Goal: Task Accomplishment & Management: Complete application form

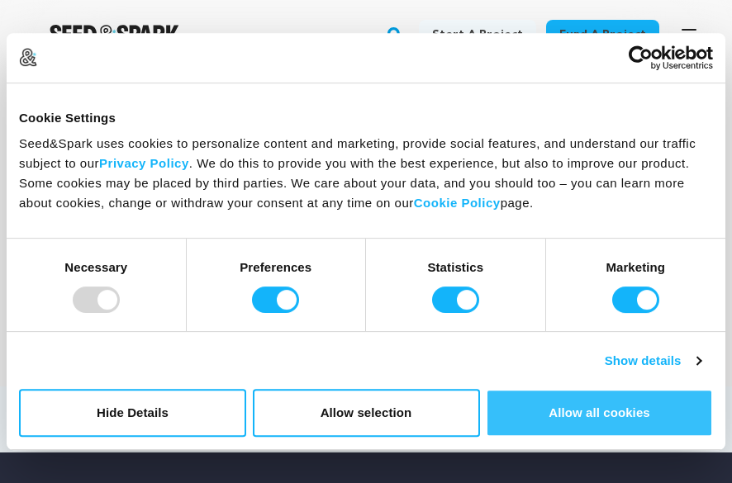
click at [608, 436] on button "Allow all cookies" at bounding box center [599, 413] width 227 height 48
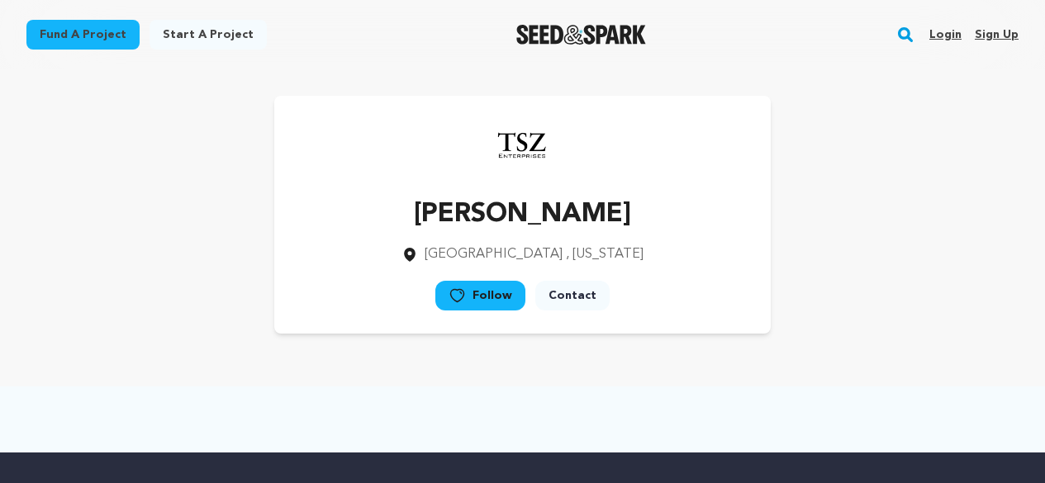
click at [731, 36] on link "Login" at bounding box center [945, 34] width 32 height 26
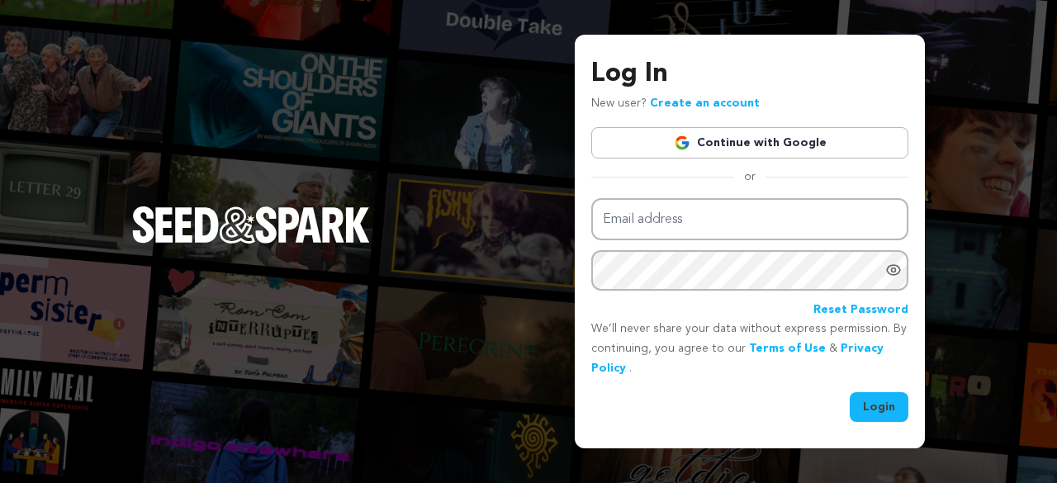
click at [778, 139] on link "Continue with Google" at bounding box center [749, 142] width 317 height 31
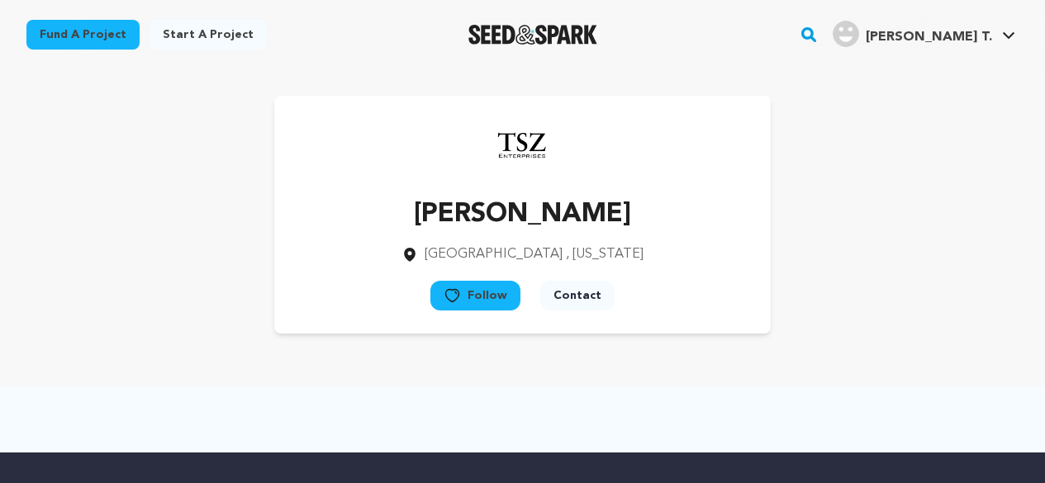
click at [199, 31] on link "Start a project" at bounding box center [207, 35] width 117 height 30
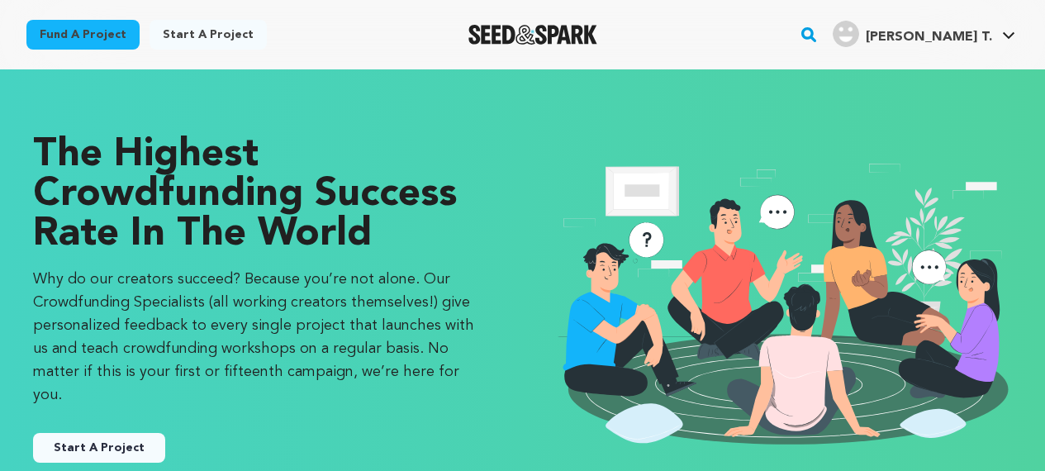
click at [121, 433] on button "Start A Project" at bounding box center [99, 448] width 132 height 30
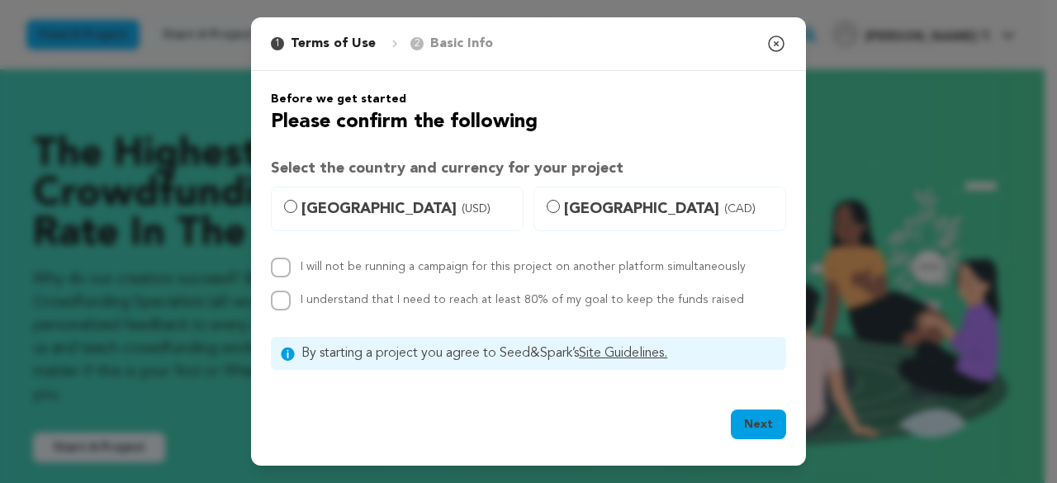
click at [325, 210] on span "United States (USD)" at bounding box center [406, 208] width 211 height 23
click at [297, 210] on input "United States (USD)" at bounding box center [290, 206] width 13 height 13
radio input "true"
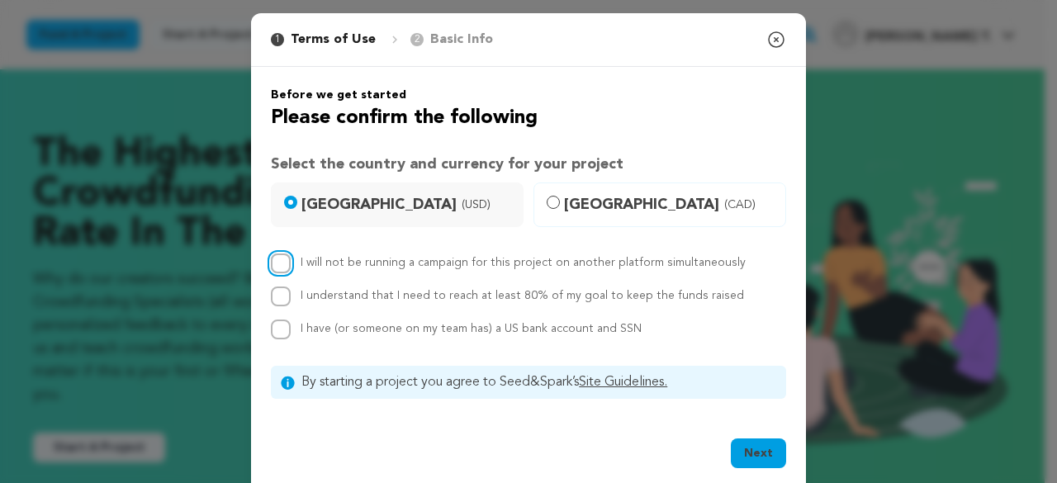
click at [275, 265] on input "I will not be running a campaign for this project on another platform simultane…" at bounding box center [281, 264] width 20 height 20
checkbox input "true"
click at [275, 289] on input "I understand that I need to reach at least 80% of my goal to keep the funds rai…" at bounding box center [281, 297] width 20 height 20
checkbox input "true"
click at [277, 336] on input "I have (or someone on my team has) a US bank account and SSN" at bounding box center [281, 330] width 20 height 20
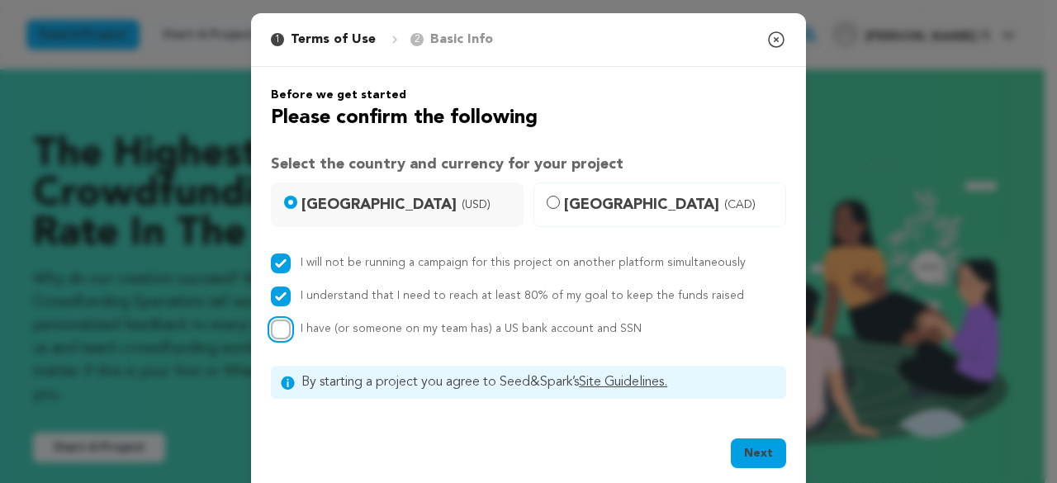
checkbox input "true"
click at [761, 448] on button "Next" at bounding box center [758, 454] width 55 height 30
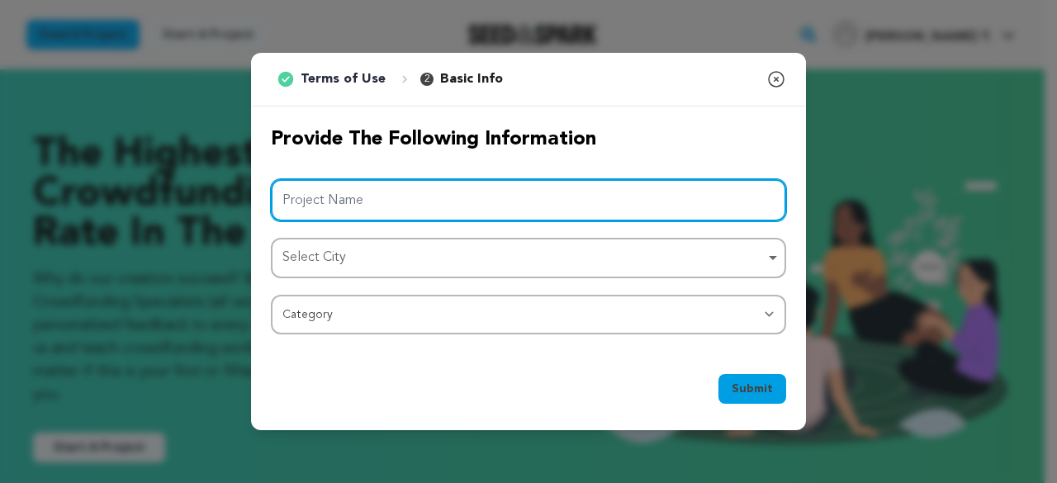
click at [347, 197] on input "Project Name" at bounding box center [528, 200] width 515 height 42
type input "Chase Scene!"
click at [358, 262] on div "Select City Remove item" at bounding box center [523, 258] width 482 height 24
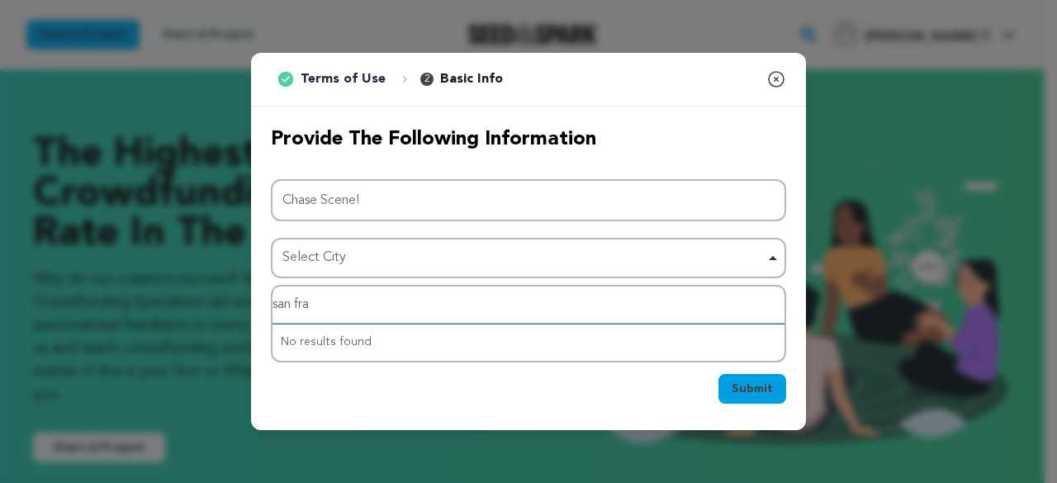
type input "san fran"
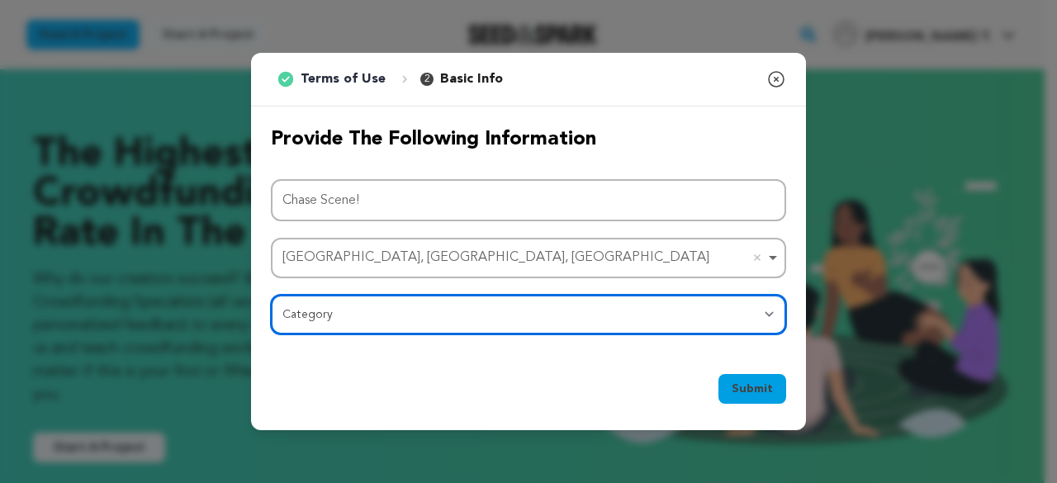
click at [400, 317] on select "Category Film Feature Film Short Series Film Festival Company Music Video VR Ex…" at bounding box center [528, 315] width 515 height 40
select select "383"
click at [271, 295] on select "Category Film Feature Film Short Series Film Festival Company Music Video VR Ex…" at bounding box center [528, 315] width 515 height 40
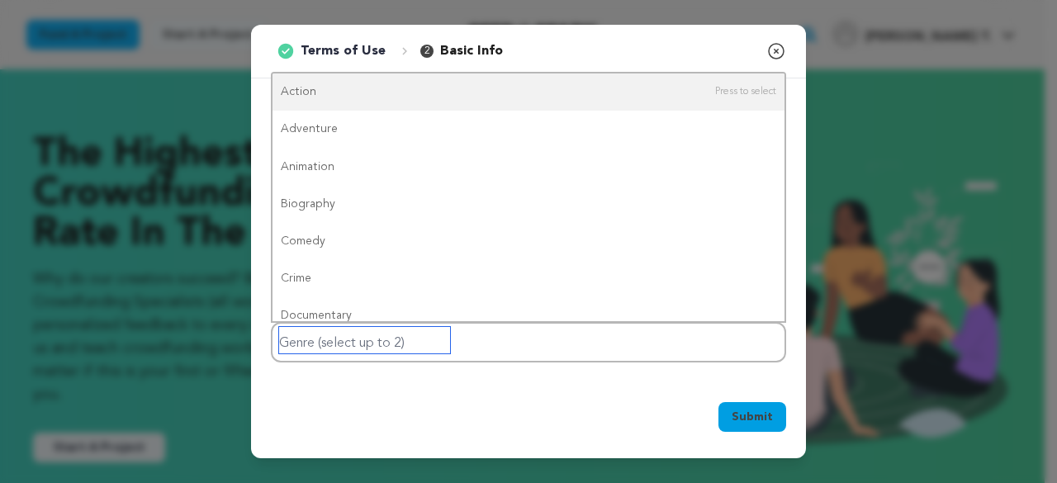
click at [413, 344] on input "Genre (select up to 2)" at bounding box center [364, 340] width 171 height 26
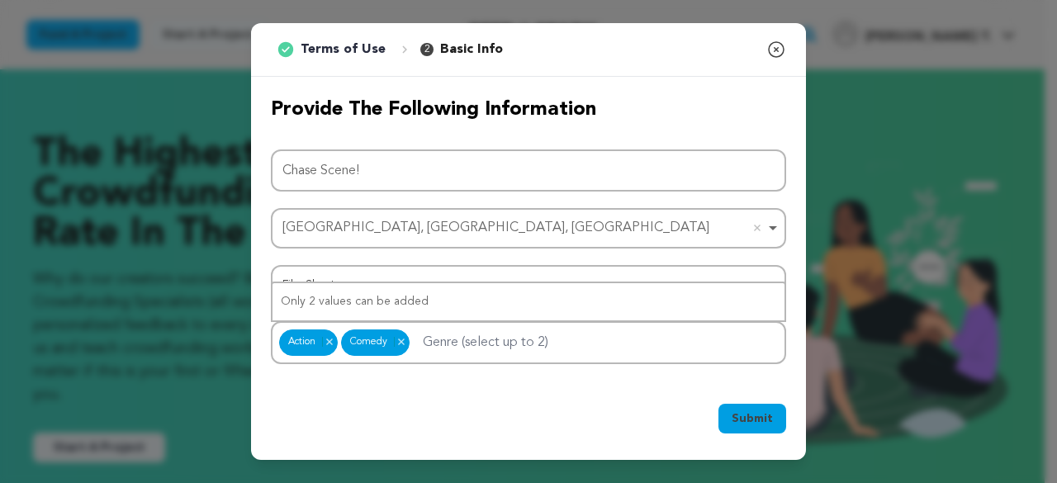
click at [743, 417] on span "Submit" at bounding box center [752, 418] width 41 height 17
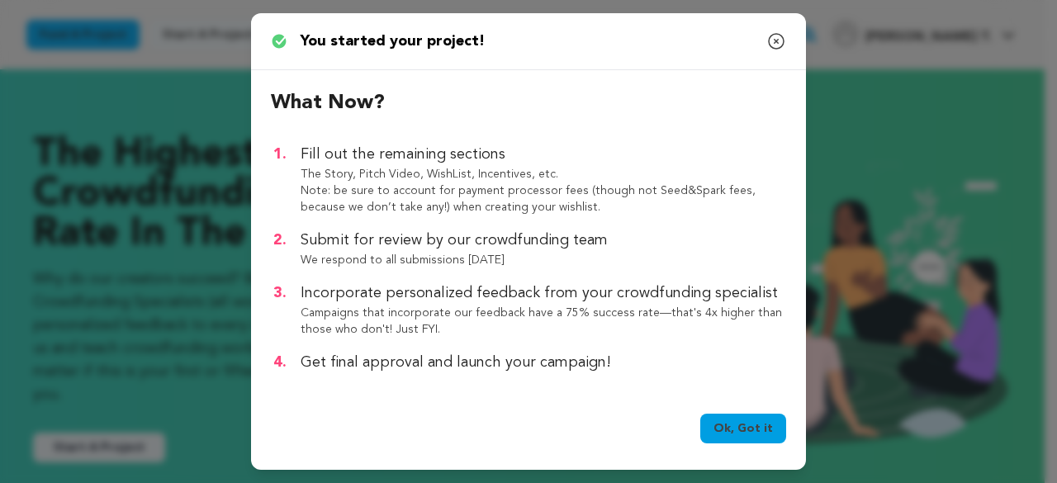
click at [740, 423] on link "Ok, Got it" at bounding box center [743, 429] width 86 height 30
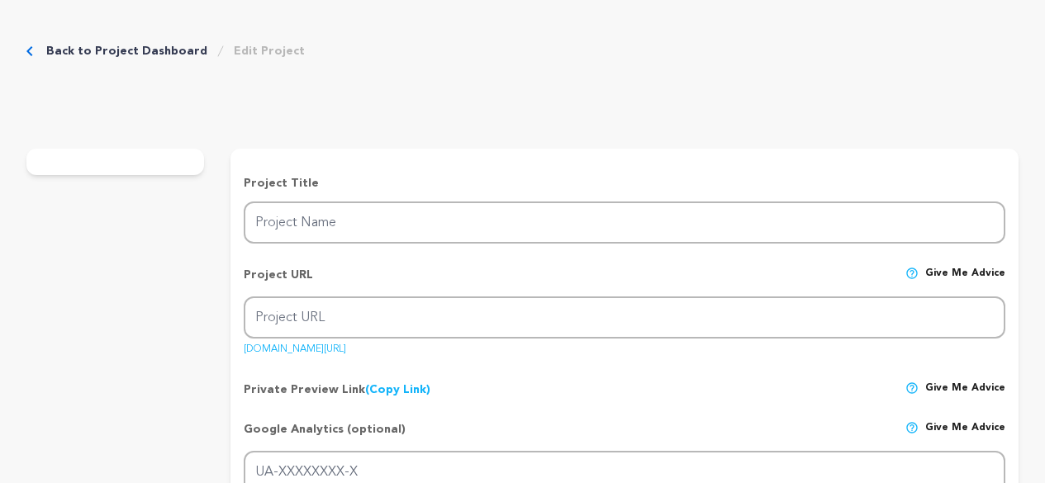
type input "Chase Scene!"
type input "chase-scene-1"
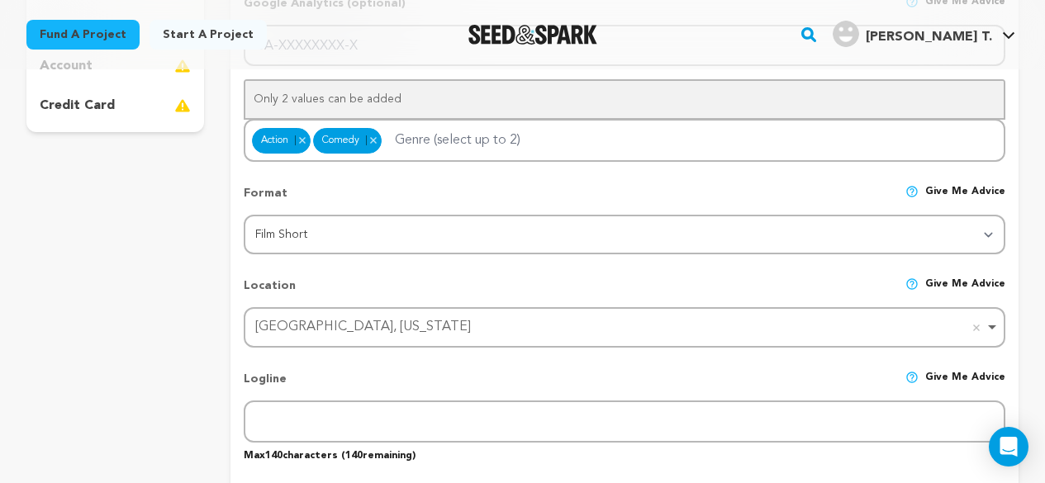
scroll to position [661, 0]
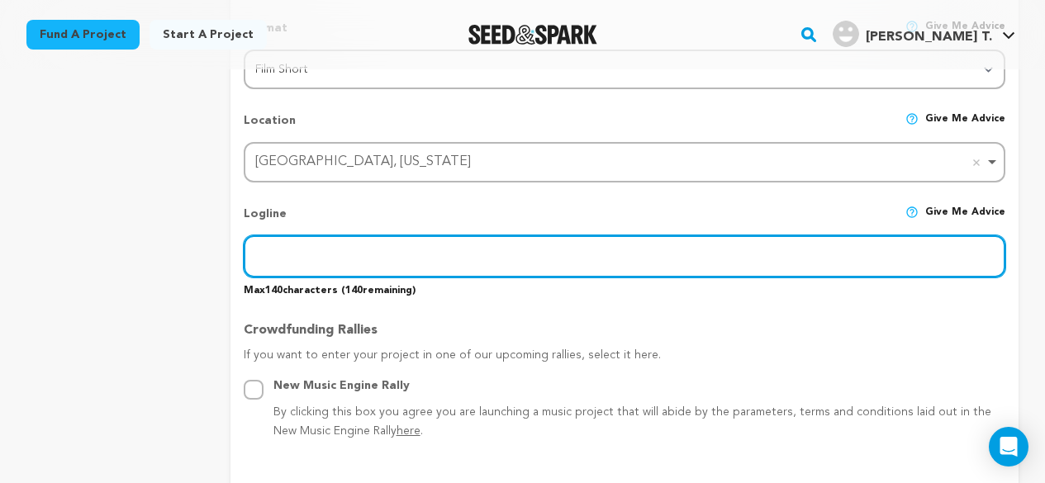
click at [380, 259] on input "text" at bounding box center [624, 256] width 761 height 42
paste input "The never ending chase scene as 3 cops pursue 3 bad guys who are always one ste…"
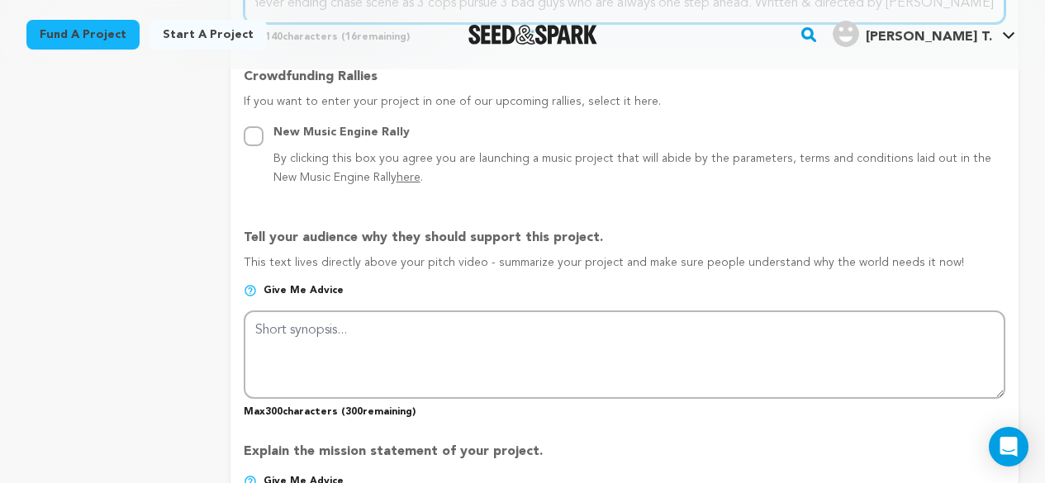
scroll to position [991, 0]
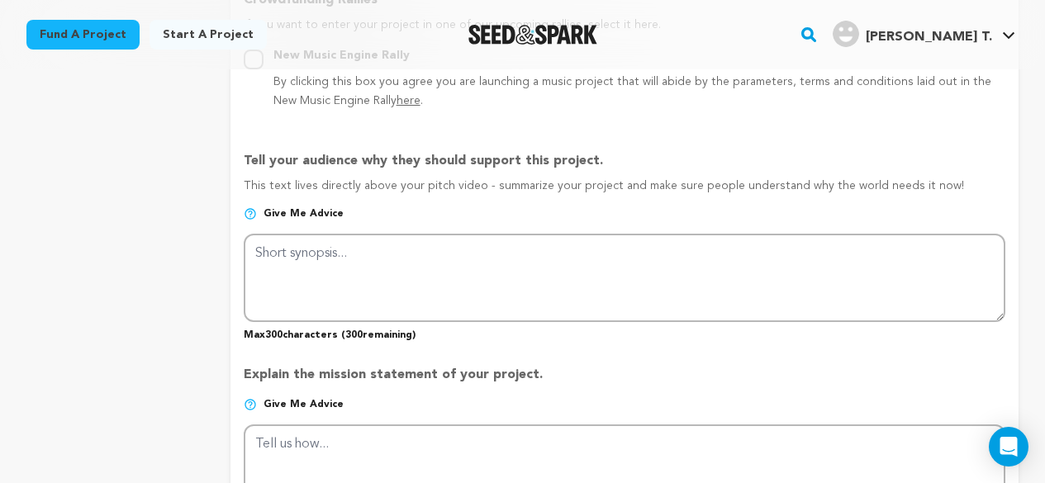
type input "The never ending chase scene as 3 cops pursue 3 bad guys who are always one ste…"
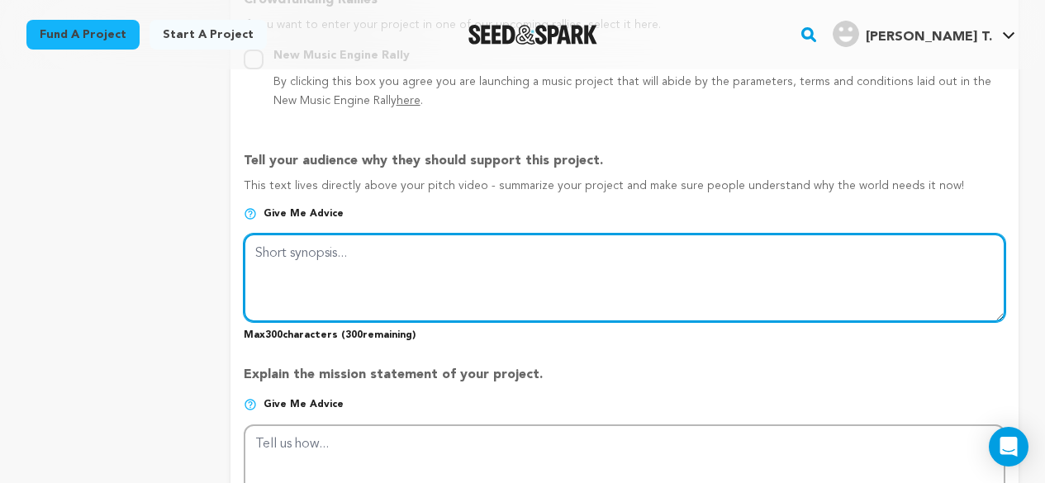
click at [292, 258] on textarea at bounding box center [624, 278] width 761 height 88
paste textarea "The current landscape of vertical format original content are making billions o…"
type textarea "The current landscape of vertical format original content are making billions o…"
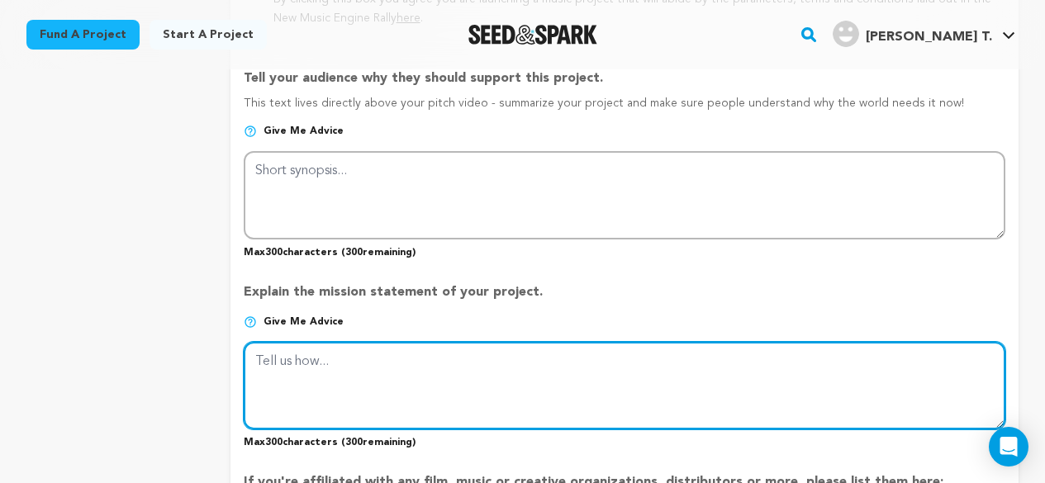
click at [387, 363] on textarea at bounding box center [624, 386] width 761 height 88
paste textarea "The current landscape of vertical format original content are making billions o…"
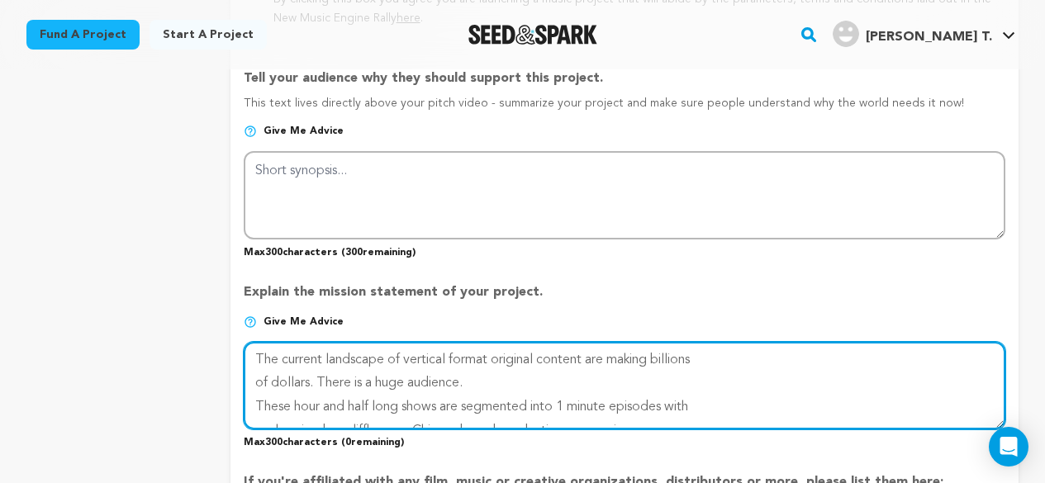
scroll to position [0, 0]
click at [741, 358] on textarea at bounding box center [624, 386] width 761 height 88
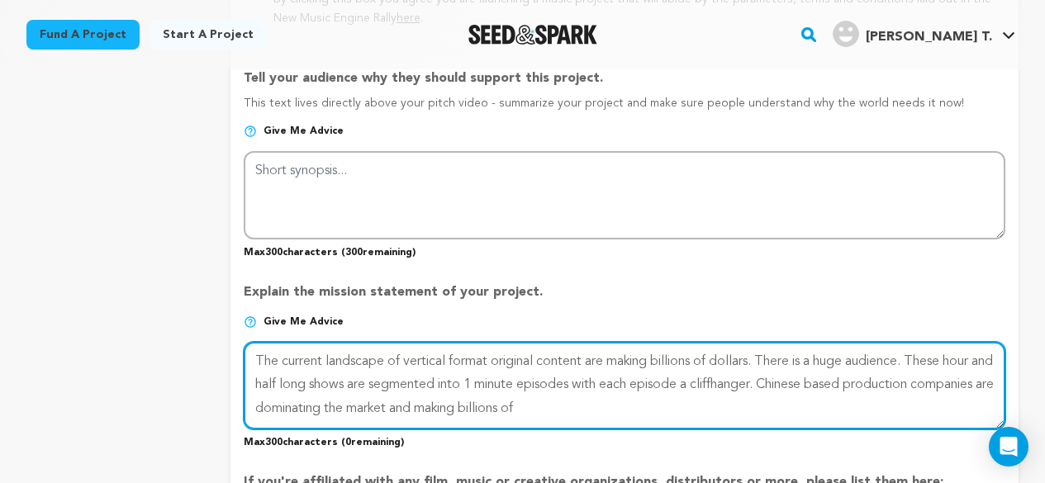
scroll to position [1156, 0]
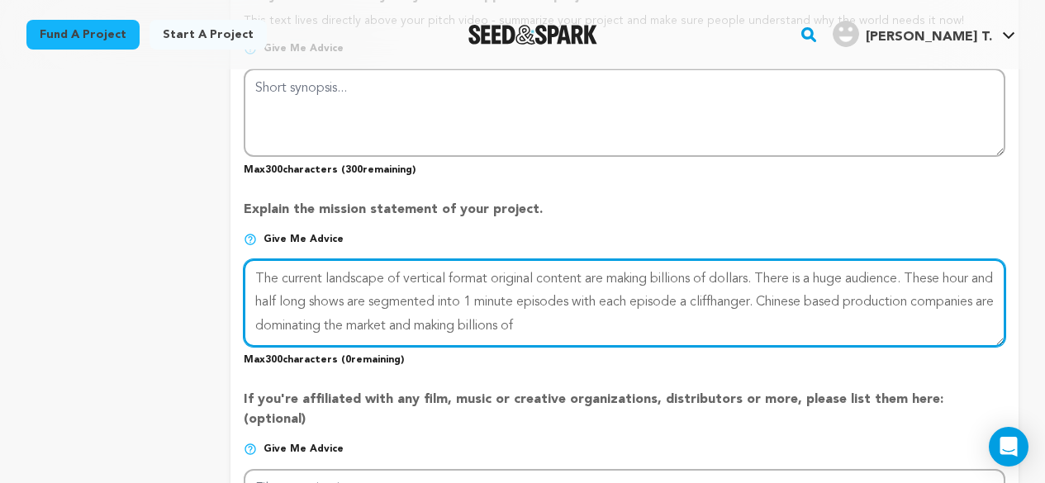
drag, startPoint x: 799, startPoint y: 308, endPoint x: 824, endPoint y: 334, distance: 36.2
click at [824, 334] on textarea at bounding box center [624, 303] width 761 height 88
paste textarea "What’s missing from the vertical genre is humor & high level production values."
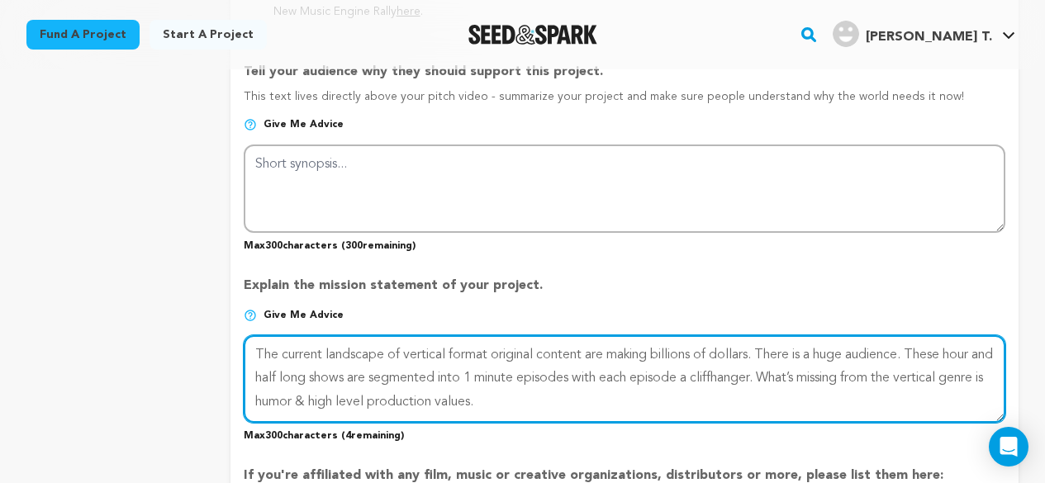
scroll to position [1074, 0]
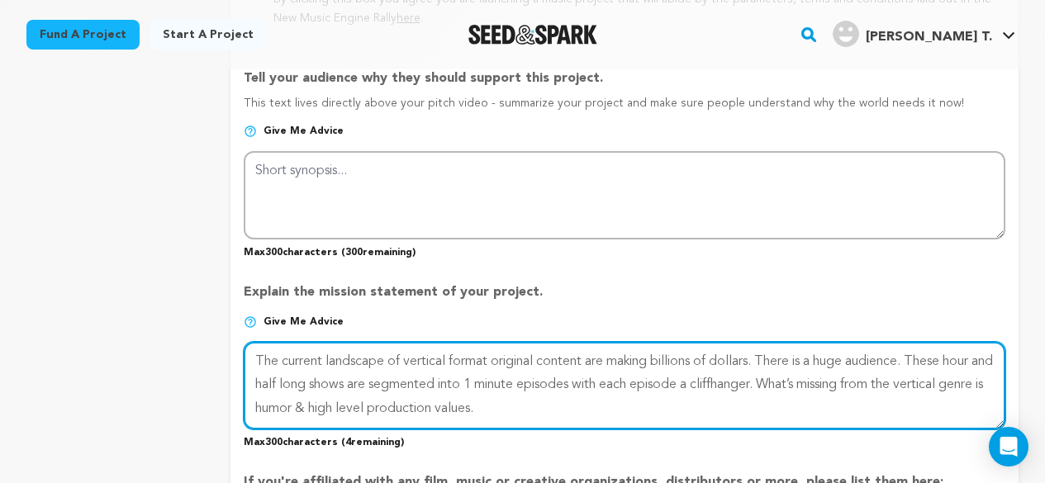
type textarea "The current landscape of vertical format original content are making billions o…"
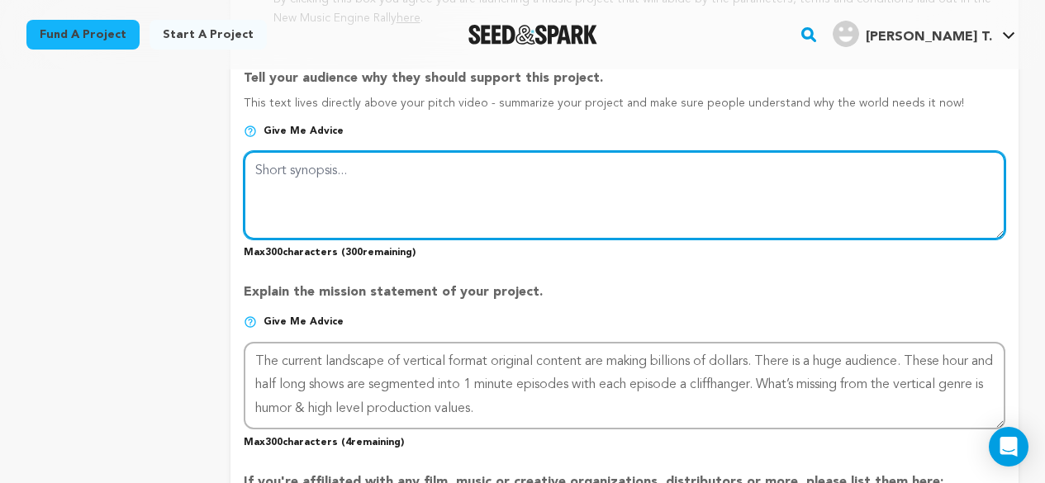
click at [486, 222] on textarea at bounding box center [624, 195] width 761 height 88
paste textarea "LOGLINE A vertical format episodic show about 3 cops in a perpetual chase with …"
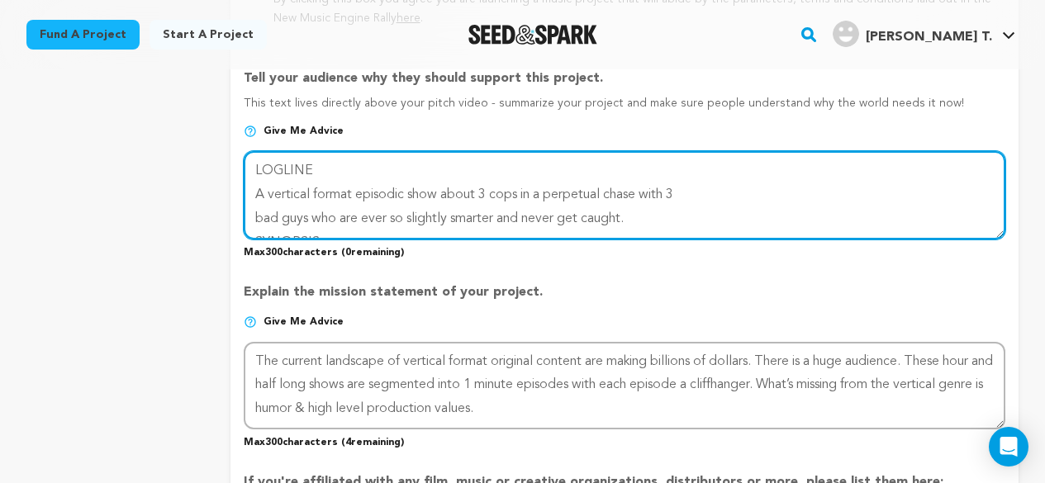
scroll to position [908, 0]
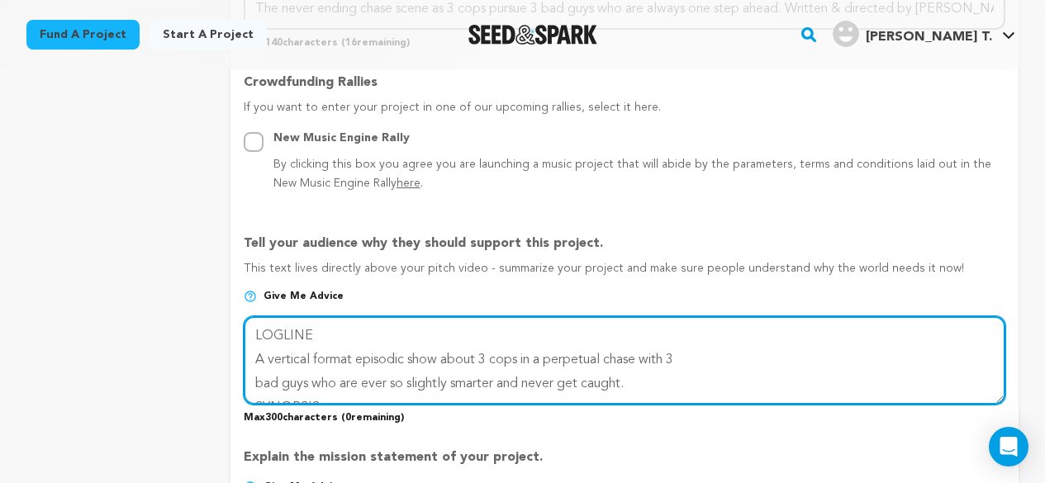
drag, startPoint x: 343, startPoint y: 335, endPoint x: 111, endPoint y: 333, distance: 231.2
click at [111, 333] on div "project story team social media video & images campaign incentives wishlist" at bounding box center [522, 275] width 992 height 1931
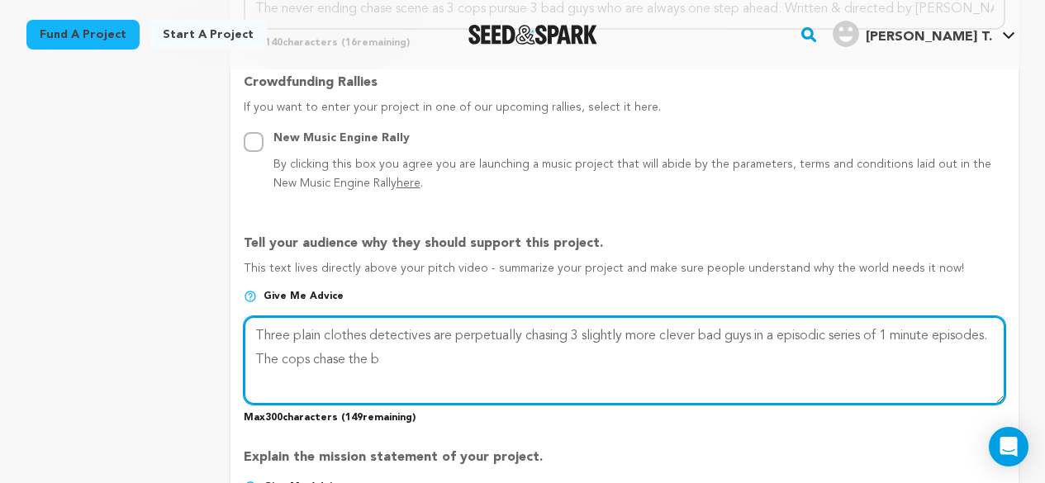
drag, startPoint x: 310, startPoint y: 358, endPoint x: 562, endPoint y: 353, distance: 252.7
click at [562, 353] on textarea at bounding box center [624, 360] width 761 height 88
paste textarea "The cops chase the bad guys on foot, on bicycles, on e-bikes, on skateboards, i…"
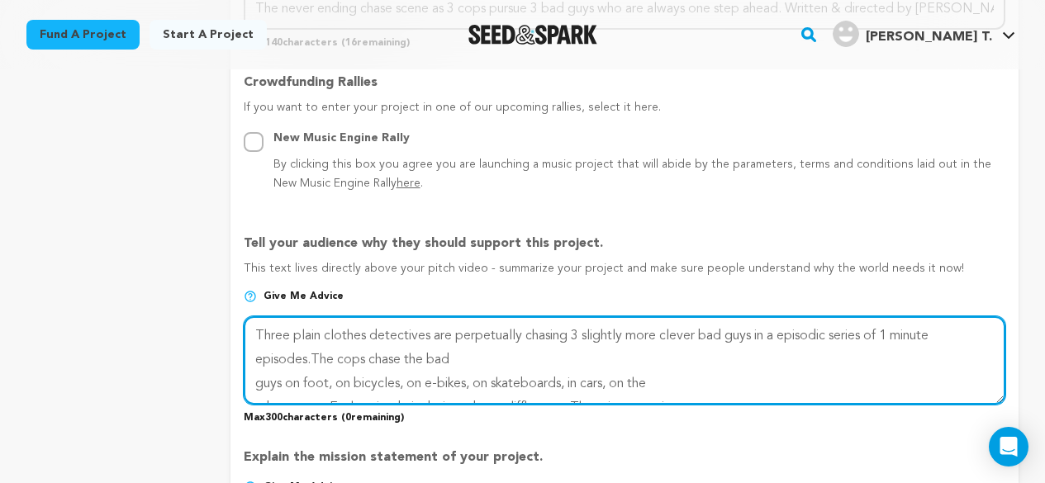
scroll to position [37, 0]
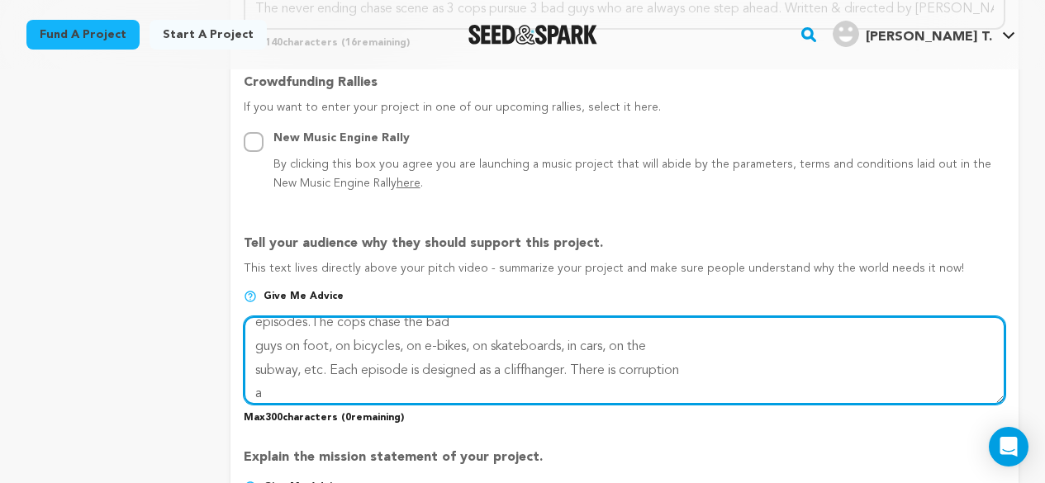
click at [482, 336] on textarea at bounding box center [624, 360] width 761 height 88
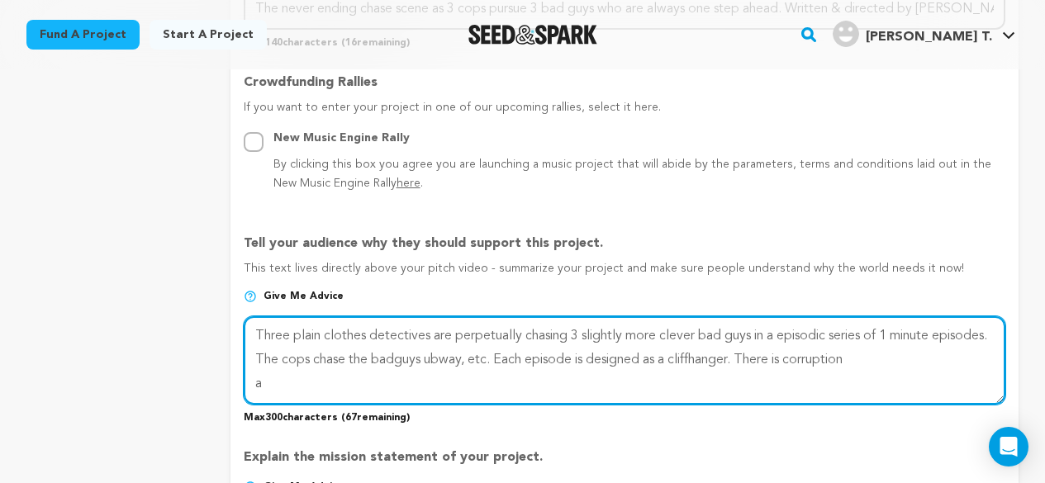
scroll to position [0, 0]
click at [904, 353] on textarea at bounding box center [624, 360] width 761 height 88
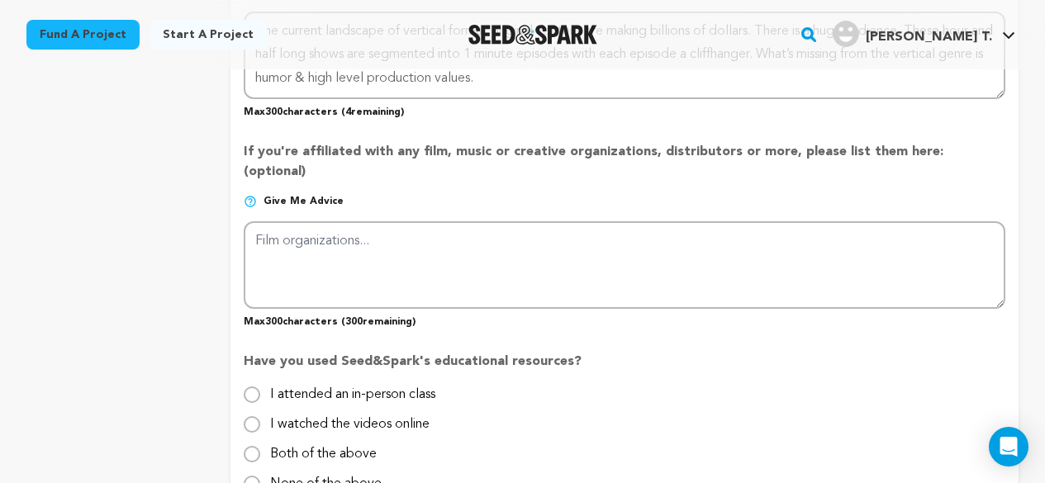
scroll to position [1569, 0]
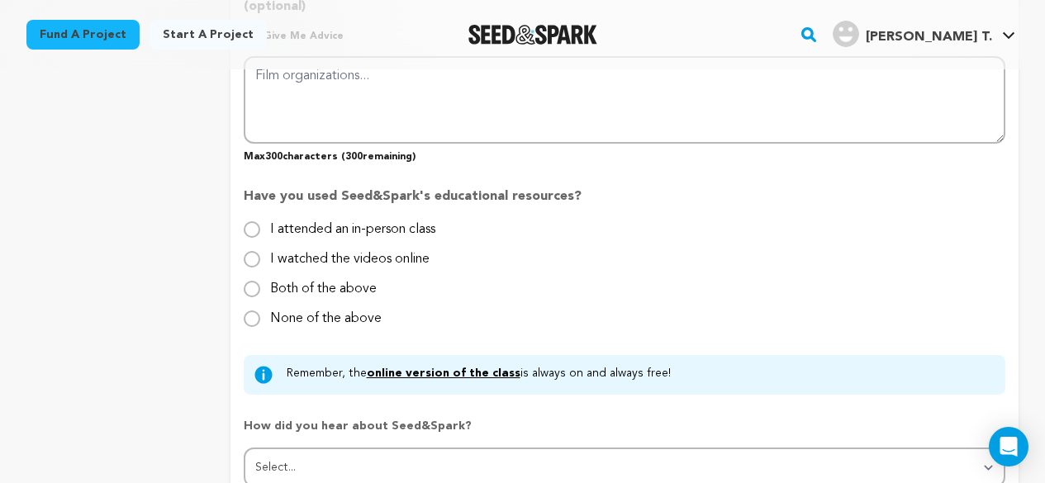
type textarea "Three plain clothes detectives are perpetually chasing 3 slightly more clever b…"
click at [248, 281] on input "Both of the above" at bounding box center [252, 289] width 17 height 17
radio input "true"
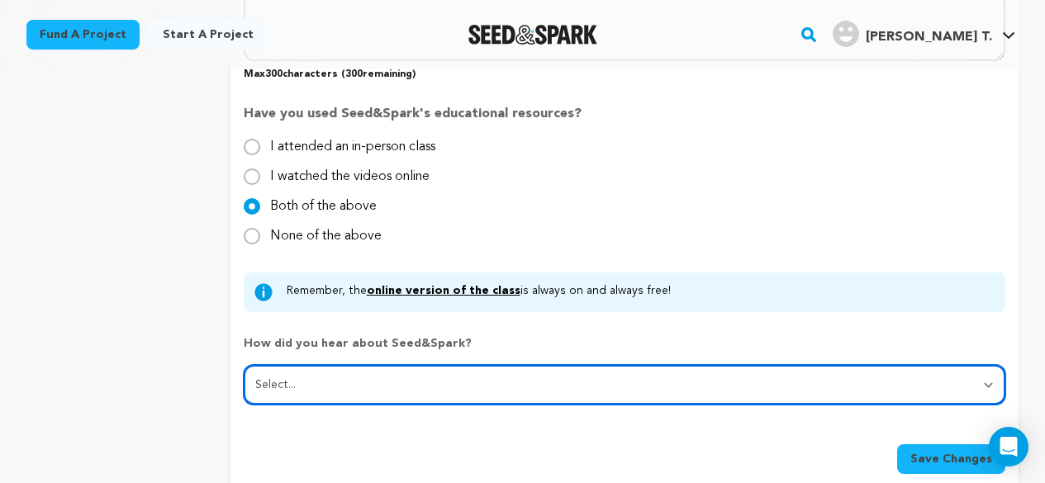
click at [348, 365] on select "Select... From a friend Social media Film festival or film organization Took an…" at bounding box center [624, 385] width 761 height 40
select select "2"
click at [244, 365] on select "Select... From a friend Social media Film festival or film organization Took an…" at bounding box center [624, 385] width 761 height 40
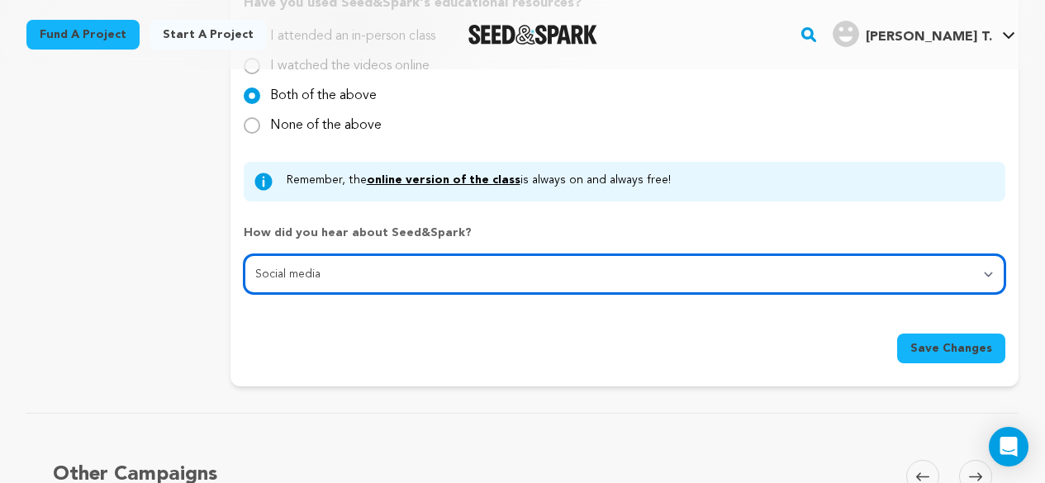
scroll to position [1817, 0]
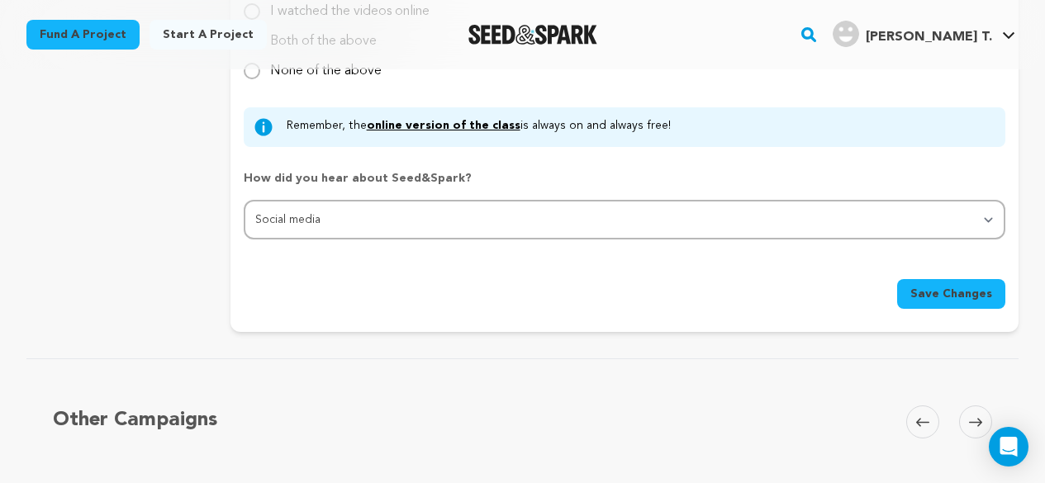
click at [948, 279] on button "Save Changes" at bounding box center [951, 294] width 108 height 30
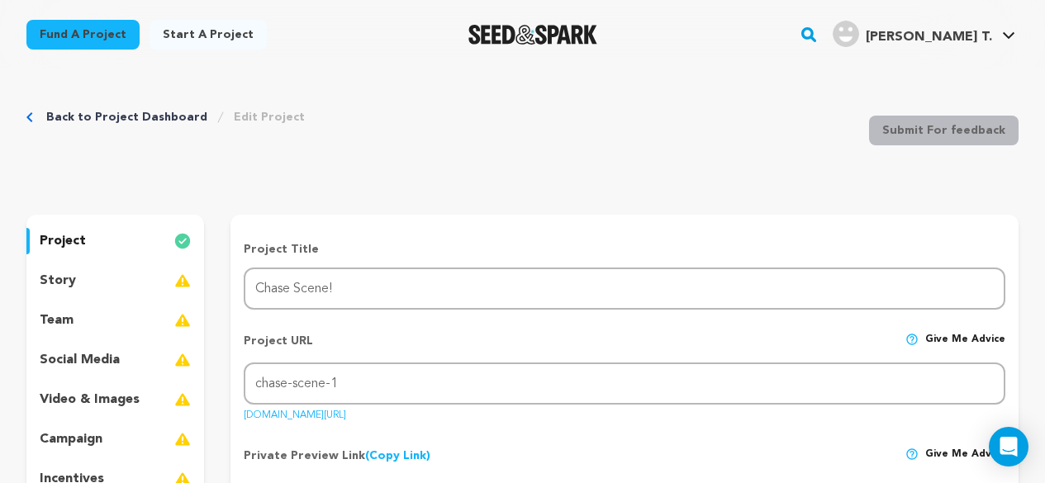
scroll to position [0, 0]
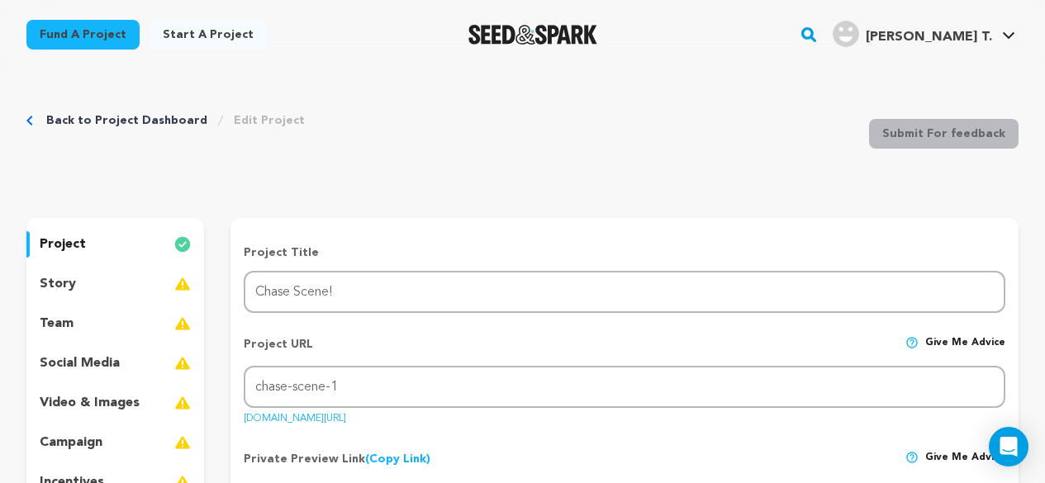
click at [86, 277] on div "story" at bounding box center [115, 284] width 178 height 26
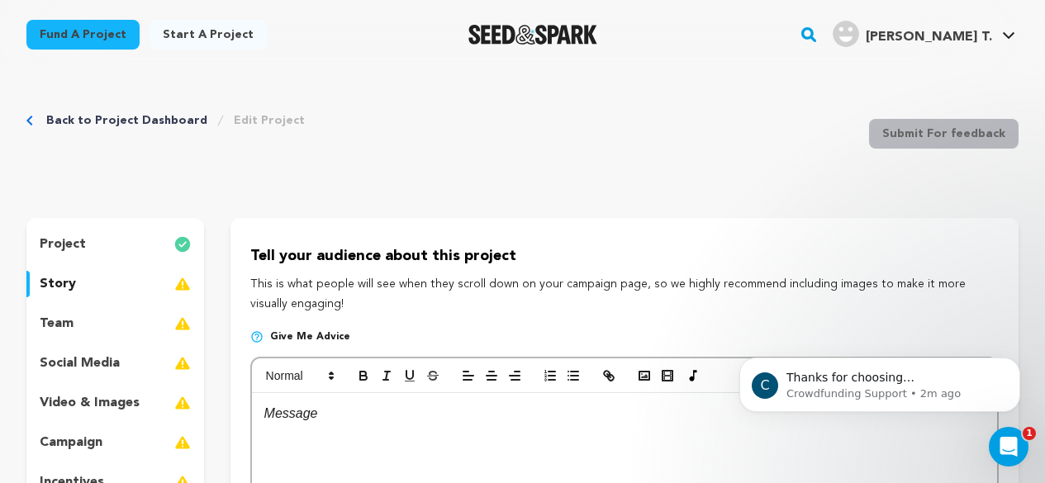
scroll to position [83, 0]
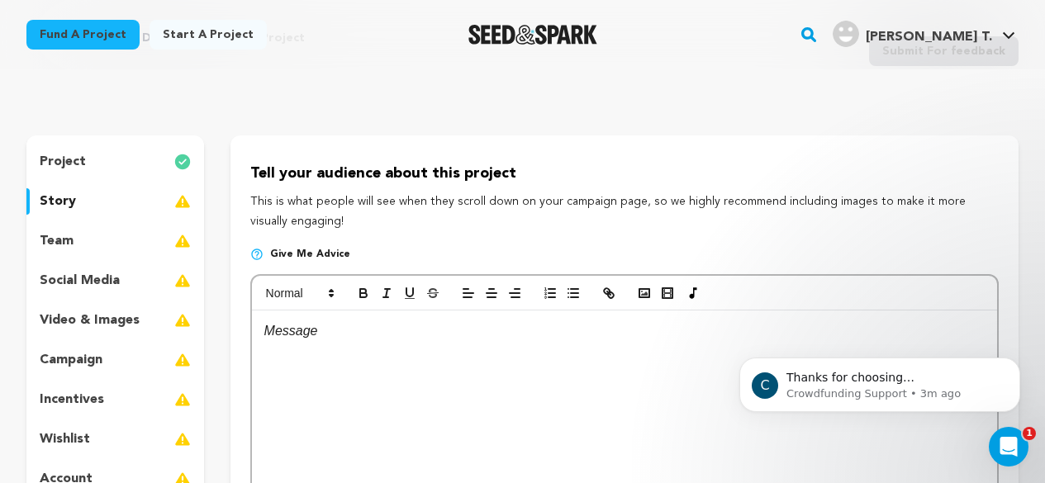
click at [448, 344] on div at bounding box center [624, 435] width 745 height 248
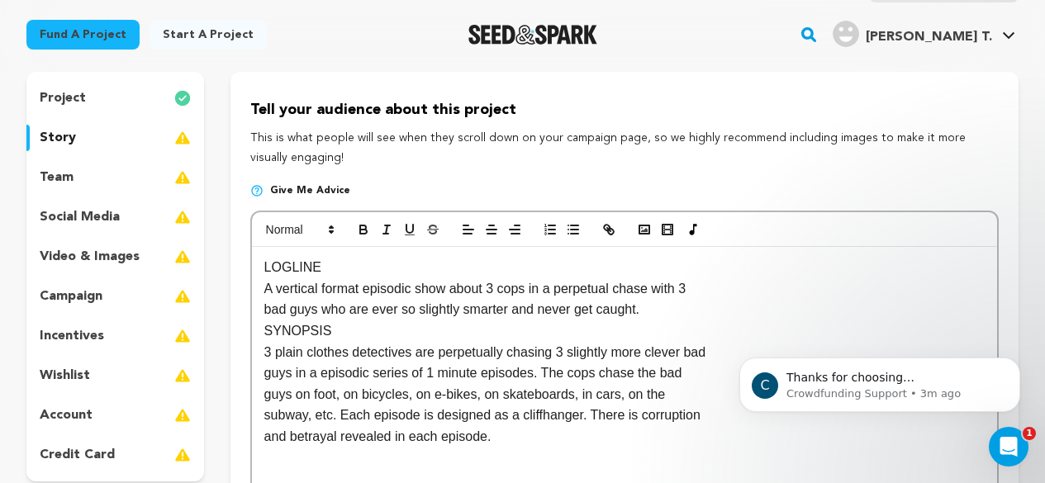
scroll to position [248, 0]
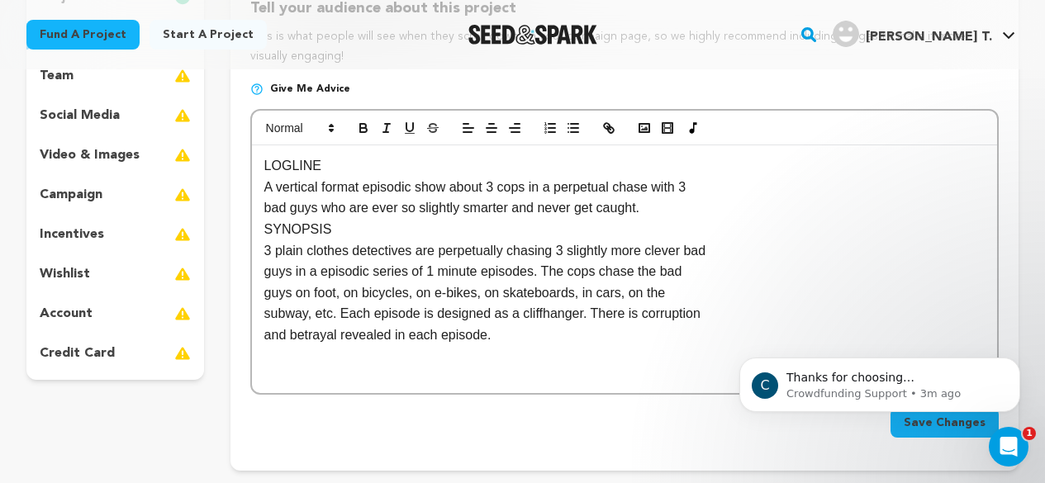
click at [353, 167] on p "LOGLINE" at bounding box center [624, 165] width 720 height 21
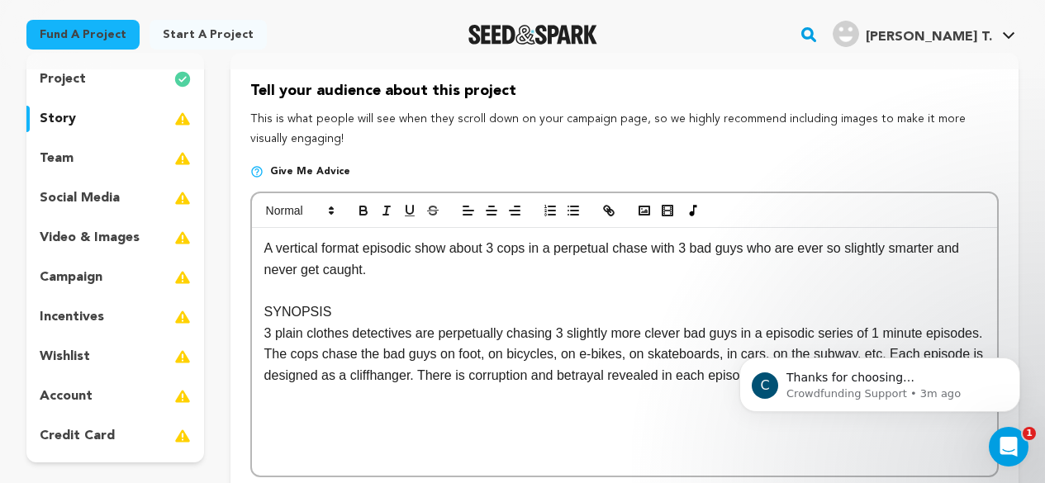
scroll to position [330, 0]
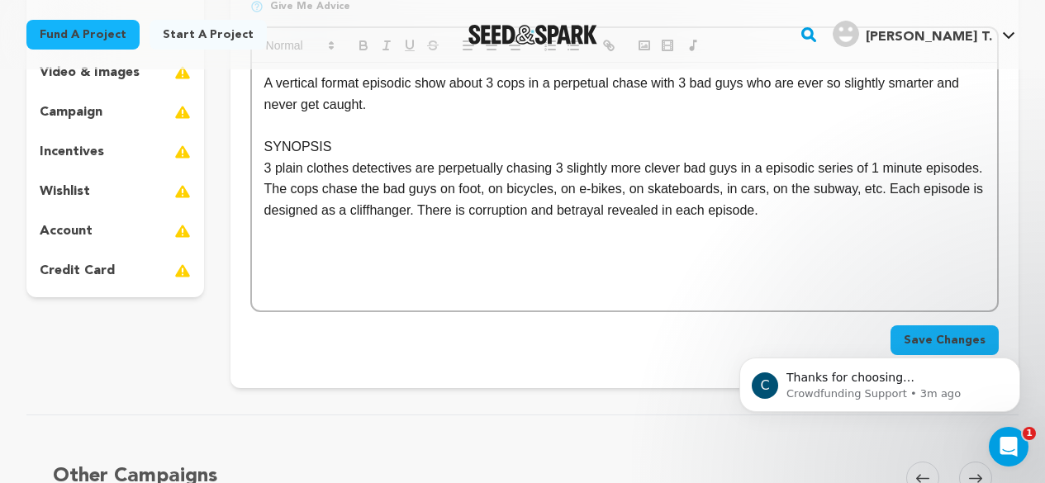
click at [911, 337] on div "C Thanks for choosing Seed&amp;Spark for your project! If you have any question…" at bounding box center [880, 309] width 304 height 206
click at [861, 335] on div "C Thanks for choosing Seed&amp;Spark for your project! If you have any question…" at bounding box center [880, 309] width 304 height 206
click at [1016, 363] on icon "Dismiss notification" at bounding box center [1015, 362] width 6 height 6
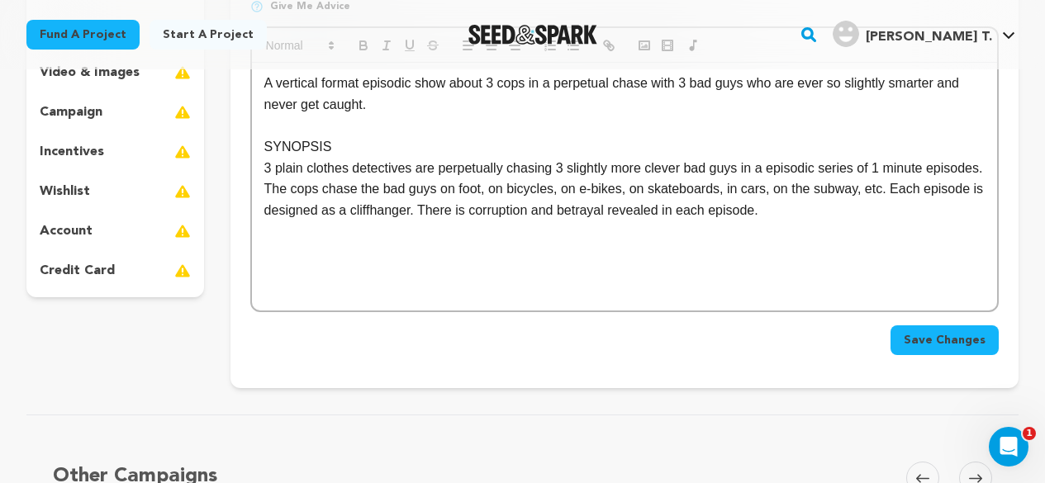
click at [996, 347] on button "Save Changes" at bounding box center [944, 340] width 108 height 30
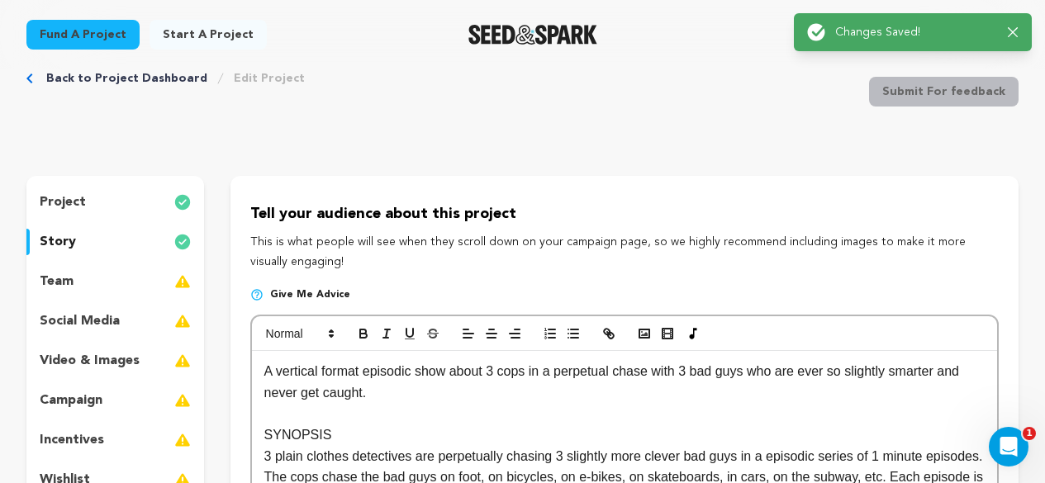
scroll to position [0, 0]
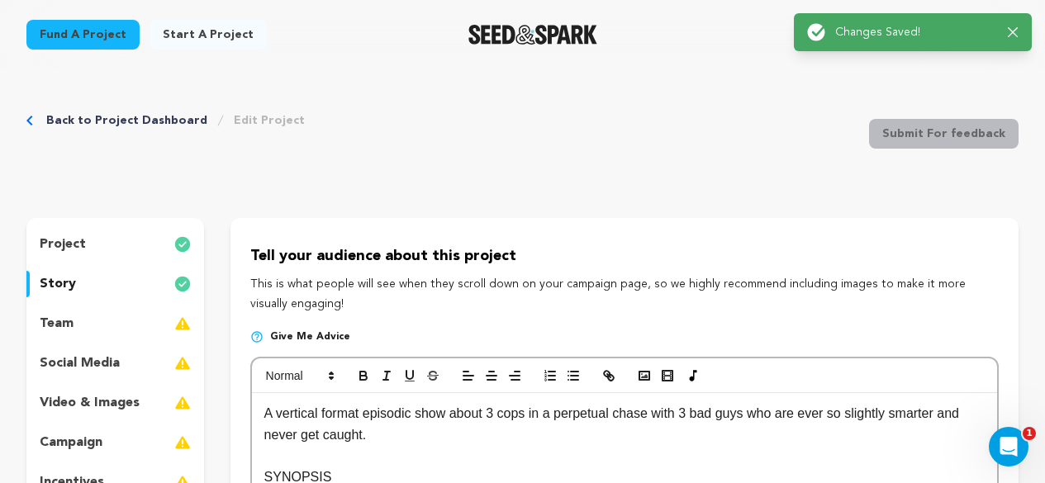
click at [89, 329] on div "team" at bounding box center [115, 324] width 178 height 26
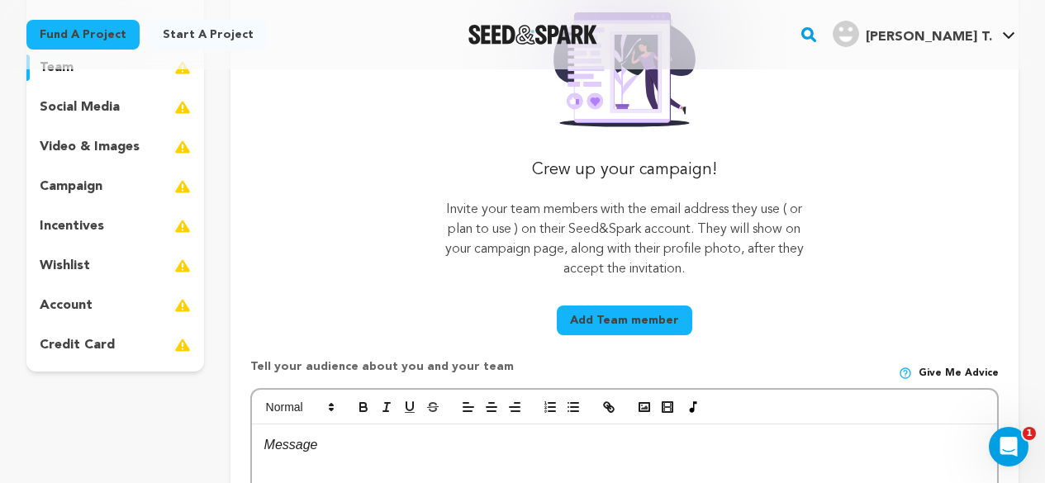
scroll to position [413, 0]
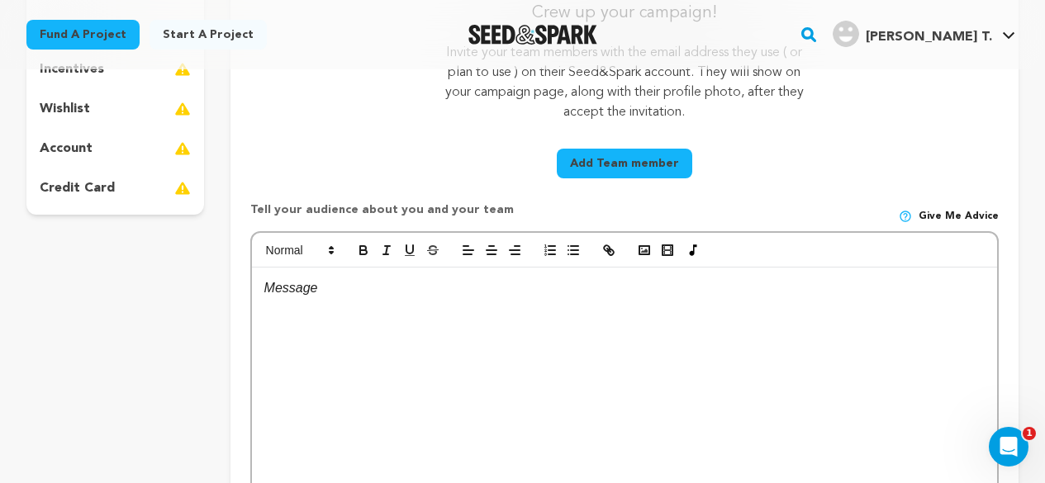
click at [322, 314] on div at bounding box center [624, 392] width 745 height 248
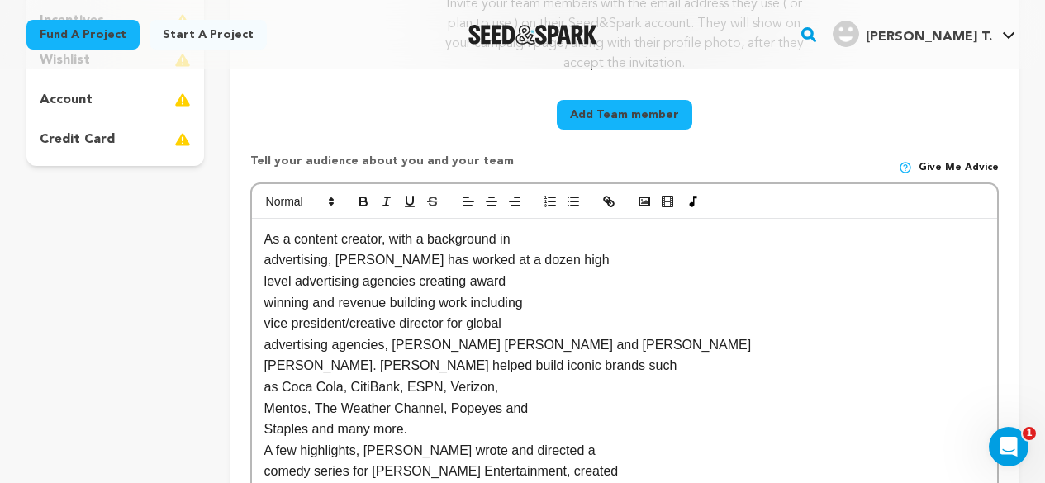
scroll to position [459, 0]
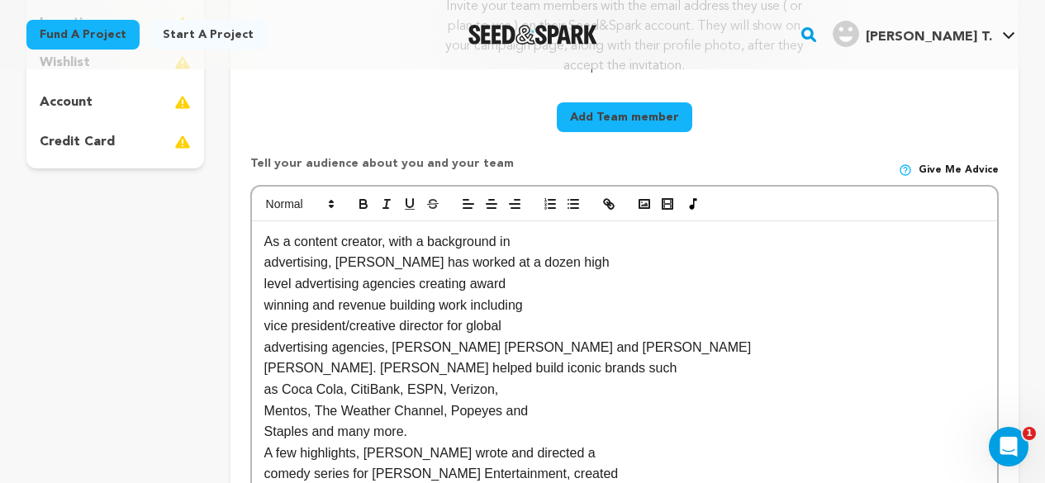
click at [538, 239] on p "As a content creator, with a background in" at bounding box center [624, 241] width 720 height 21
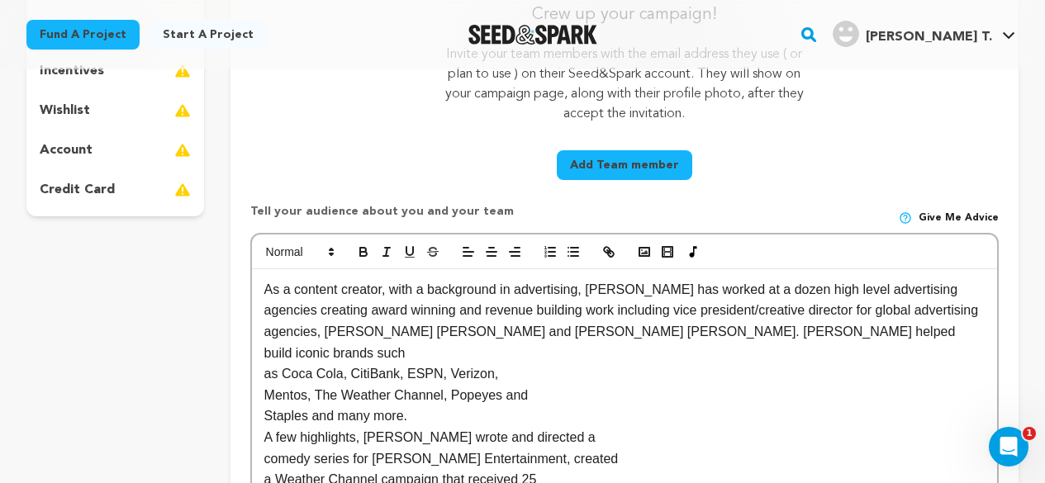
scroll to position [476, 0]
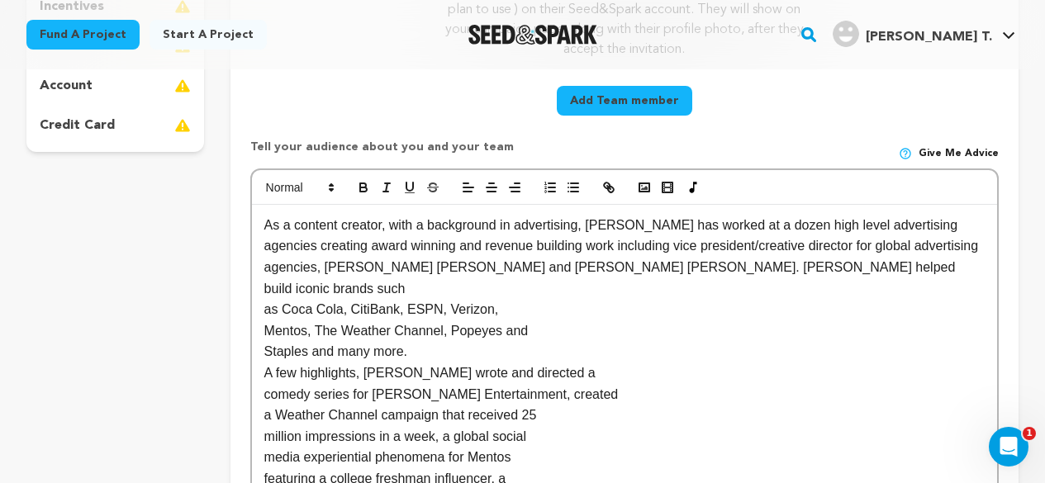
click at [733, 258] on p "As a content creator, with a background in advertising, [PERSON_NAME] has worke…" at bounding box center [624, 257] width 720 height 84
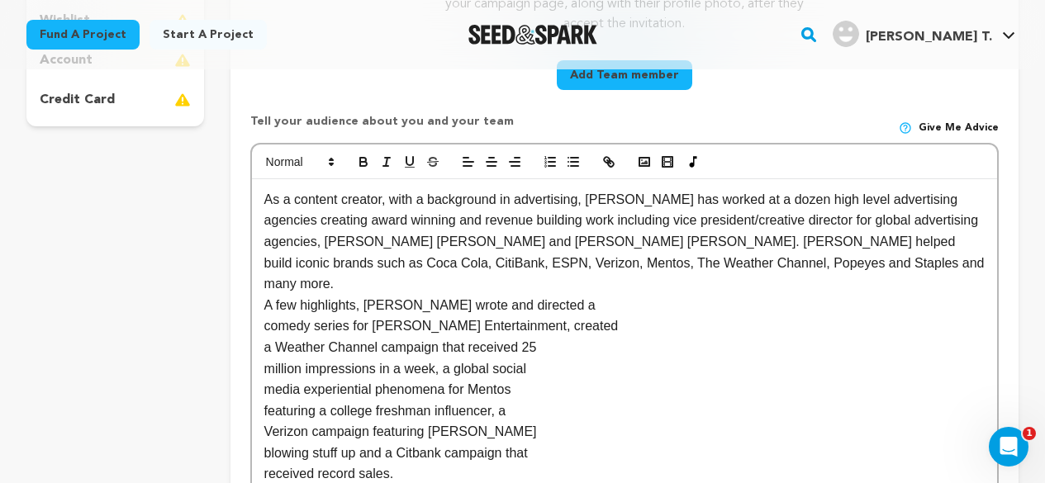
scroll to position [512, 0]
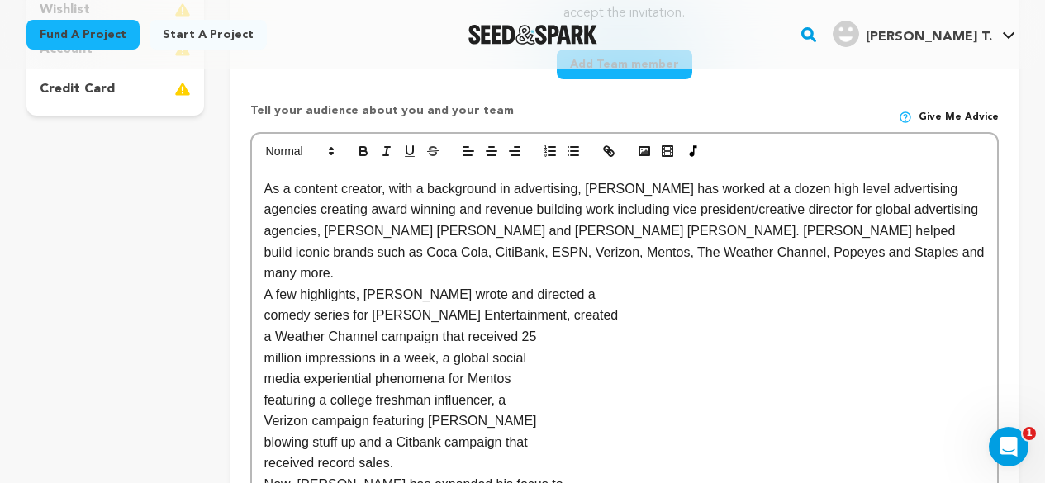
click at [676, 256] on p "As a content creator, with a background in advertising, [PERSON_NAME] has worke…" at bounding box center [624, 231] width 720 height 106
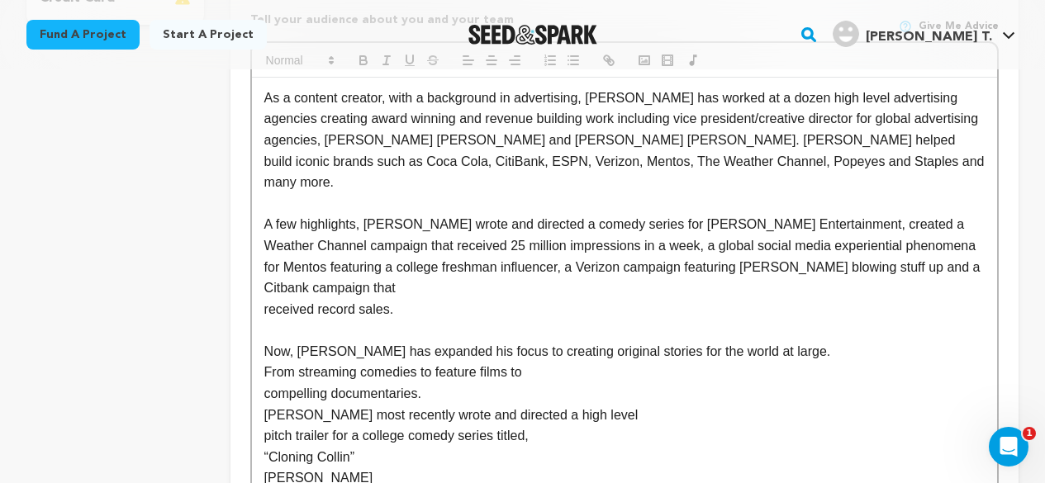
scroll to position [685, 0]
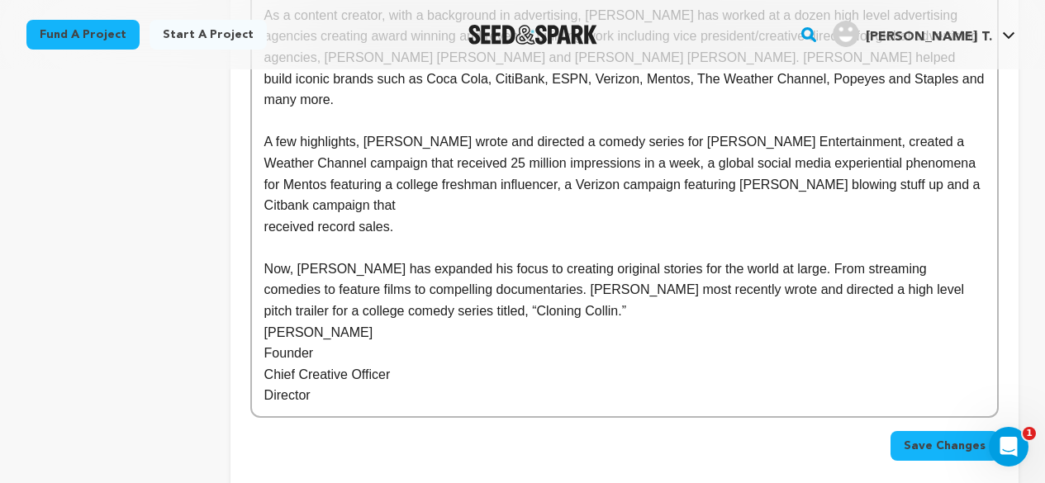
click at [265, 322] on p "[PERSON_NAME]" at bounding box center [624, 332] width 720 height 21
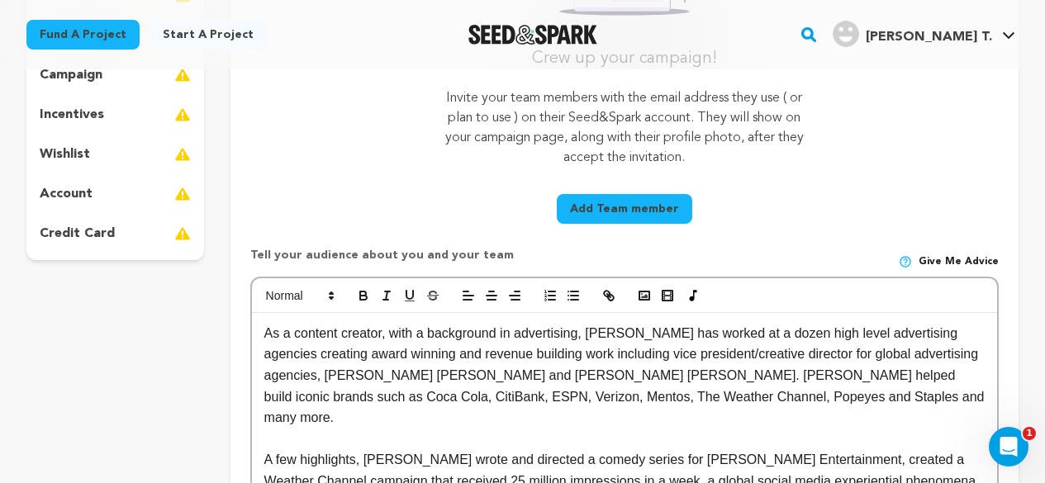
scroll to position [355, 0]
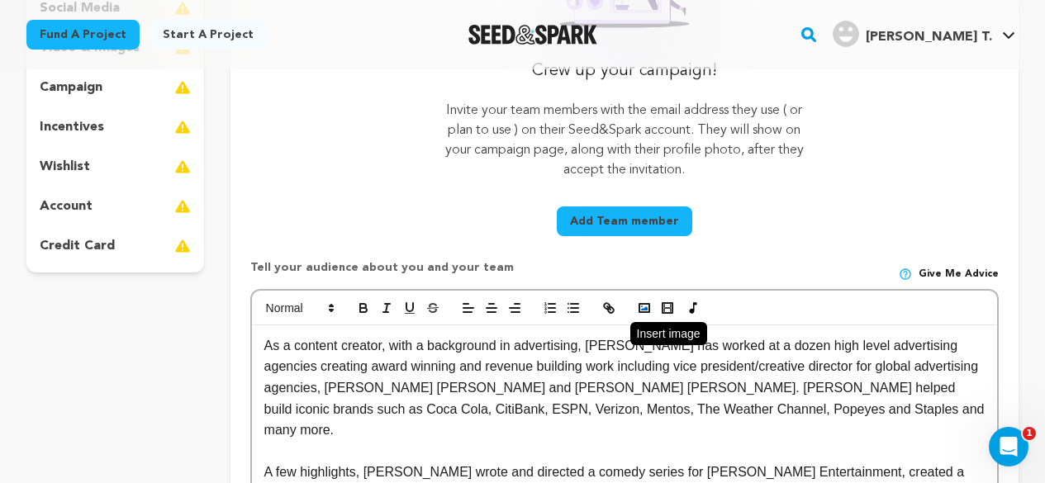
click at [643, 311] on rect "button" at bounding box center [644, 308] width 10 height 8
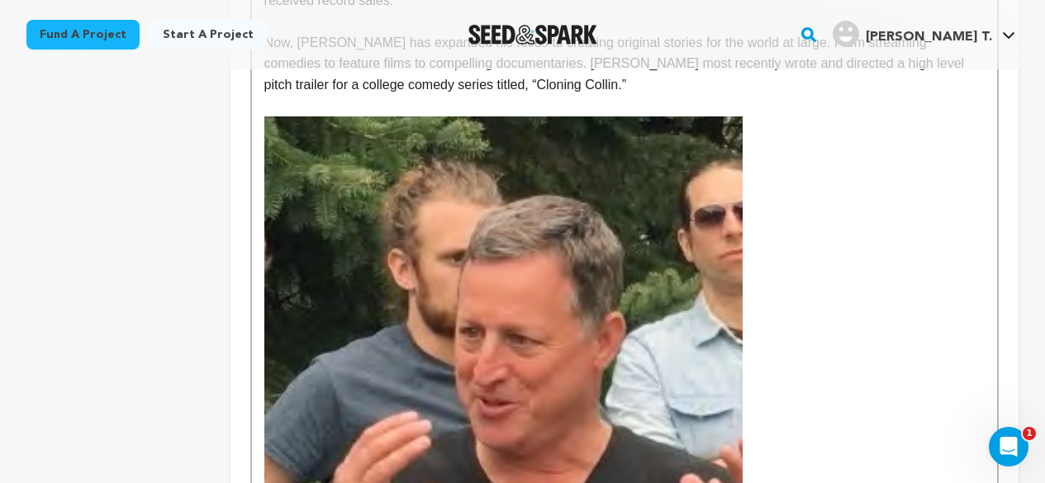
scroll to position [424, 0]
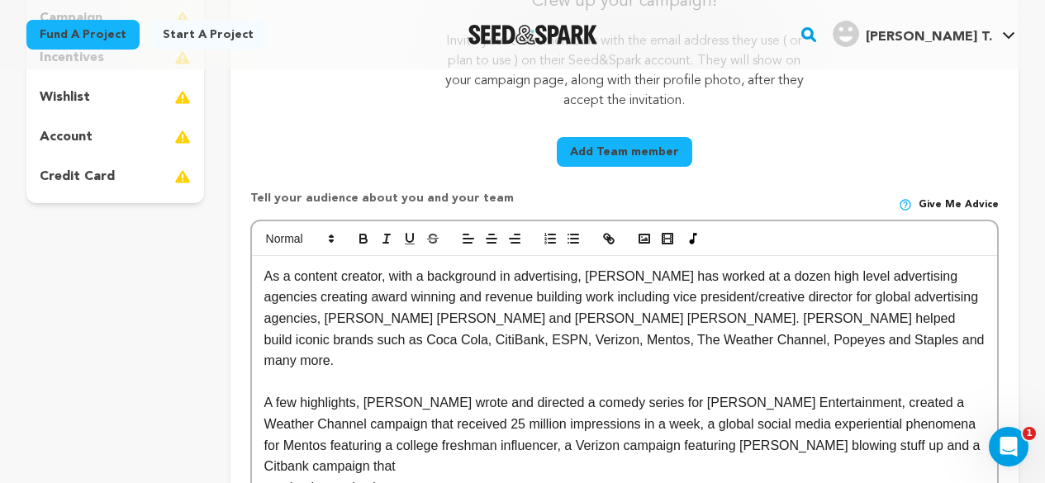
click at [657, 150] on button "Add Team member" at bounding box center [624, 152] width 135 height 30
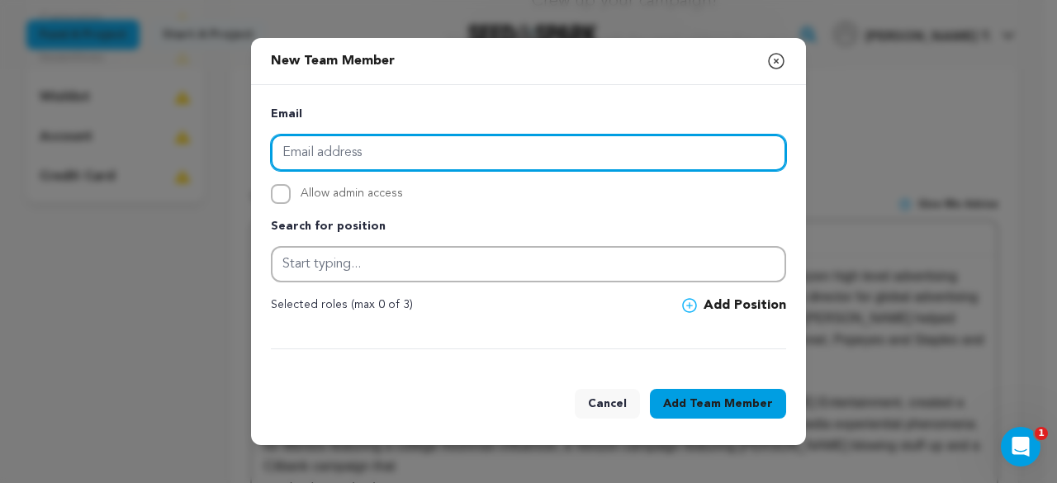
click at [405, 151] on input "email" at bounding box center [528, 153] width 515 height 36
type input "[EMAIL_ADDRESS][DOMAIN_NAME]"
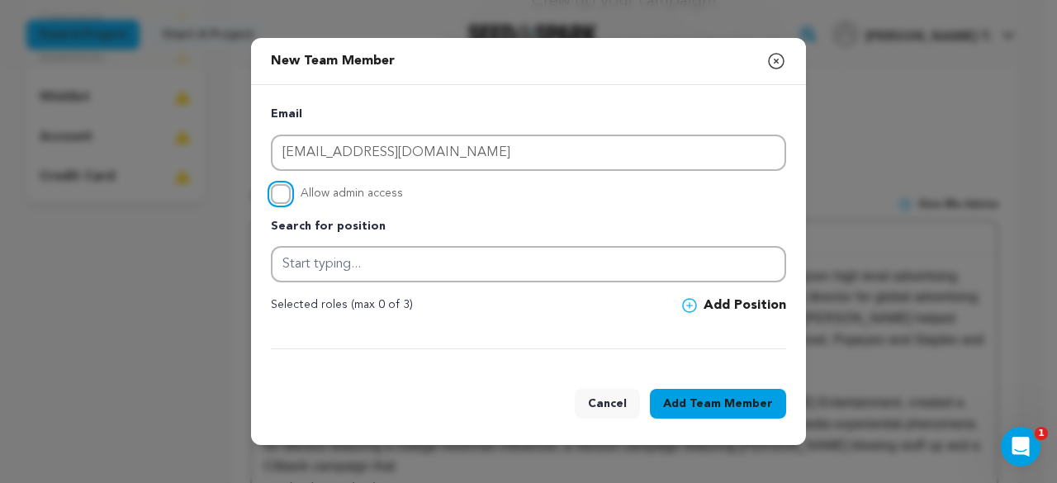
click at [282, 192] on input "Allow admin access" at bounding box center [281, 194] width 20 height 20
checkbox input "true"
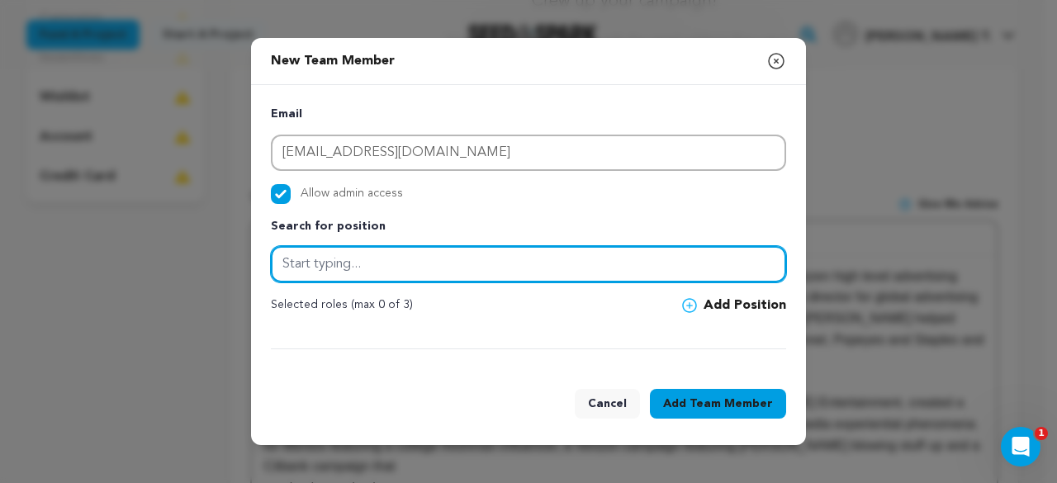
click at [363, 268] on input "text" at bounding box center [528, 264] width 515 height 36
paste input "New Business Account Executive"
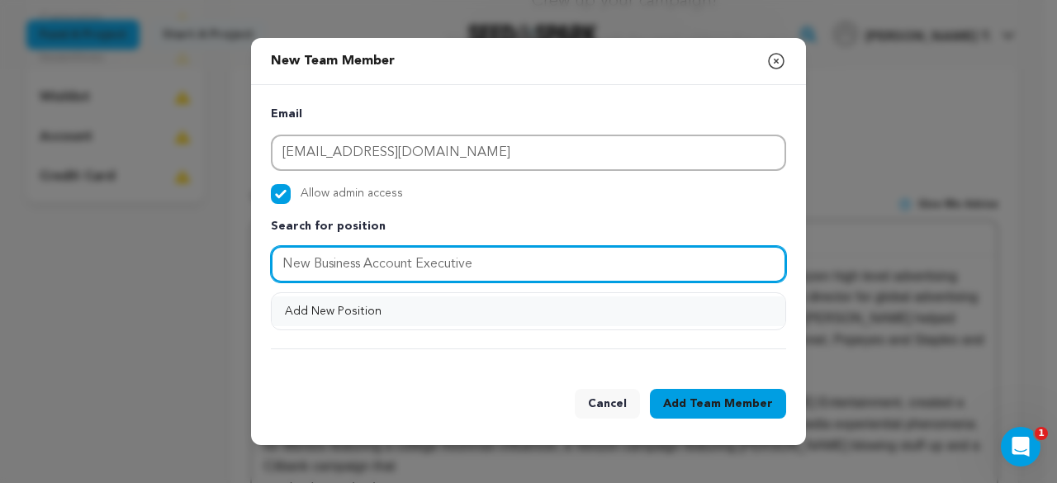
type input "New Business Account Executive"
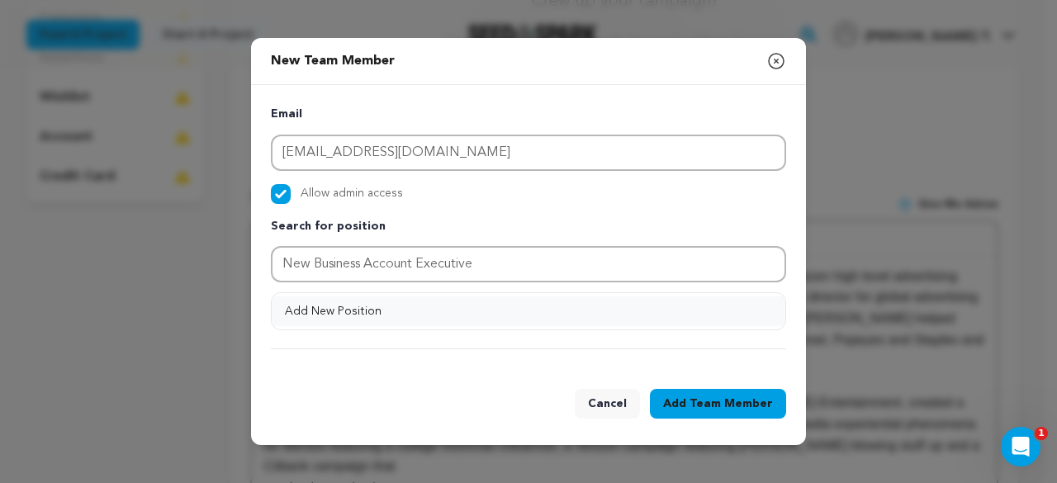
click at [715, 307] on button "Add New Position" at bounding box center [529, 311] width 514 height 30
click at [743, 411] on span "Team Member" at bounding box center [731, 404] width 83 height 17
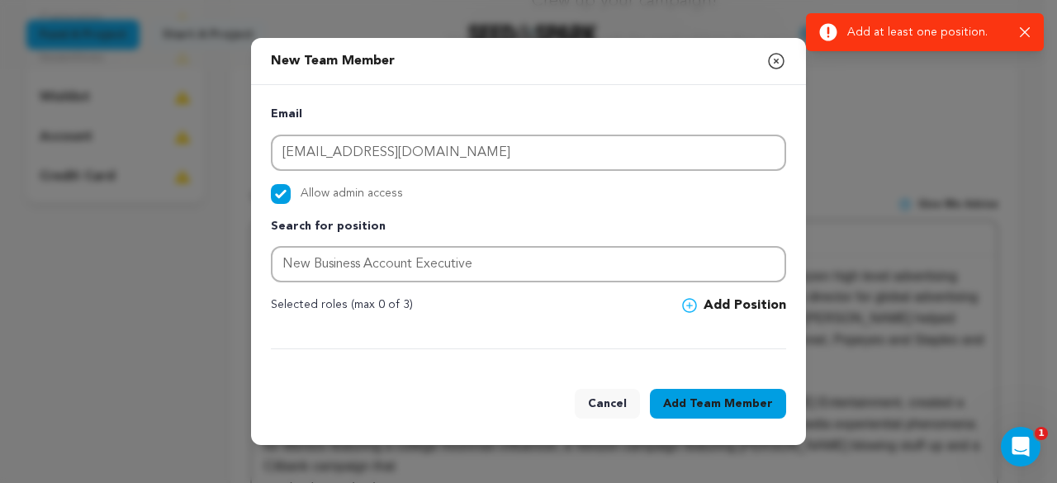
click at [696, 305] on icon at bounding box center [689, 305] width 15 height 15
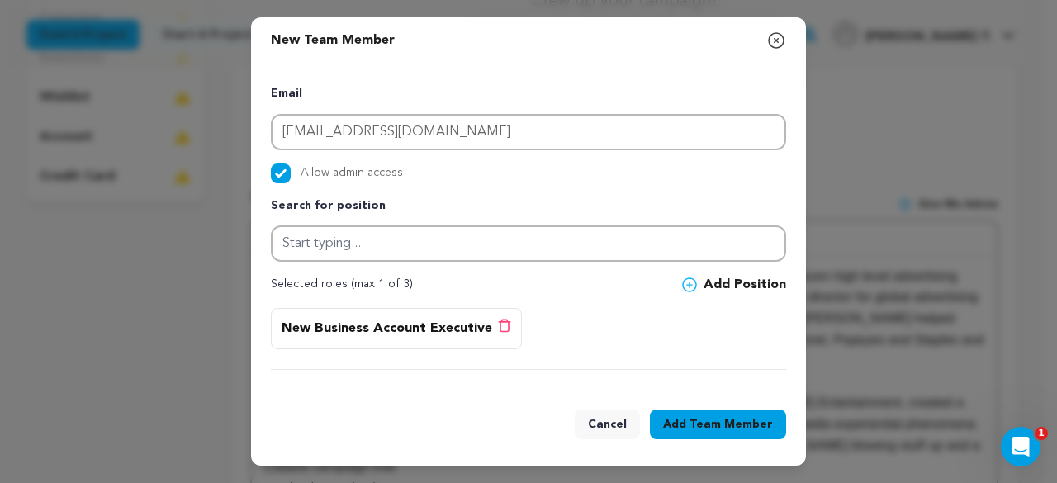
click at [730, 431] on span "Team Member" at bounding box center [731, 424] width 83 height 17
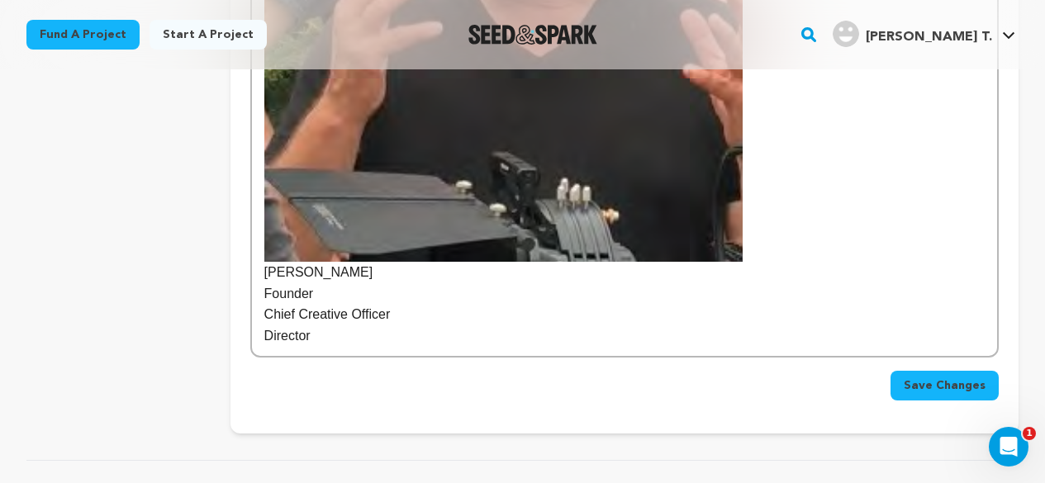
scroll to position [1321, 0]
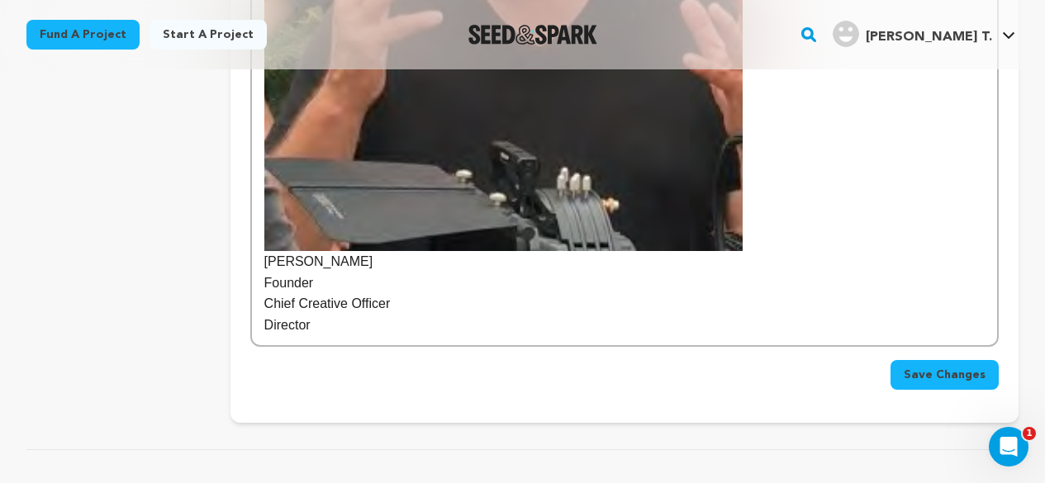
click at [938, 367] on span "Save Changes" at bounding box center [944, 375] width 82 height 17
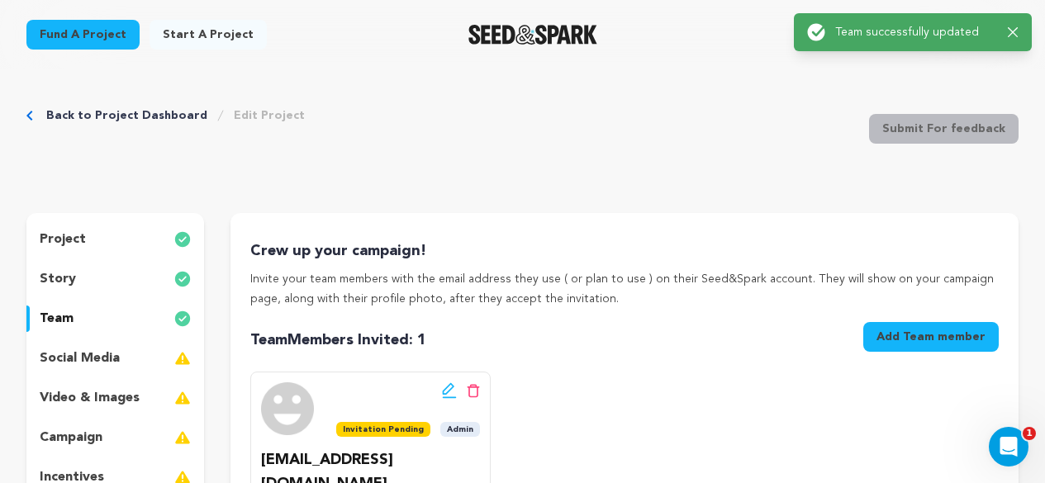
scroll to position [0, 0]
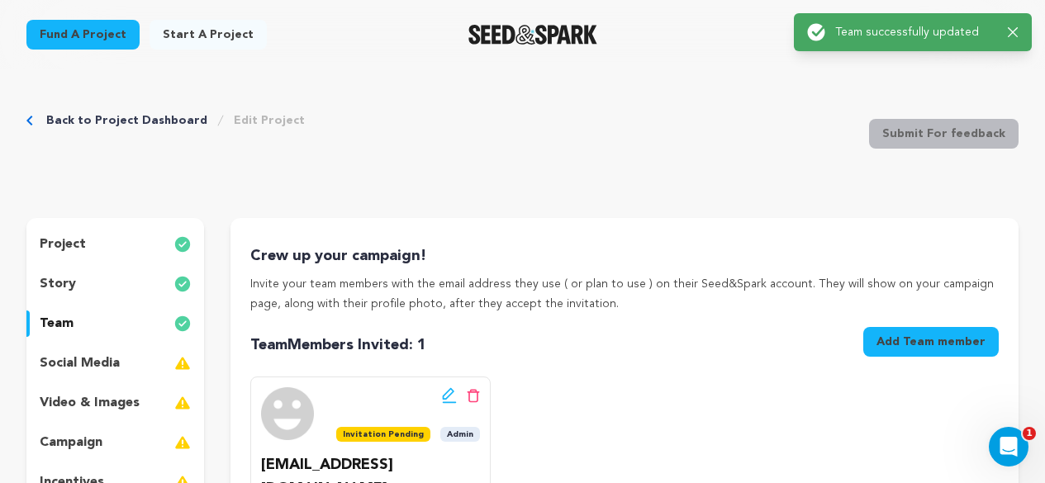
click at [88, 363] on p "social media" at bounding box center [80, 363] width 80 height 20
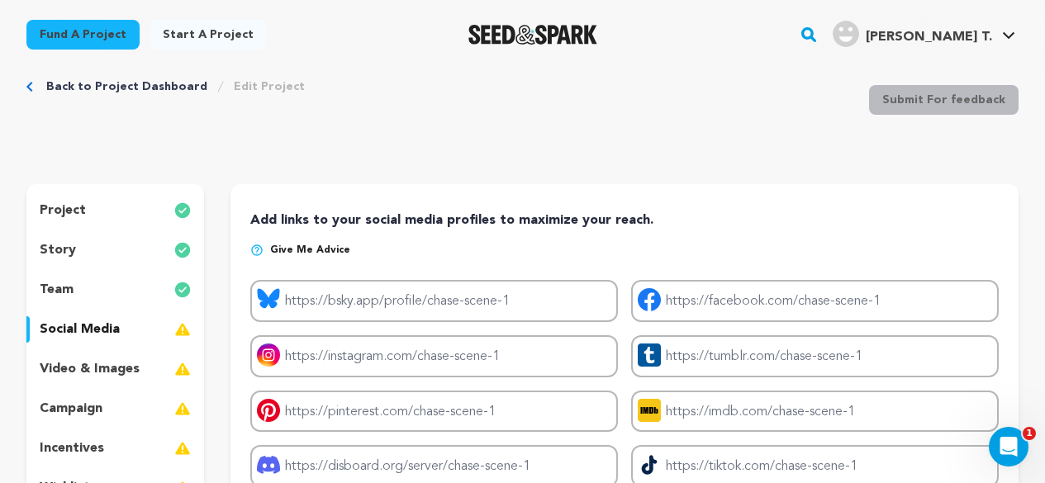
scroll to position [165, 0]
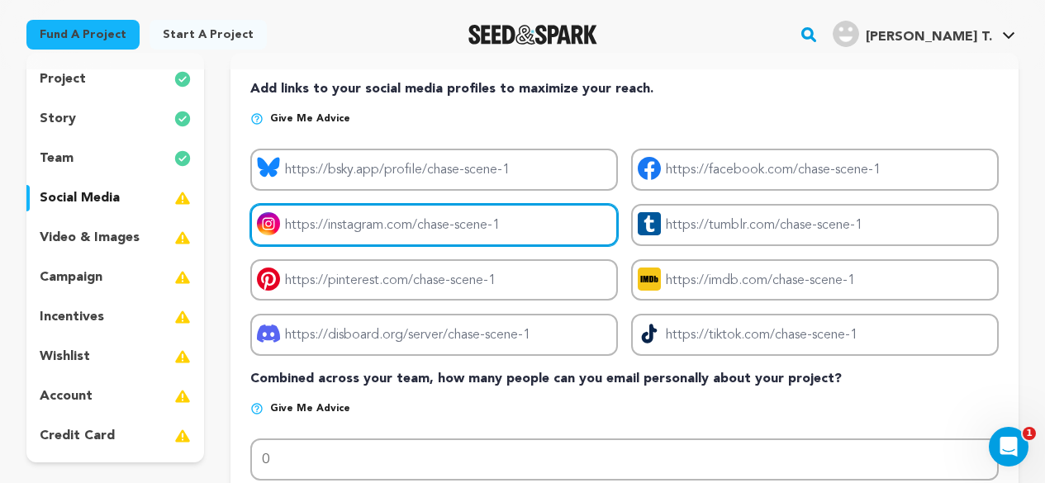
click at [376, 221] on input "Project instagram link" at bounding box center [433, 225] width 367 height 42
paste input "[URL][DOMAIN_NAME]"
type input "[URL][DOMAIN_NAME]"
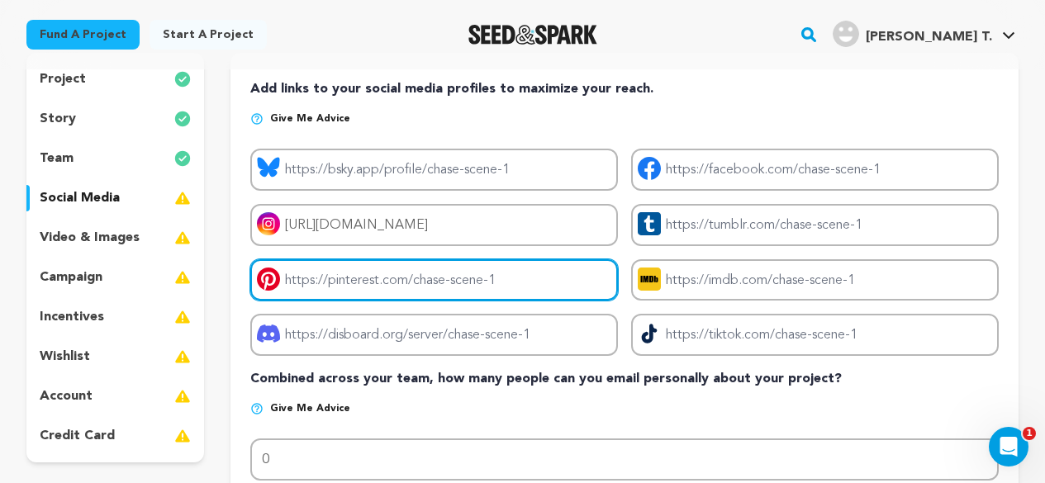
drag, startPoint x: 510, startPoint y: 277, endPoint x: 255, endPoint y: 277, distance: 255.2
click at [255, 277] on input "Project pinterest link" at bounding box center [433, 280] width 367 height 42
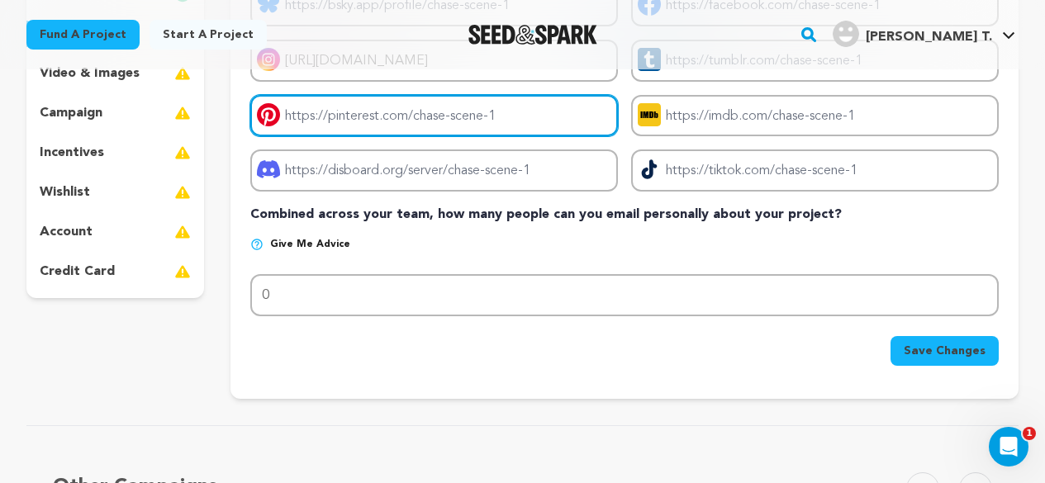
scroll to position [330, 0]
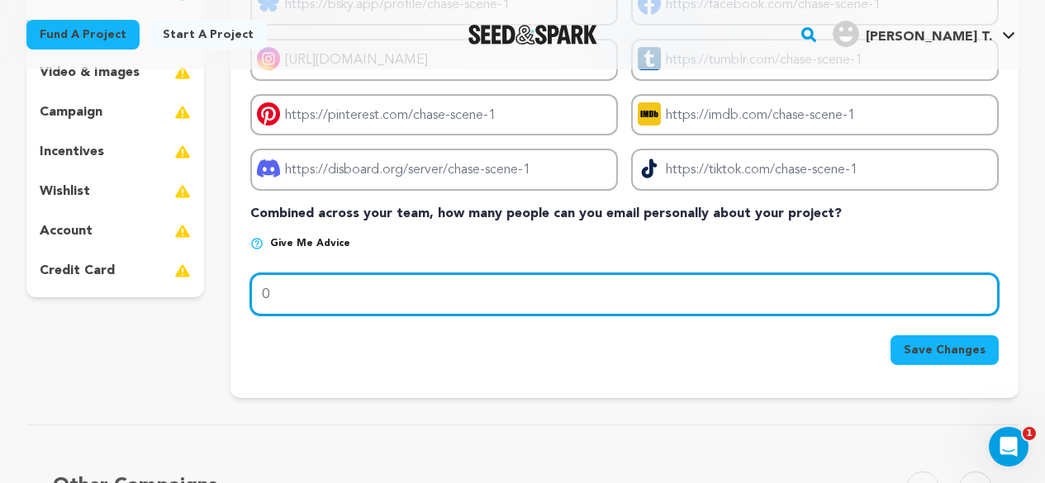
drag, startPoint x: 298, startPoint y: 290, endPoint x: 209, endPoint y: 300, distance: 89.7
click at [216, 300] on div "project story team social media video & images campaign incentives wishlist" at bounding box center [522, 143] width 992 height 510
type input "1"
type input "25"
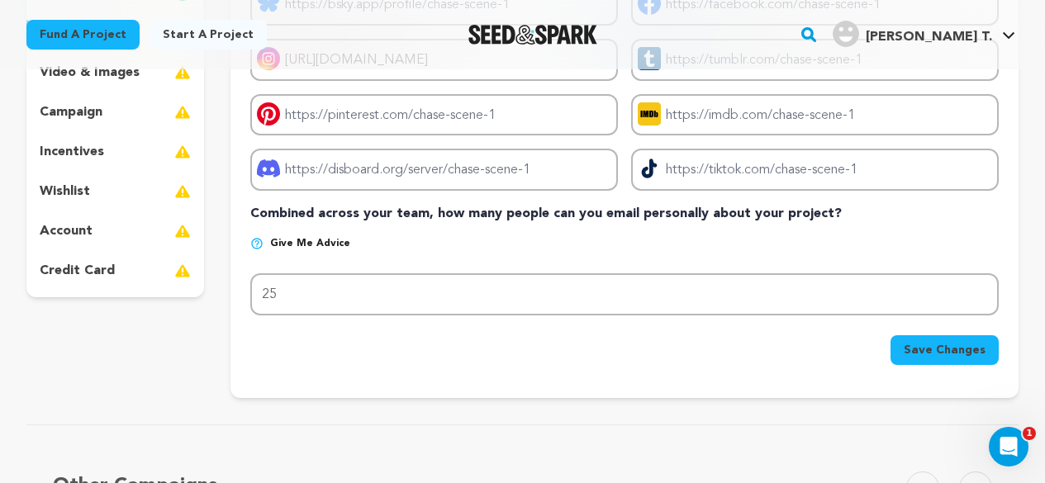
click at [902, 351] on button "Save Changes" at bounding box center [944, 350] width 108 height 30
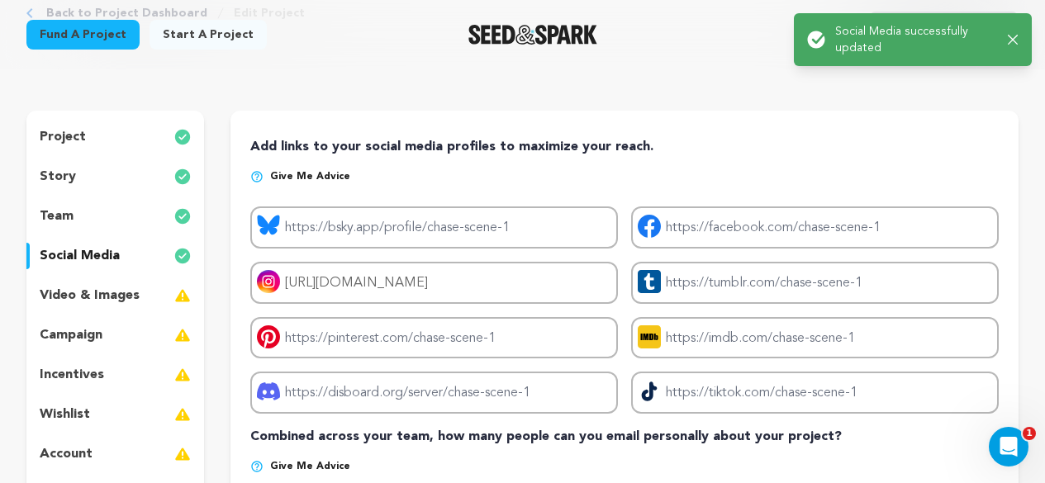
scroll to position [165, 0]
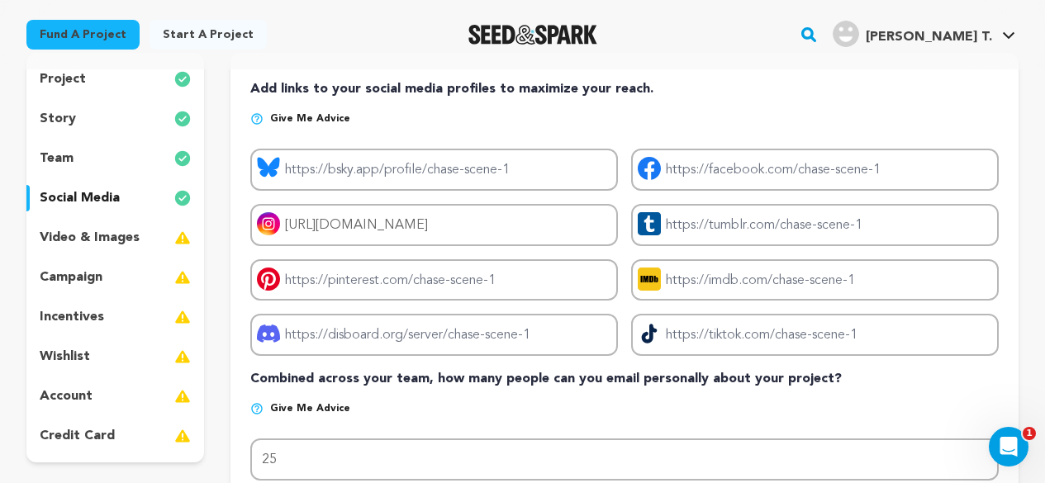
click at [104, 233] on p "video & images" at bounding box center [90, 238] width 100 height 20
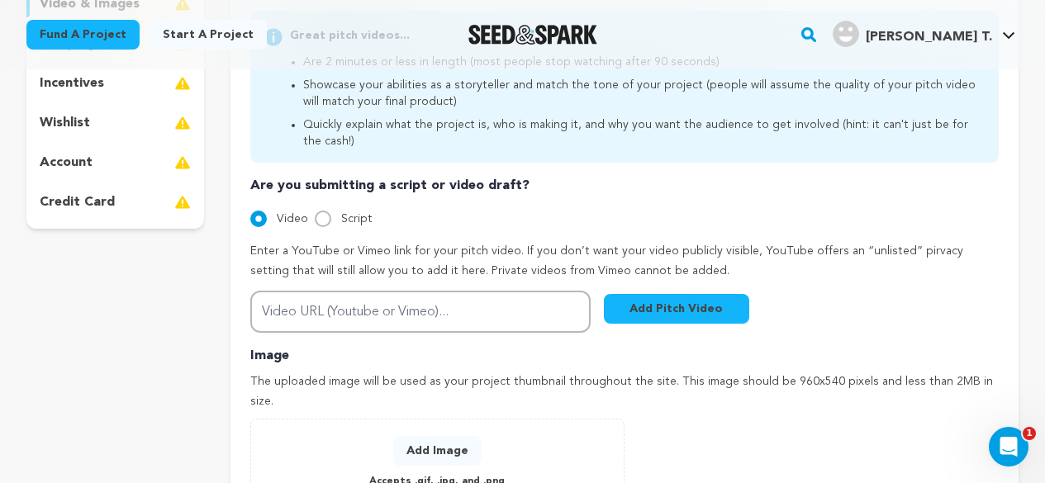
scroll to position [413, 0]
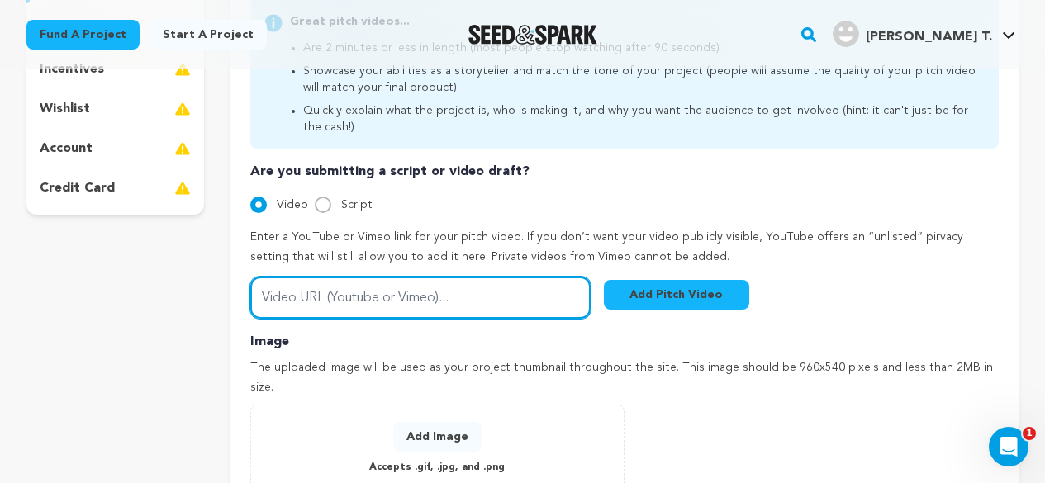
click at [392, 288] on input "Video URL (Youtube or Vimeo)..." at bounding box center [420, 298] width 340 height 42
paste input "[URL][DOMAIN_NAME]"
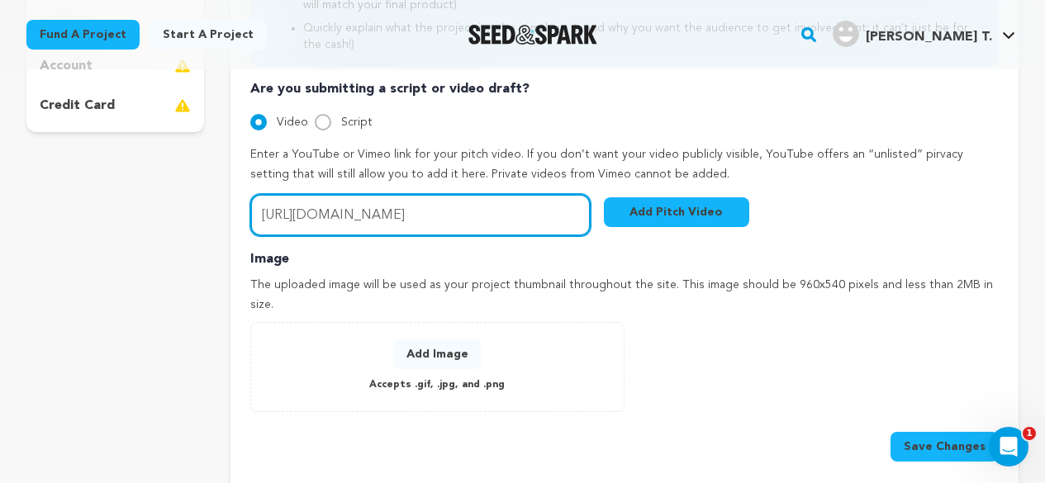
type input "[URL][DOMAIN_NAME]"
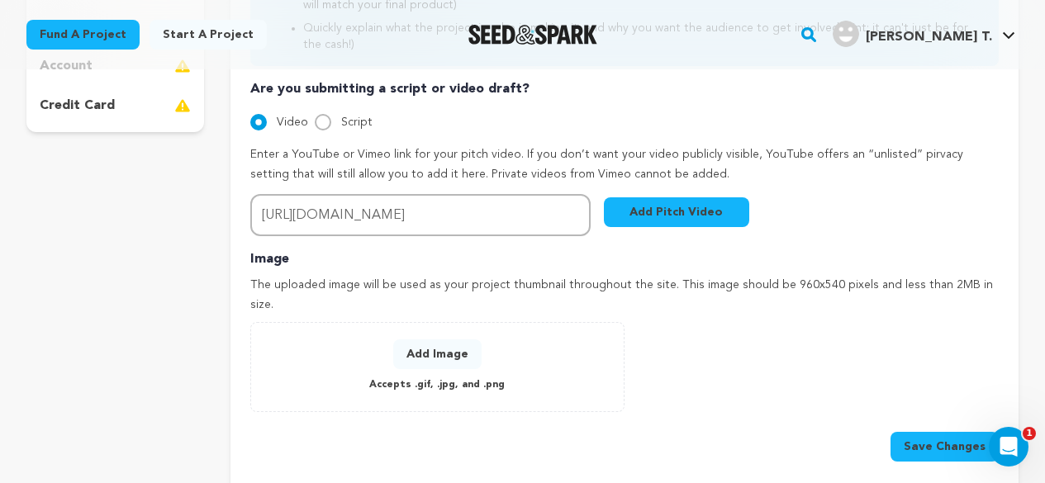
click at [428, 344] on button "Add Image" at bounding box center [437, 354] width 88 height 30
click at [439, 376] on p "Accepts .gif, .jpg, and .png" at bounding box center [436, 385] width 135 height 19
click at [439, 339] on button "Add Image" at bounding box center [437, 354] width 88 height 30
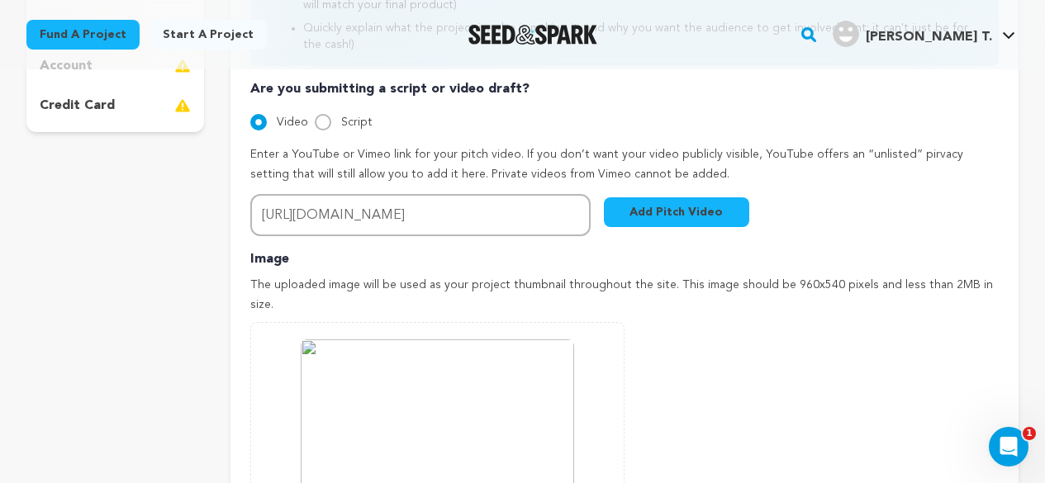
scroll to position [661, 0]
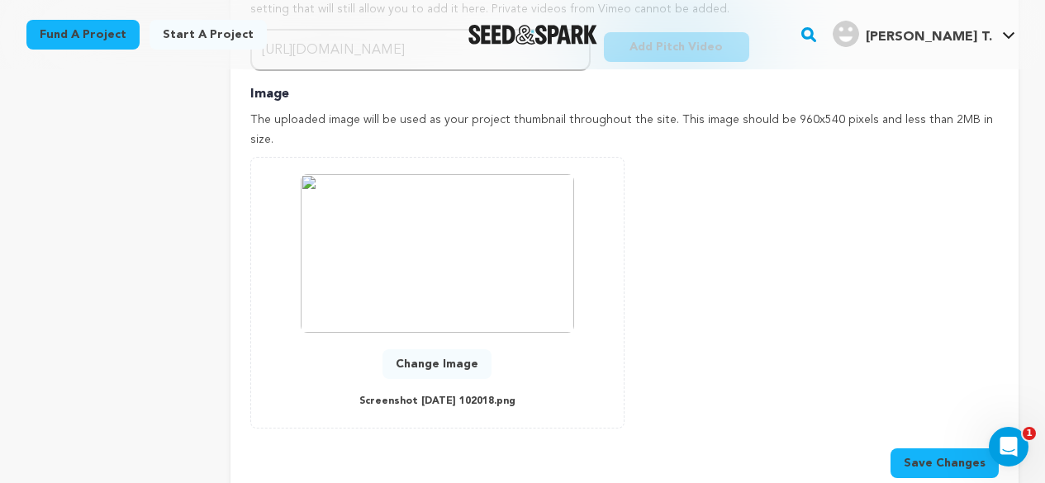
click at [922, 448] on button "Save Changes" at bounding box center [944, 463] width 108 height 30
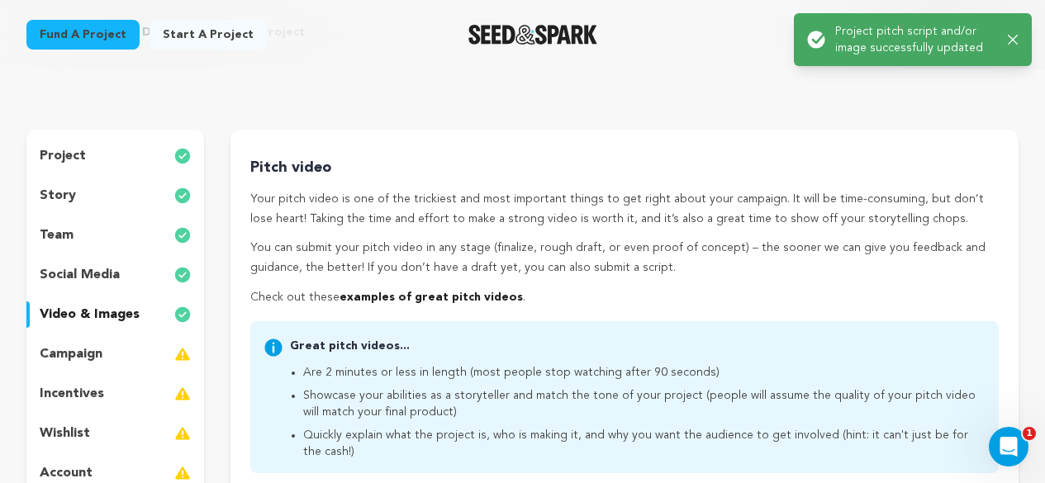
scroll to position [248, 0]
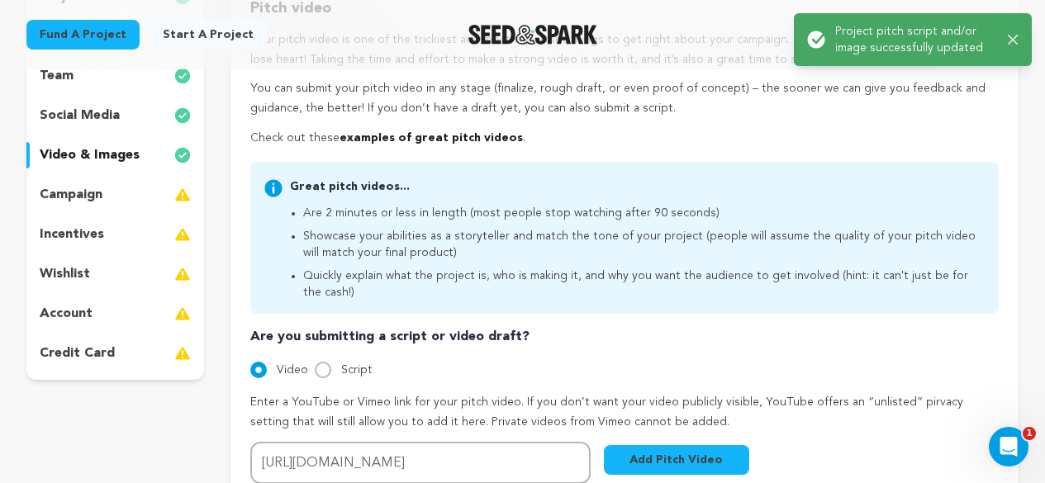
click at [76, 195] on p "campaign" at bounding box center [71, 195] width 63 height 20
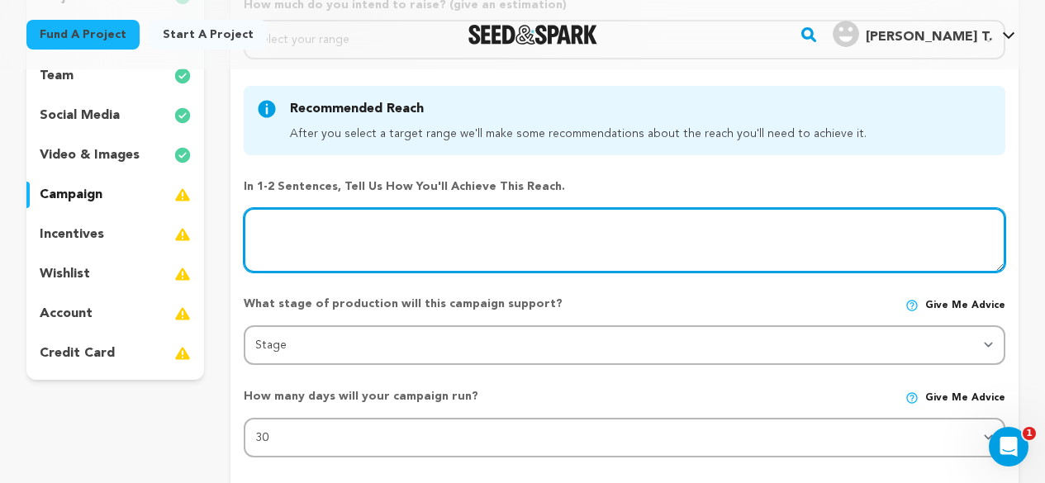
click at [415, 225] on textarea at bounding box center [624, 240] width 761 height 64
paste textarea "Crosscut Films is asking for $10,000 to create a pilot episode of Chase Scene a…"
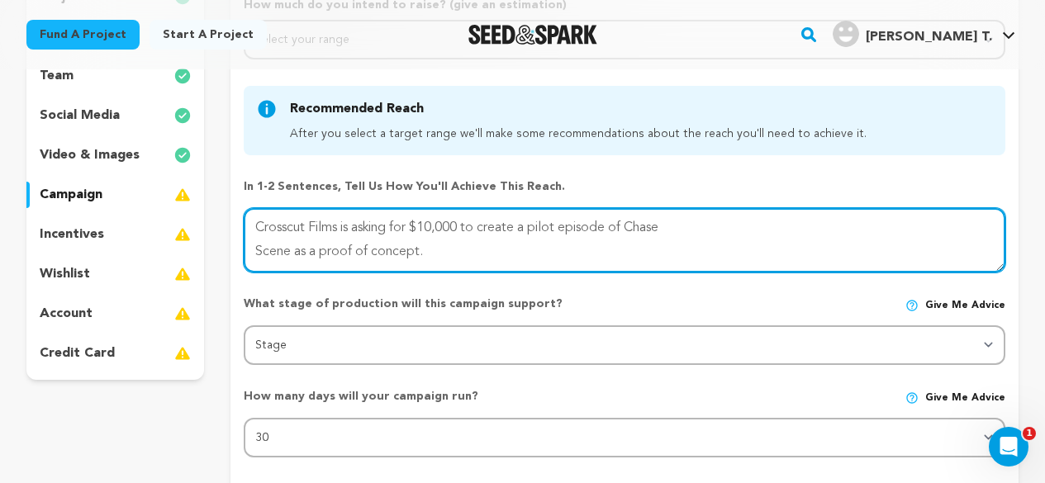
click at [695, 223] on textarea at bounding box center [624, 240] width 761 height 64
type textarea "Crosscut Films is asking for $10,000 to create a pilot episode of Chase Scene a…"
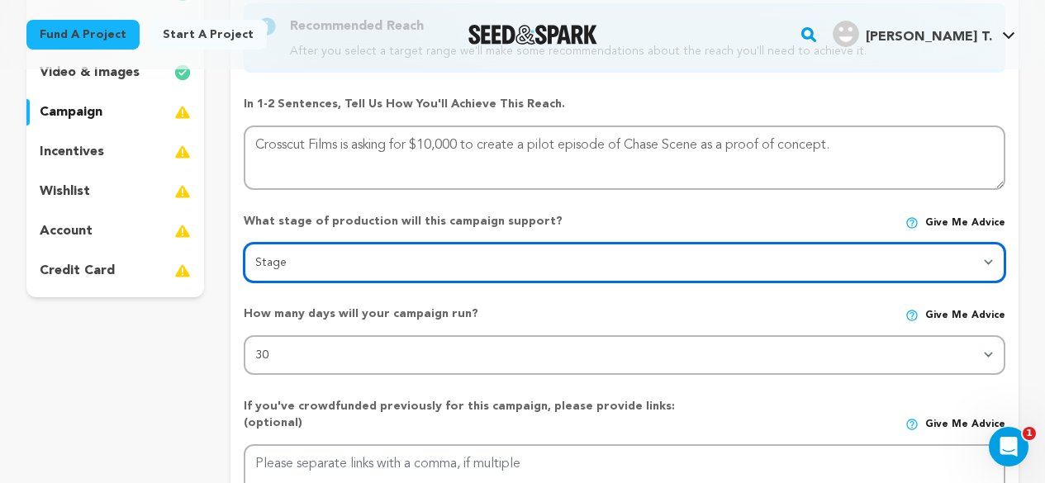
click at [457, 271] on select "Stage DEVELOPMENT PRODUCTION POST-PRODUCTION DISTRIBUTION PRE-PRODUCTION ENHANC…" at bounding box center [624, 263] width 761 height 40
click at [244, 243] on select "Stage DEVELOPMENT PRODUCTION POST-PRODUCTION DISTRIBUTION PRE-PRODUCTION ENHANC…" at bounding box center [624, 263] width 761 height 40
click at [381, 270] on select "Stage DEVELOPMENT PRODUCTION POST-PRODUCTION DISTRIBUTION PRE-PRODUCTION ENHANC…" at bounding box center [624, 263] width 761 height 40
select select "1403"
click at [244, 243] on select "Stage DEVELOPMENT PRODUCTION POST-PRODUCTION DISTRIBUTION PRE-PRODUCTION ENHANC…" at bounding box center [624, 263] width 761 height 40
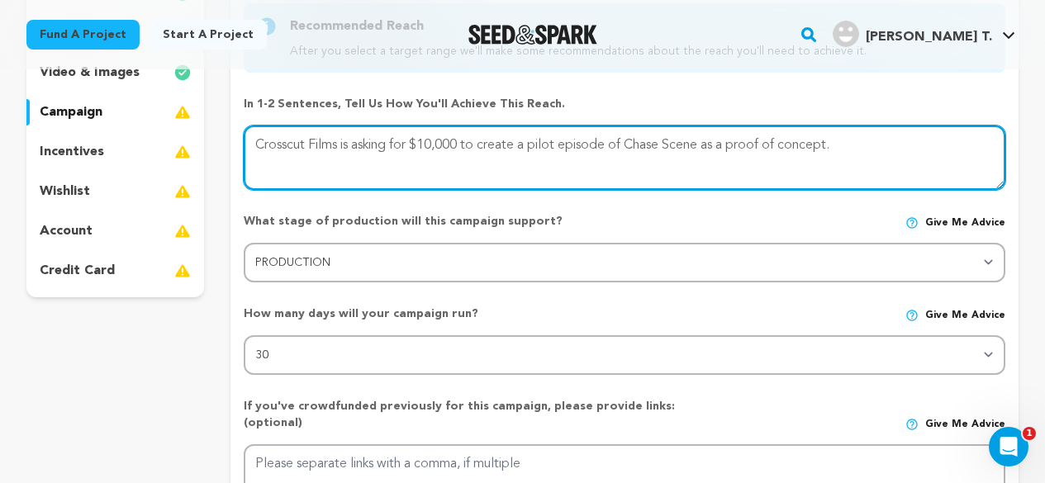
click at [258, 139] on textarea at bounding box center [624, 158] width 761 height 64
paste textarea "The current landscape of vertical format original content are making billions o…"
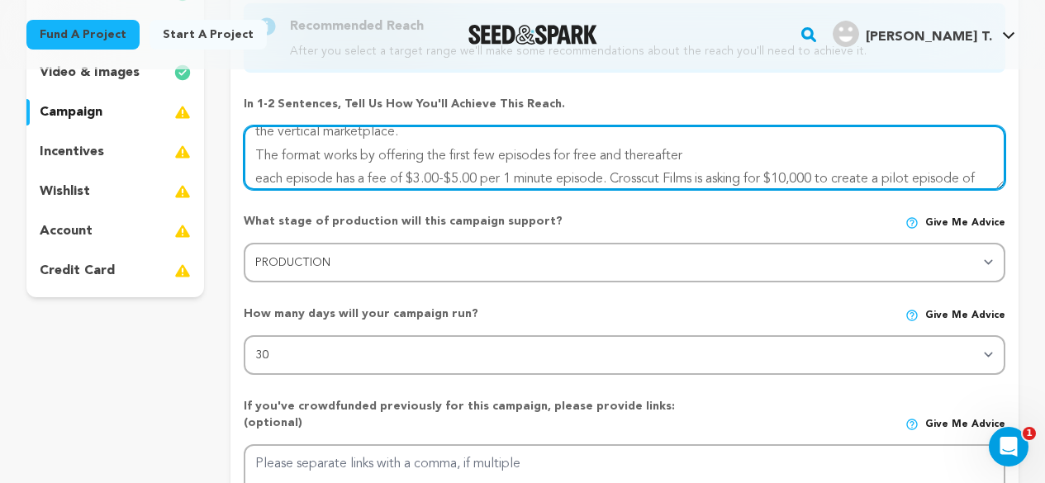
scroll to position [0, 0]
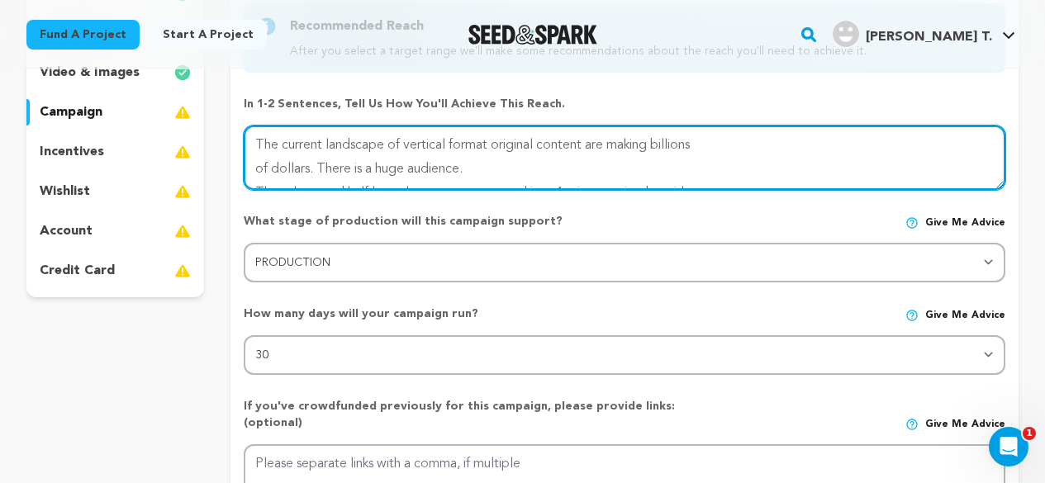
click at [737, 142] on textarea at bounding box center [624, 158] width 761 height 64
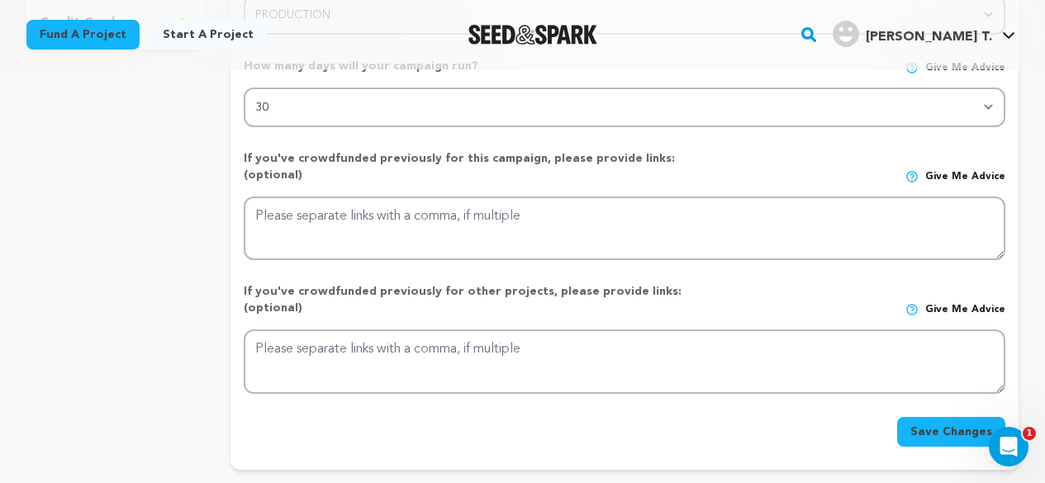
scroll to position [661, 0]
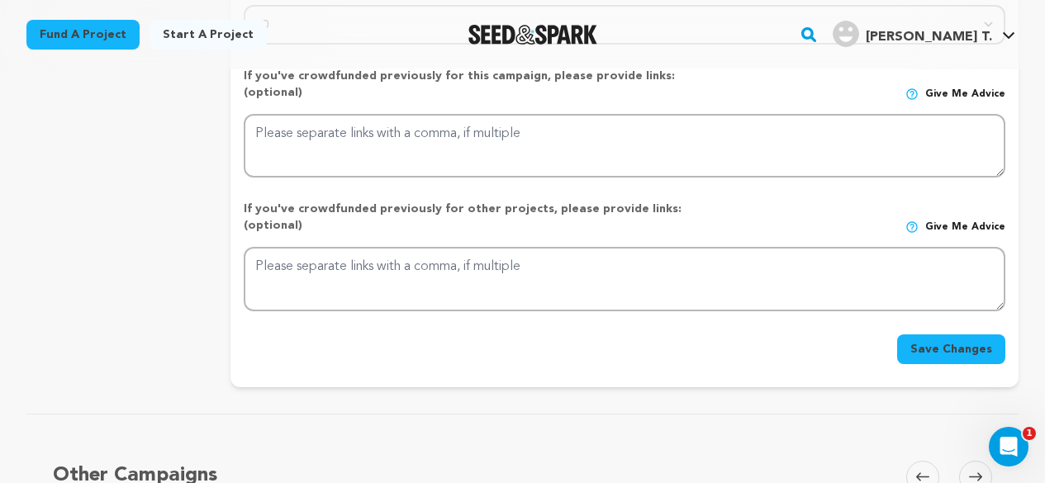
type textarea "The current landscape of vertical format original content are making billions o…"
click at [939, 334] on button "Save Changes" at bounding box center [951, 349] width 108 height 30
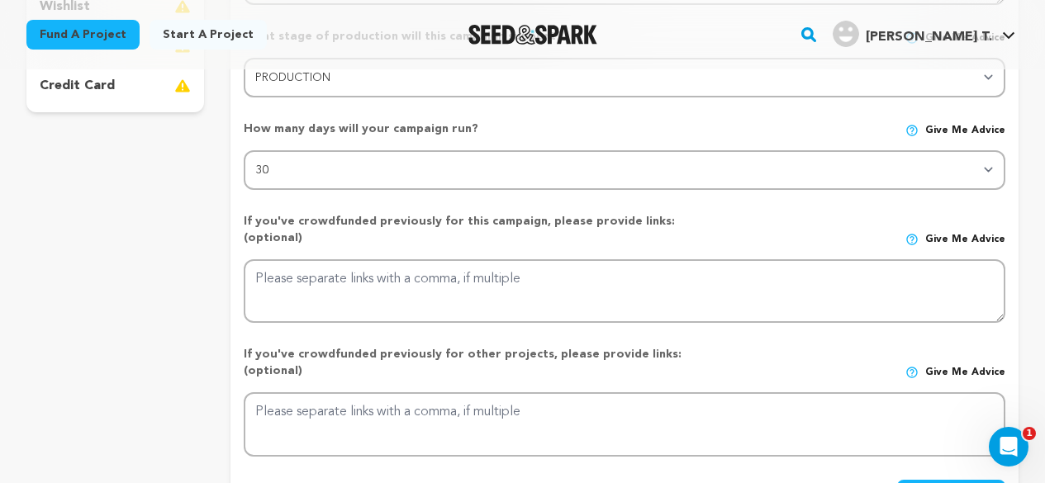
scroll to position [433, 0]
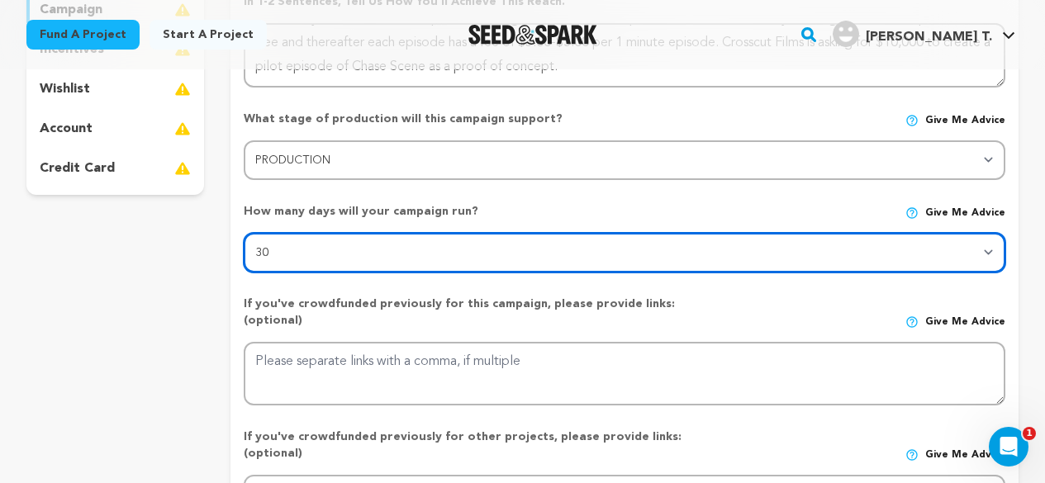
click at [593, 254] on select "30 45 60" at bounding box center [624, 253] width 761 height 40
click at [244, 233] on select "30 45 60" at bounding box center [624, 253] width 761 height 40
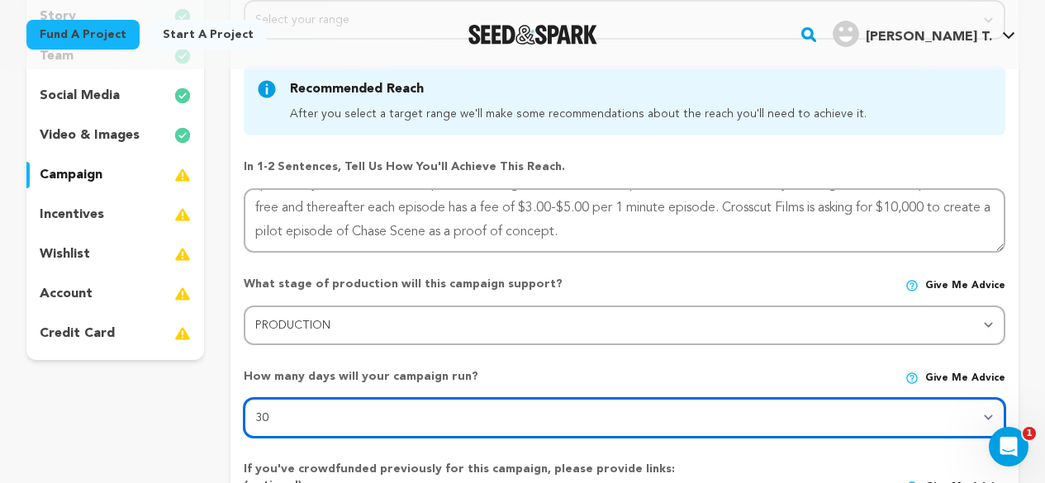
scroll to position [102, 0]
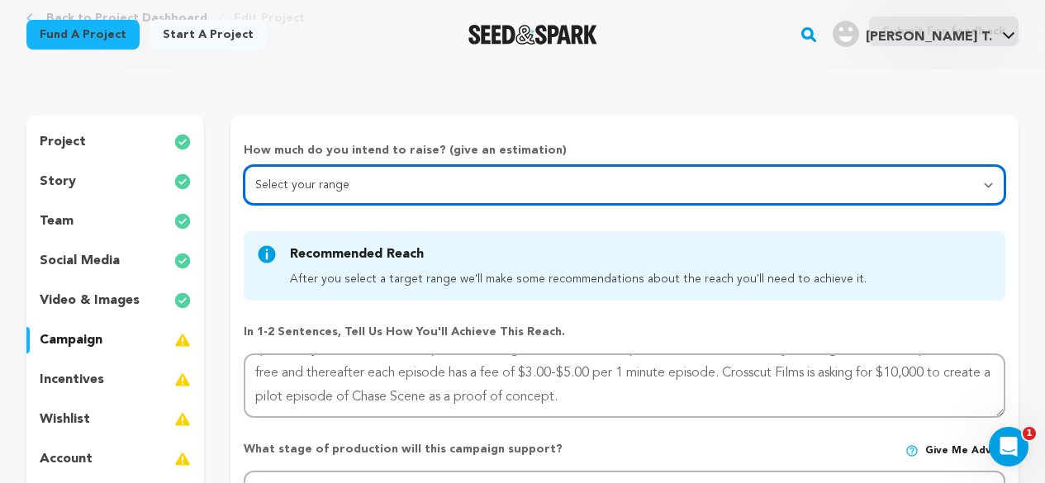
click at [653, 176] on select "Select your range Less than $10k 10k - $14k 15k - $24k 25k - $49k 50k or more" at bounding box center [624, 185] width 761 height 40
select select "2"
click at [244, 165] on select "Select your range Less than $10k 10k - $14k 15k - $24k 25k - $49k 50k or more" at bounding box center [624, 185] width 761 height 40
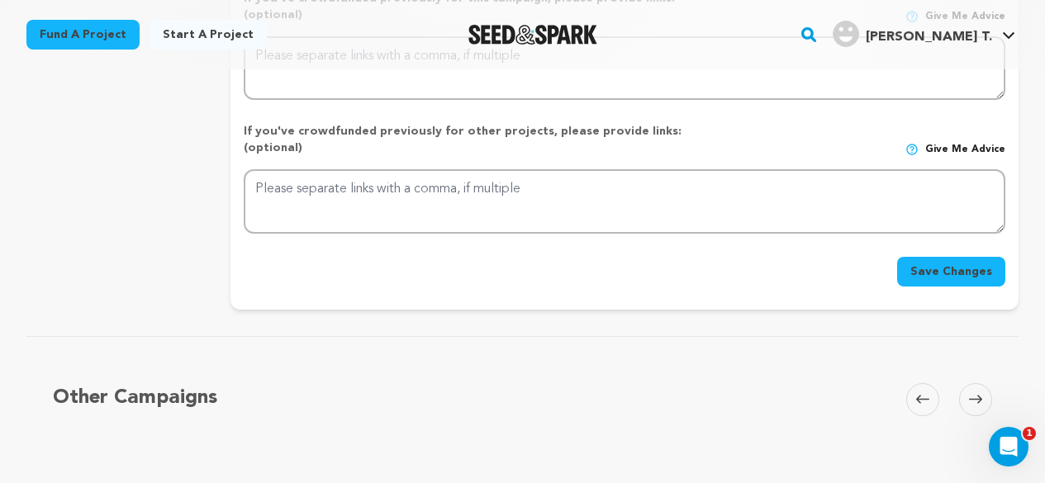
scroll to position [846, 0]
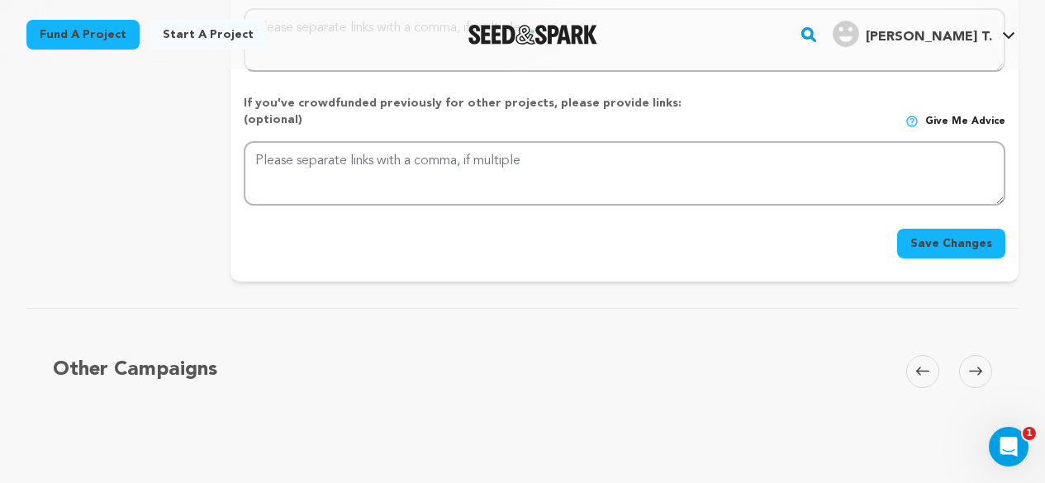
click at [949, 229] on button "Save Changes" at bounding box center [951, 244] width 108 height 30
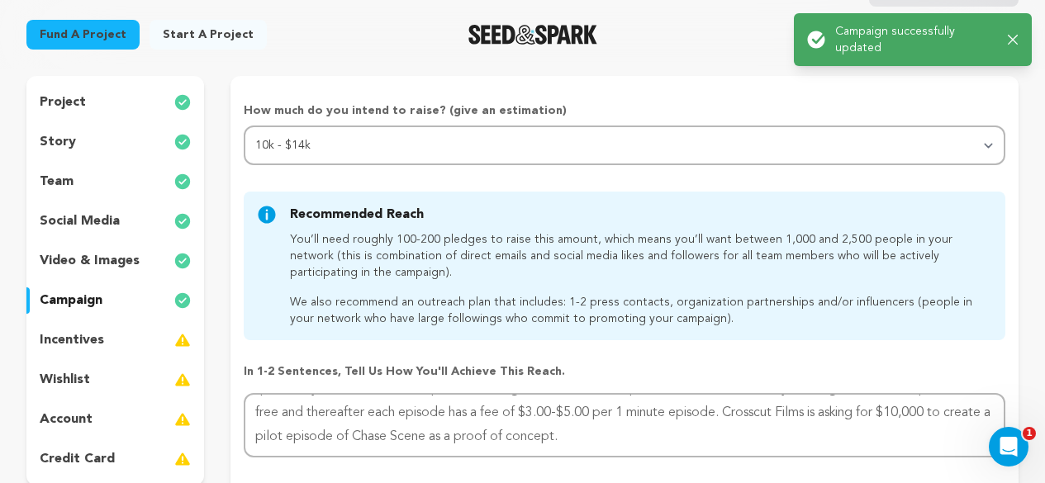
scroll to position [165, 0]
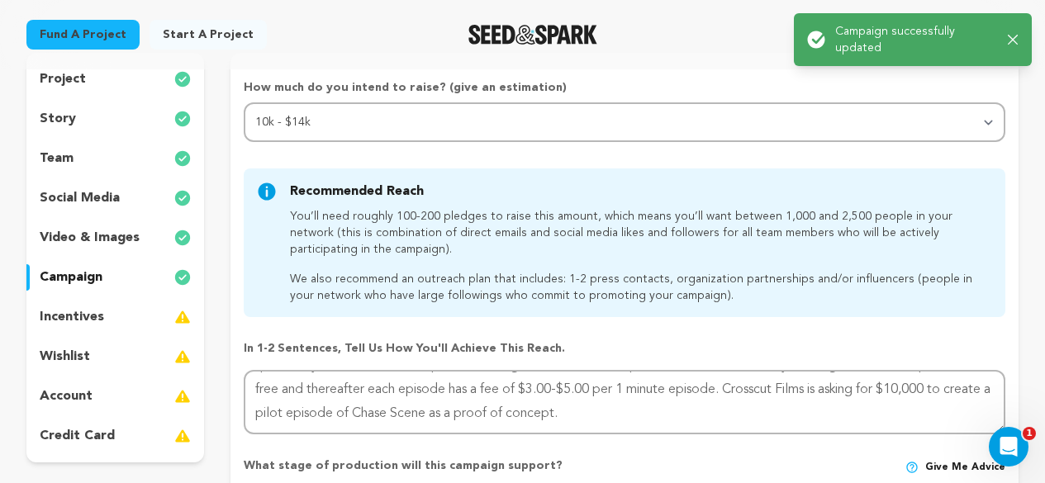
click at [74, 320] on p "incentives" at bounding box center [72, 317] width 64 height 20
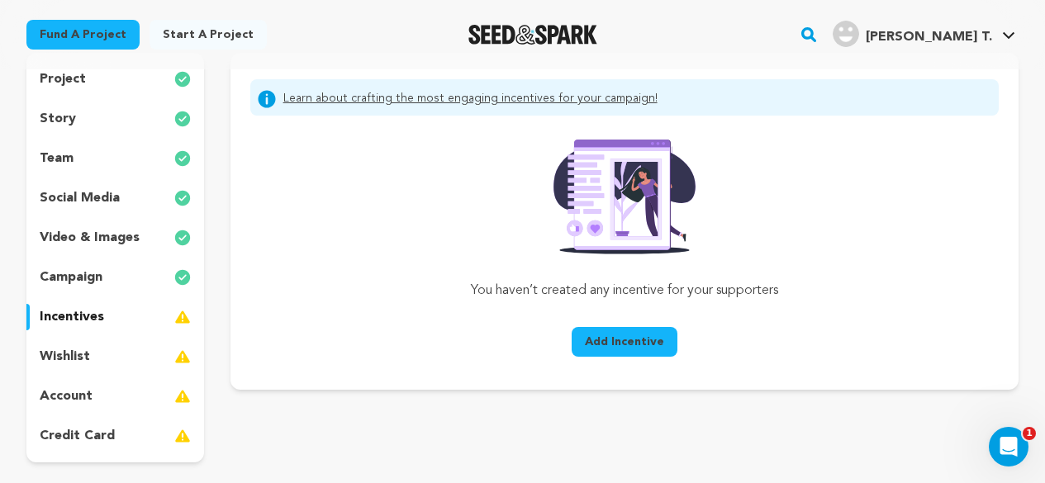
click at [77, 358] on p "wishlist" at bounding box center [65, 357] width 50 height 20
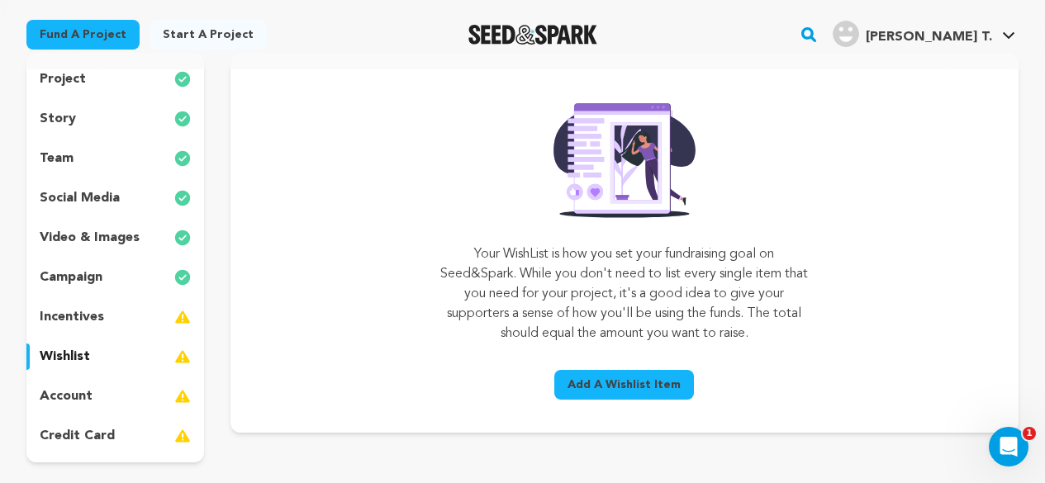
click at [82, 397] on p "account" at bounding box center [66, 396] width 53 height 20
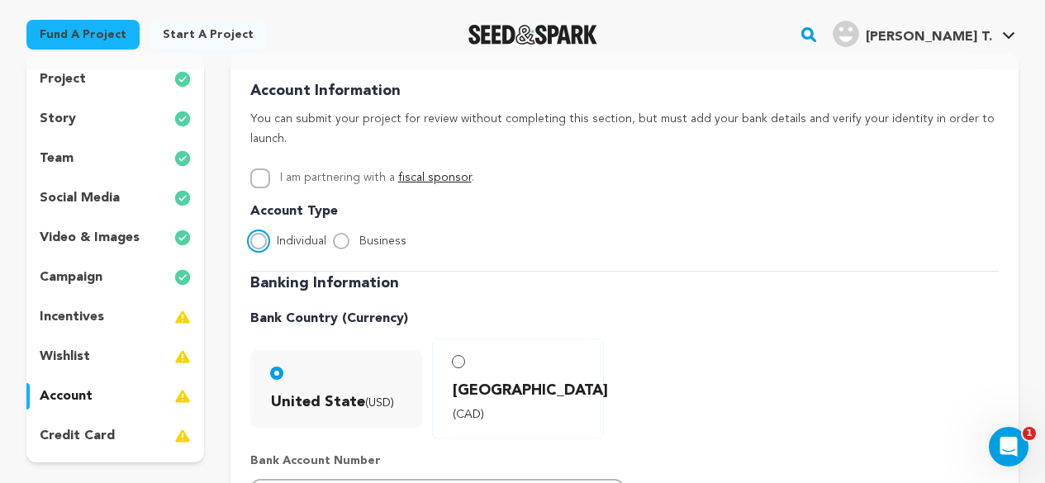
click at [257, 233] on input "Individual" at bounding box center [258, 241] width 17 height 17
radio input "true"
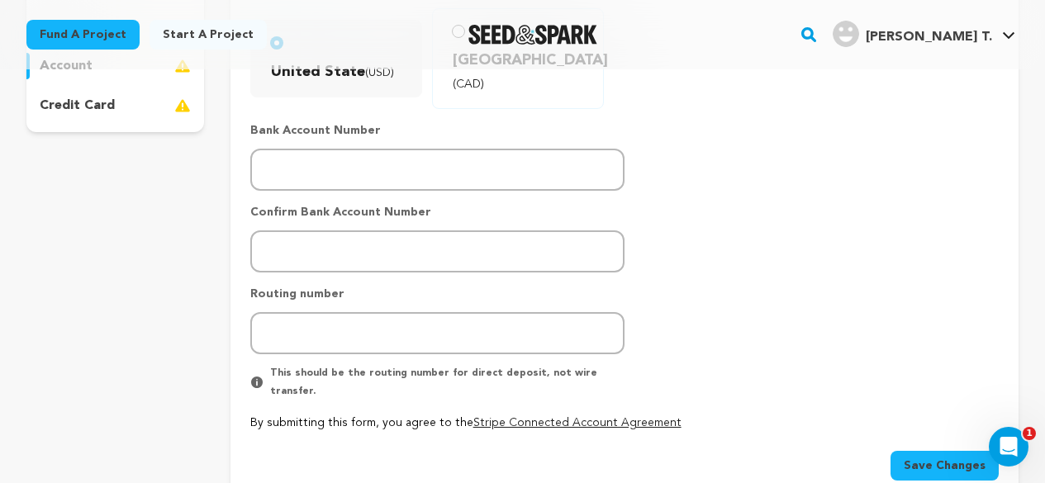
scroll to position [413, 0]
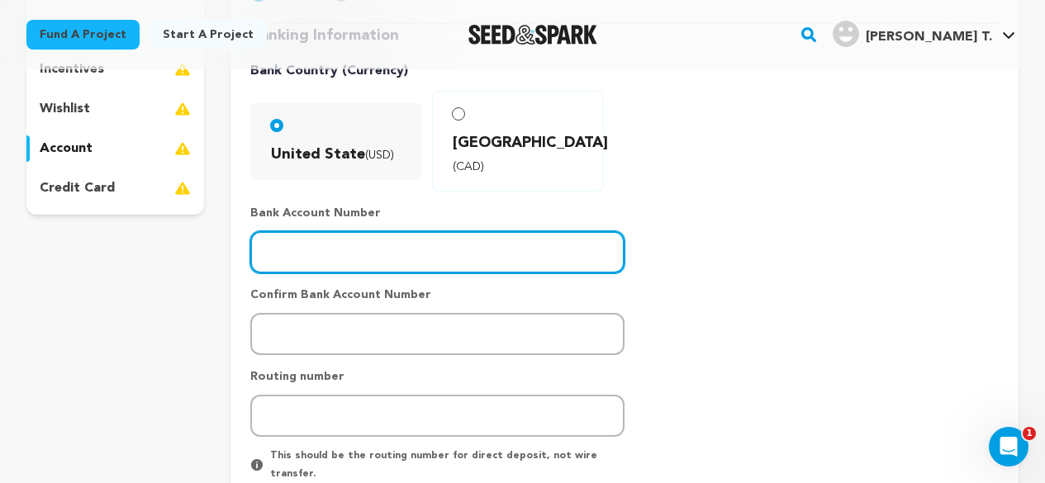
click at [372, 231] on input "number" at bounding box center [437, 252] width 374 height 42
type input "0670997006"
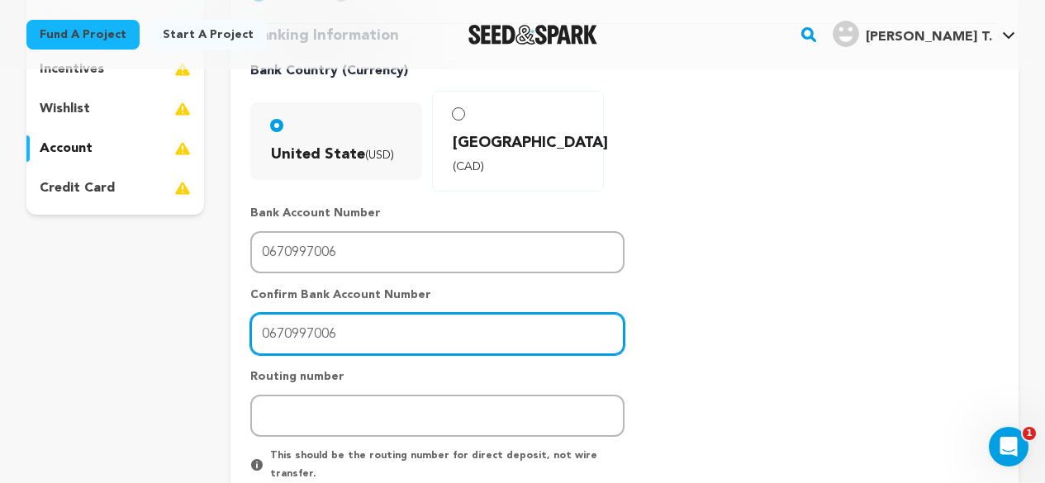
type input "0670997006"
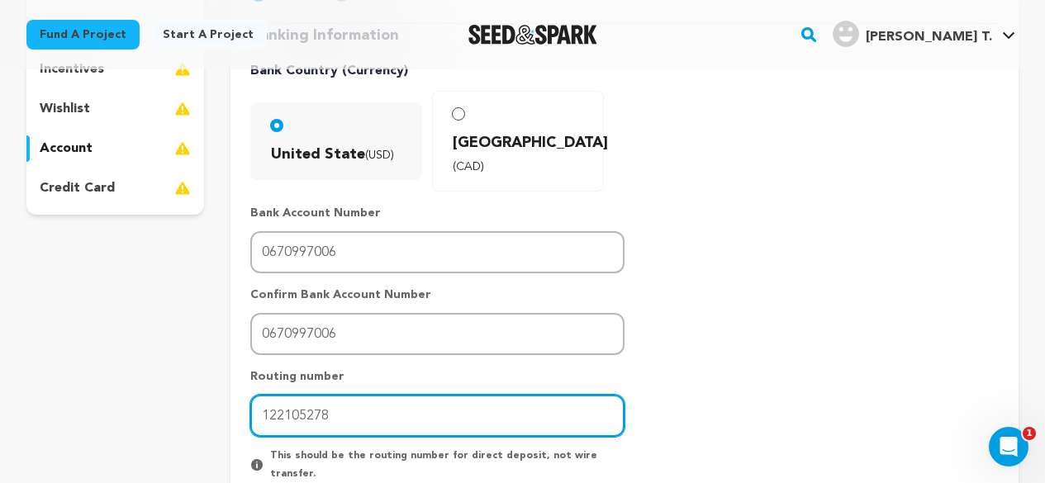
scroll to position [495, 0]
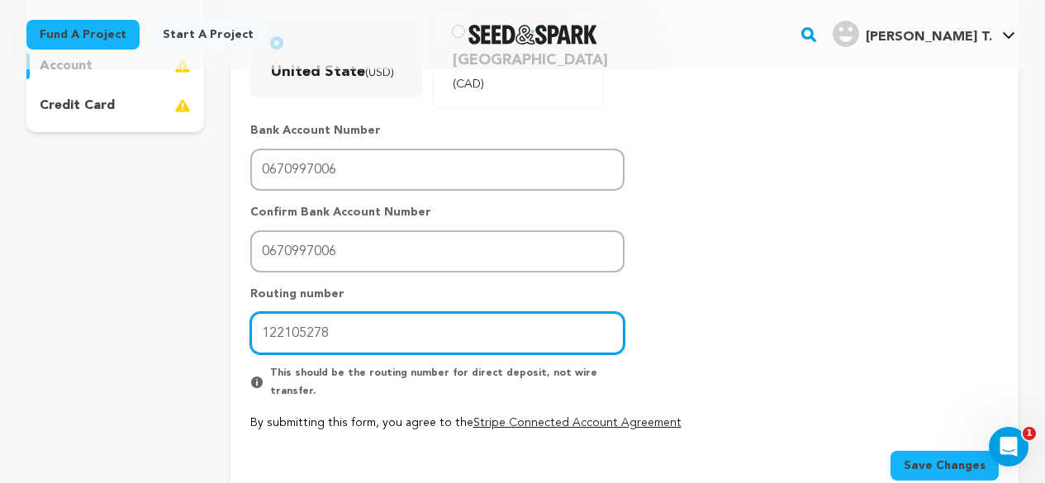
type input "122105278"
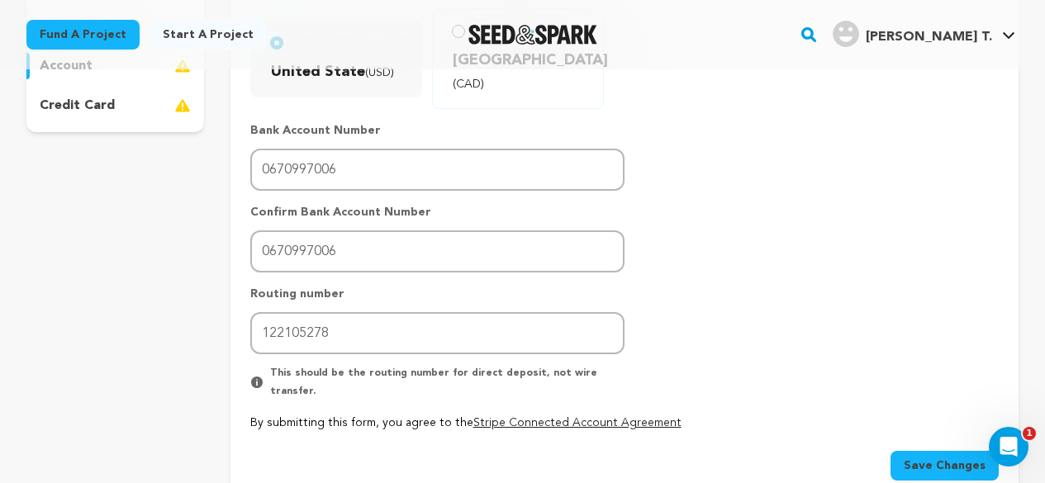
click at [922, 458] on span "Save Changes" at bounding box center [944, 466] width 82 height 17
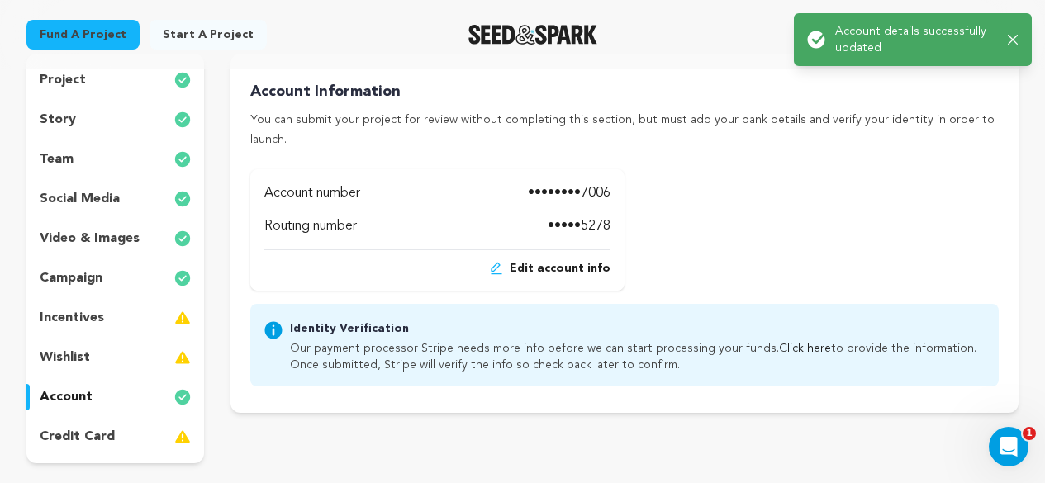
scroll to position [165, 0]
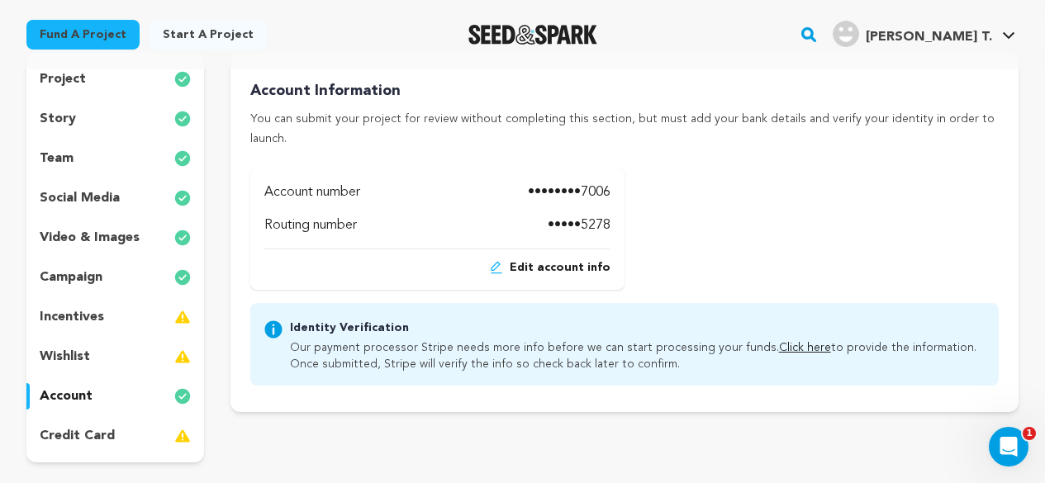
click at [85, 440] on p "credit card" at bounding box center [77, 436] width 75 height 20
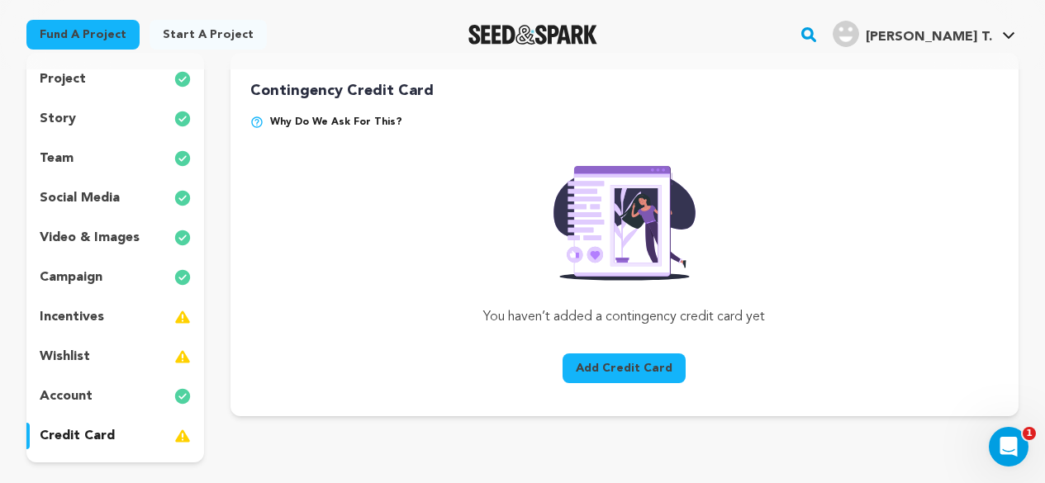
click at [626, 372] on button "Add Credit Card" at bounding box center [623, 368] width 123 height 30
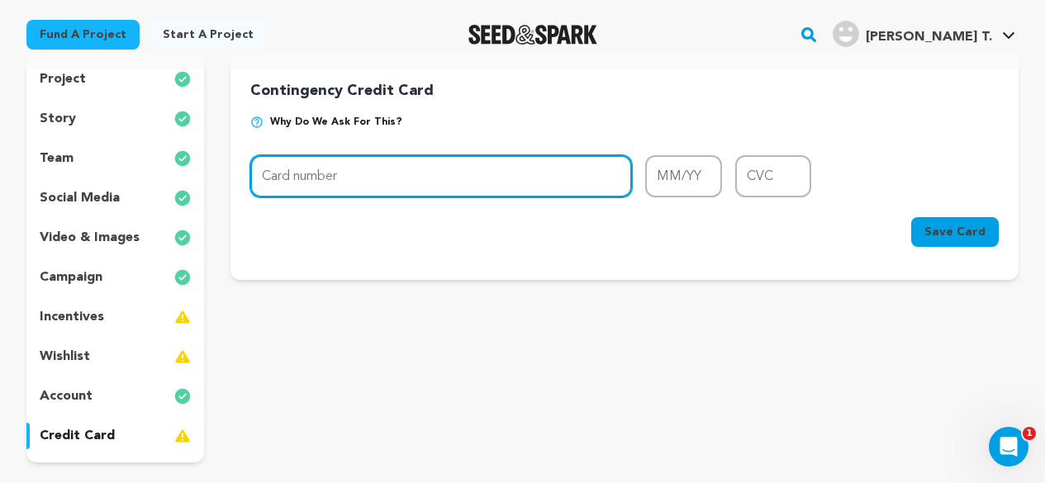
click at [402, 184] on input "Card number" at bounding box center [441, 176] width 382 height 42
type input "[CREDIT_CARD_NUMBER]"
type input "01/27"
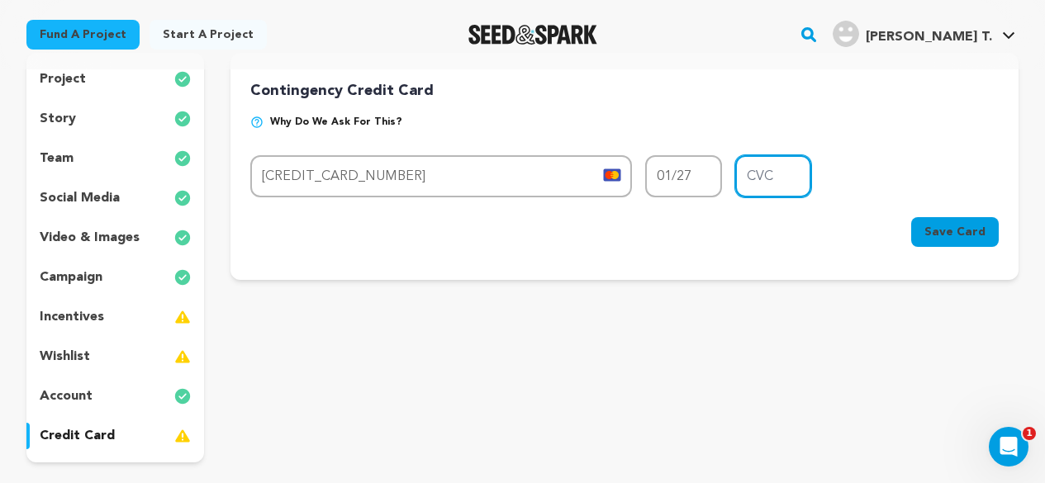
click at [769, 183] on input "CVC" at bounding box center [773, 176] width 77 height 42
type input "720"
click at [970, 241] on button "Save Card" at bounding box center [955, 232] width 88 height 30
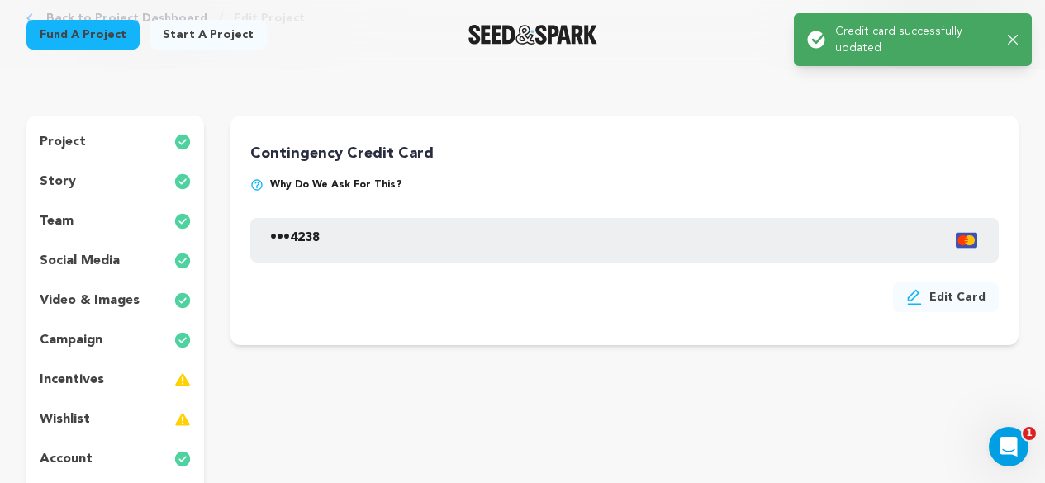
scroll to position [248, 0]
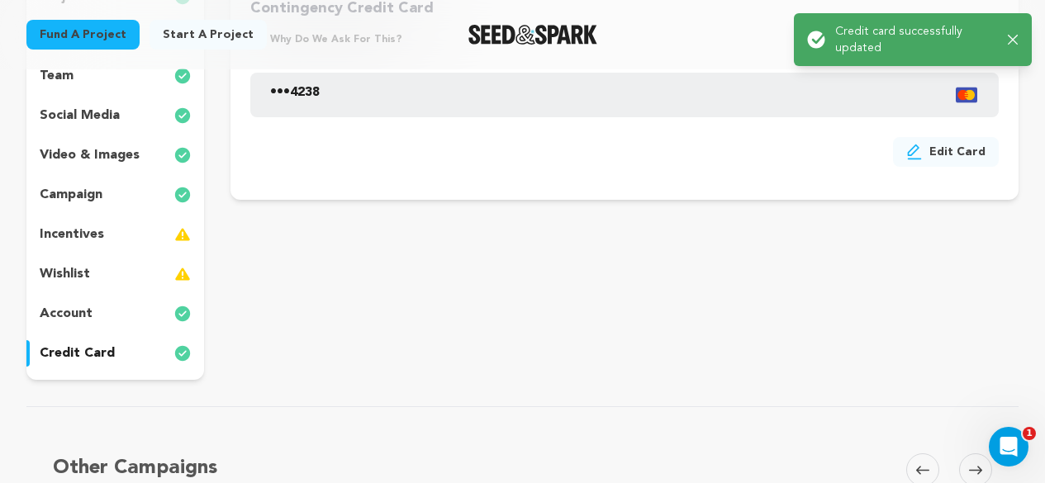
click at [80, 228] on p "incentives" at bounding box center [72, 235] width 64 height 20
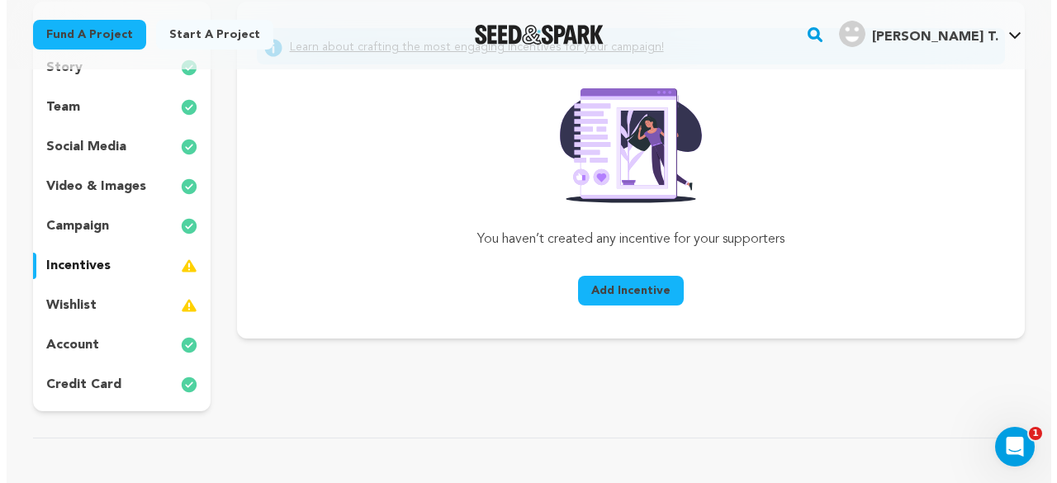
scroll to position [248, 0]
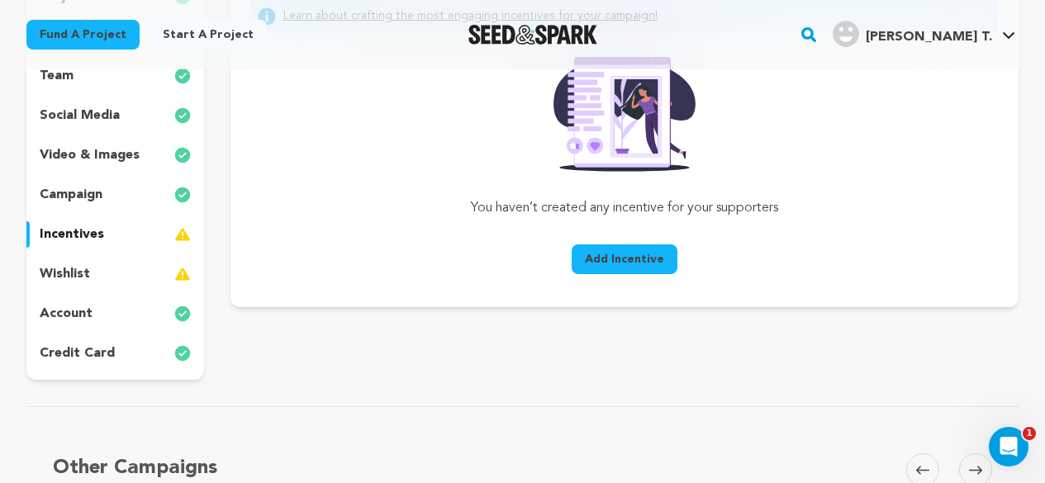
click at [623, 254] on span "Add Incentive" at bounding box center [624, 259] width 79 height 17
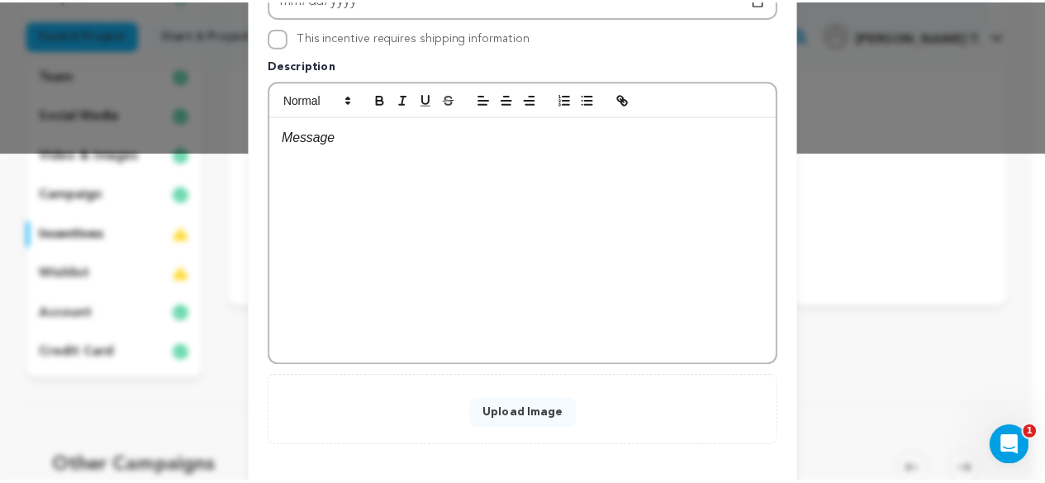
scroll to position [403, 0]
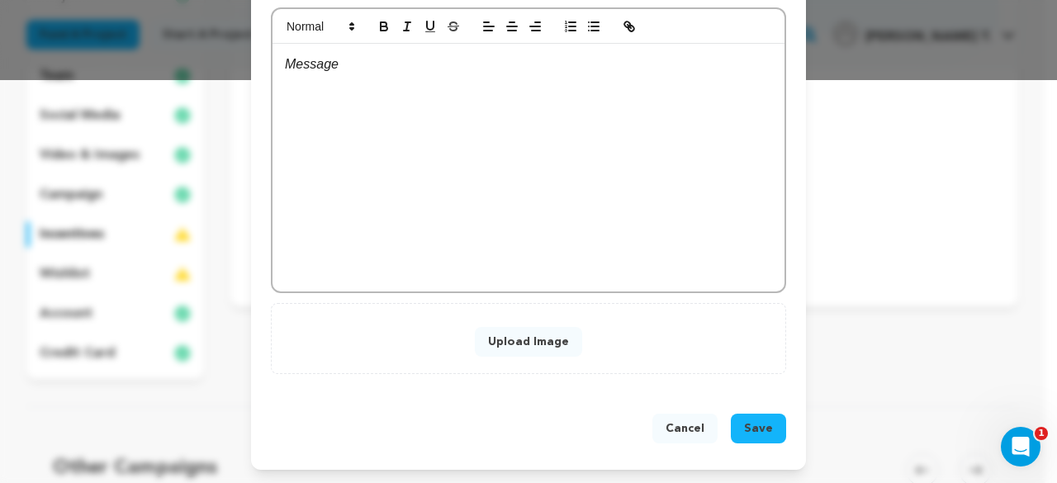
click at [679, 431] on button "Cancel" at bounding box center [684, 429] width 65 height 30
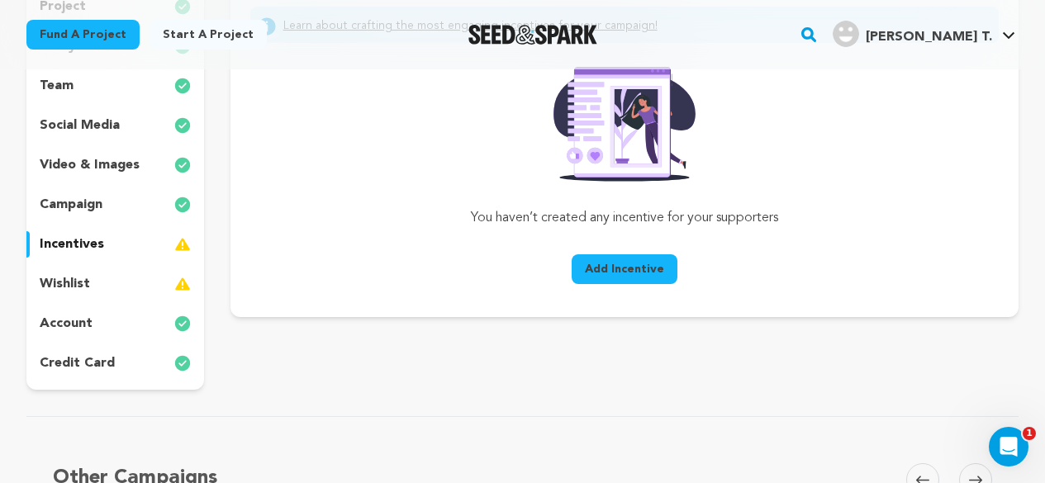
scroll to position [248, 0]
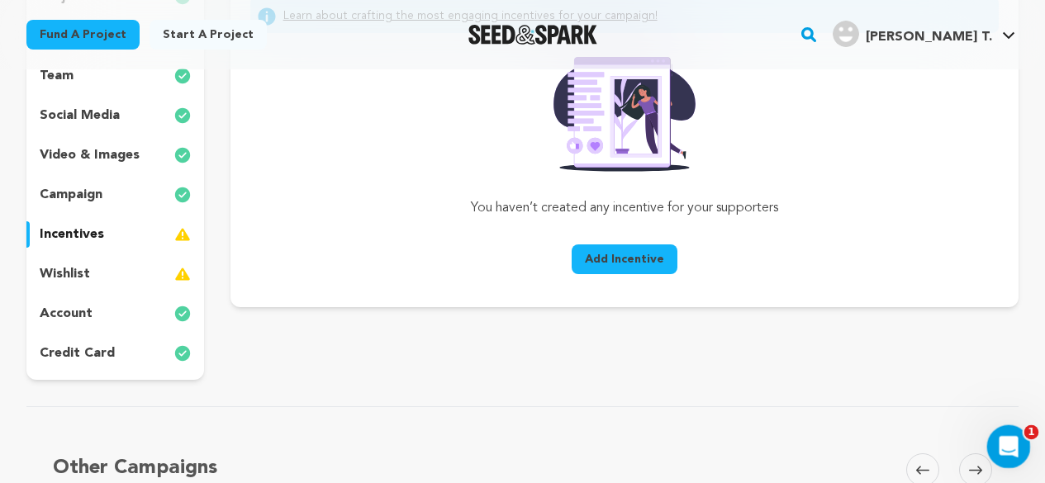
click at [1011, 438] on icon "Open Intercom Messenger" at bounding box center [1006, 444] width 27 height 27
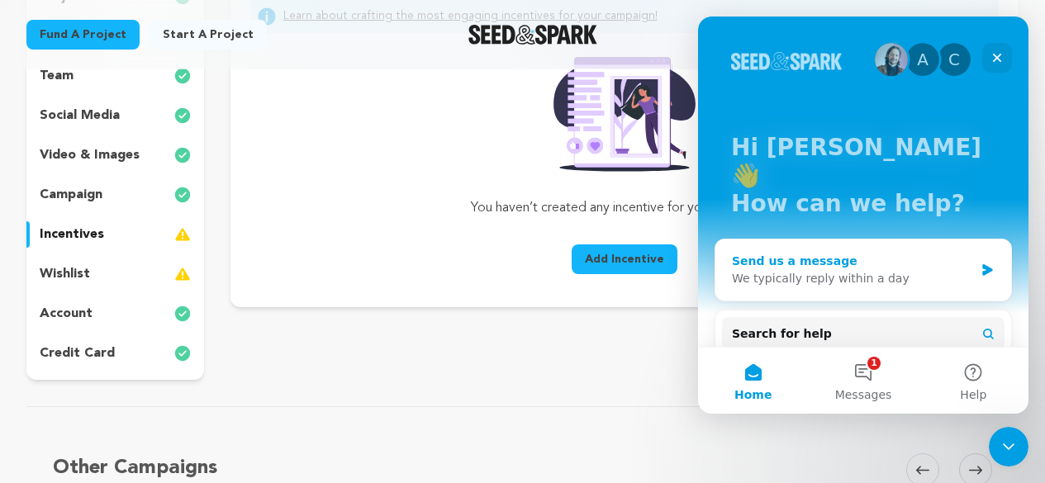
scroll to position [137, 0]
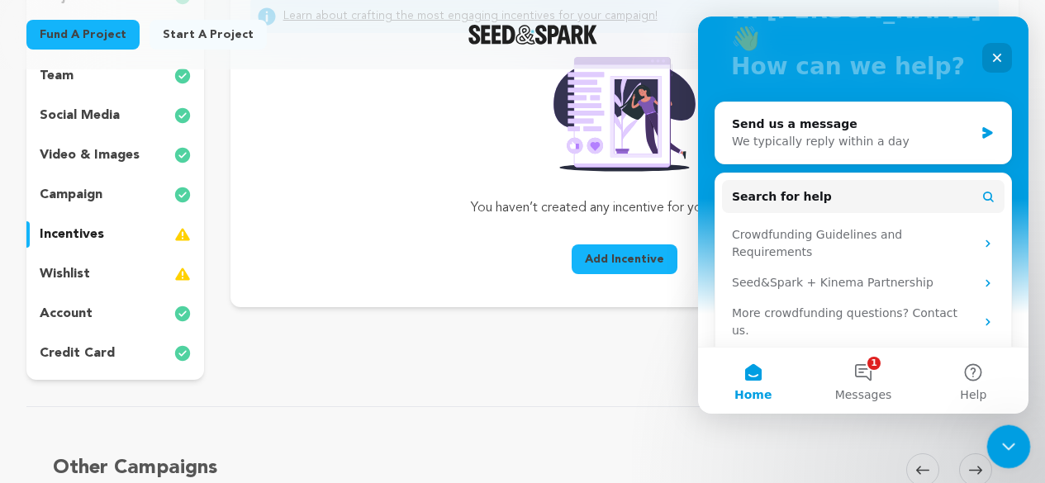
click at [1000, 446] on icon "Close Intercom Messenger" at bounding box center [1006, 444] width 20 height 20
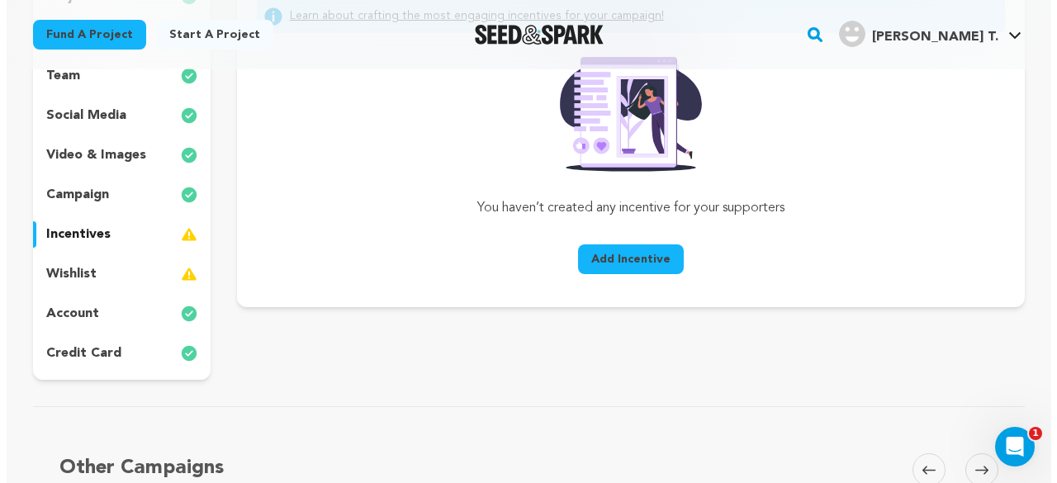
scroll to position [0, 0]
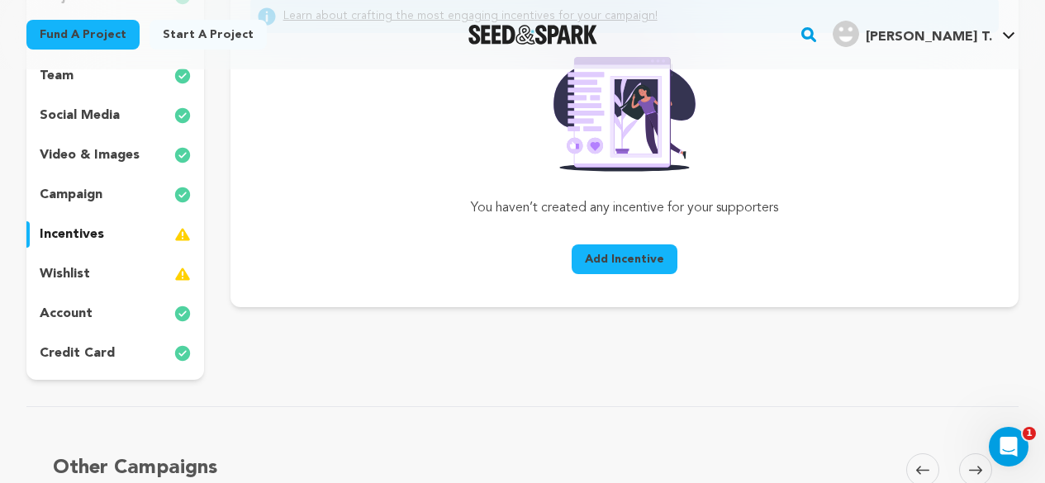
click at [47, 281] on p "wishlist" at bounding box center [65, 274] width 50 height 20
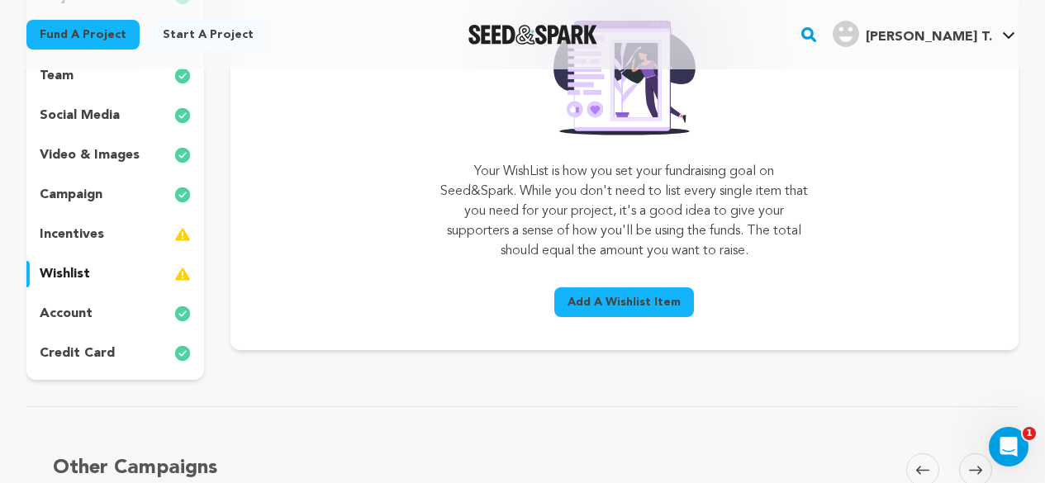
click at [590, 298] on span "Add A Wishlist Item" at bounding box center [623, 302] width 113 height 17
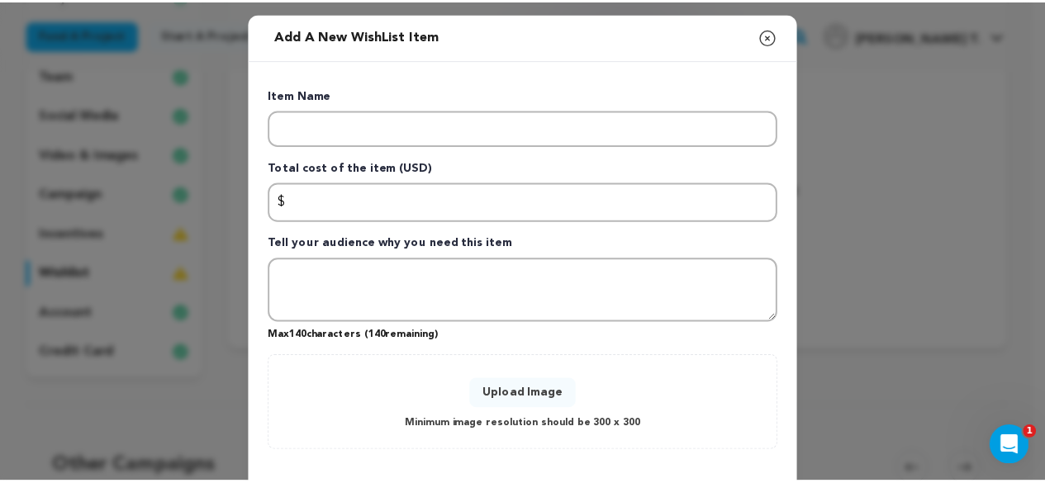
scroll to position [78, 0]
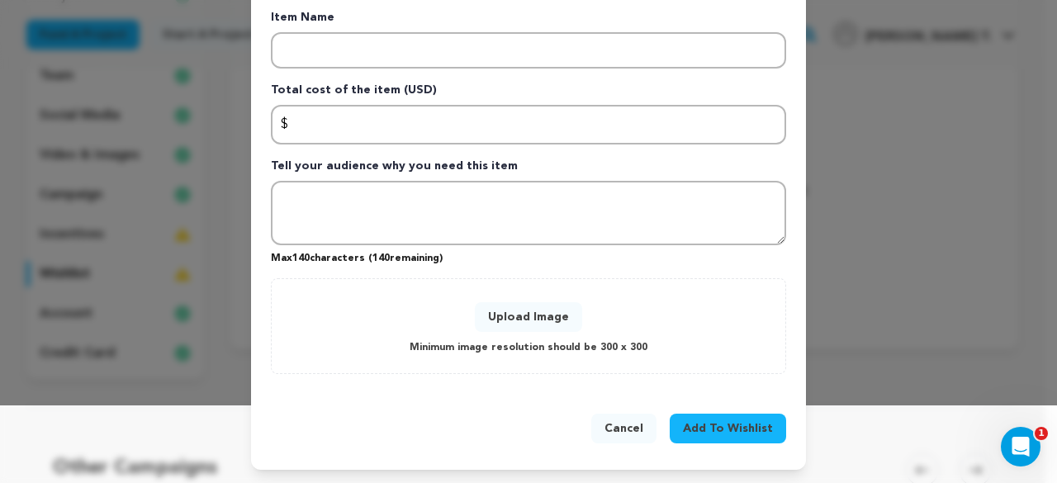
click at [618, 430] on button "Cancel" at bounding box center [623, 429] width 65 height 30
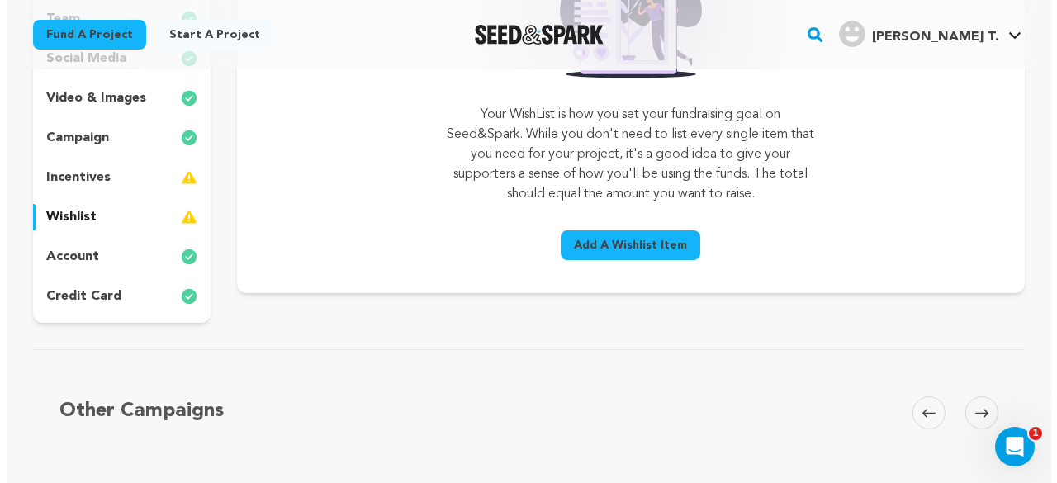
scroll to position [229, 0]
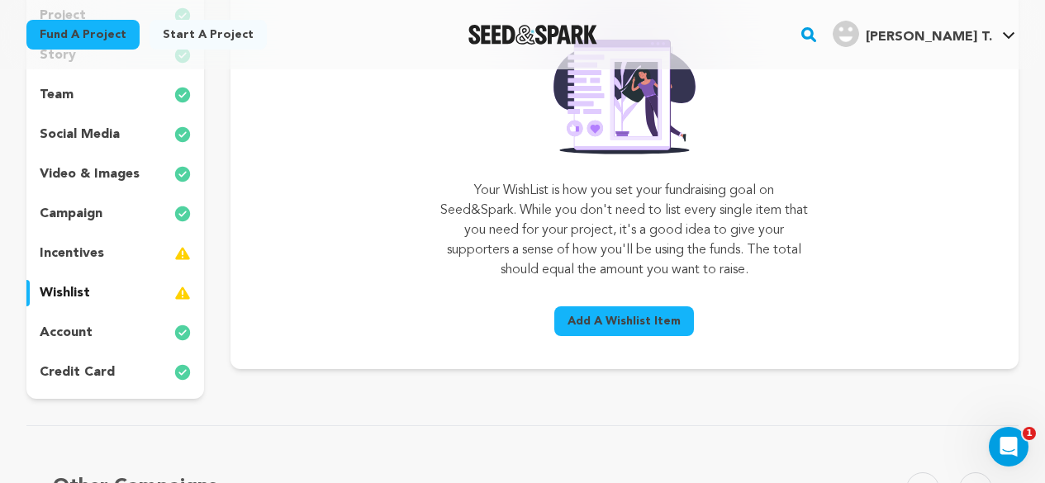
click at [69, 255] on p "incentives" at bounding box center [72, 254] width 64 height 20
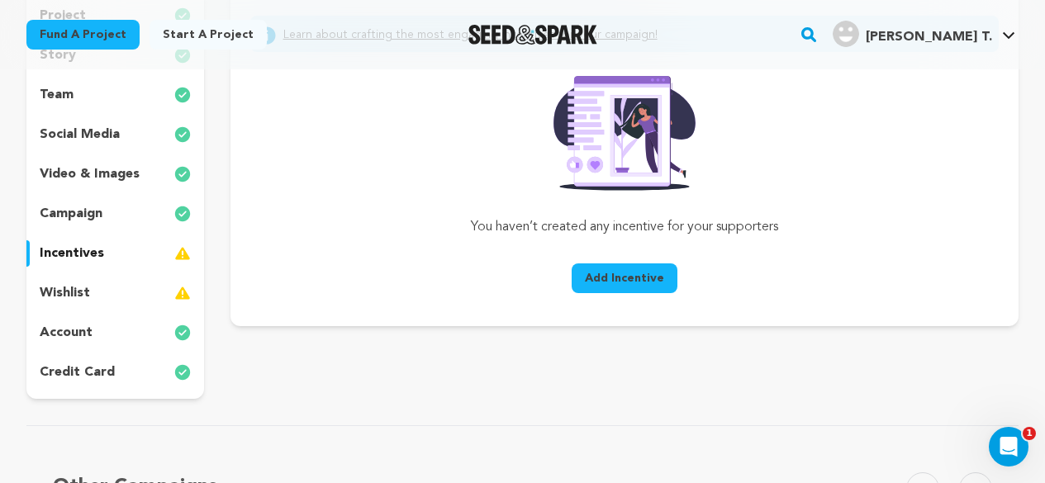
click at [617, 281] on span "Add Incentive" at bounding box center [624, 278] width 79 height 17
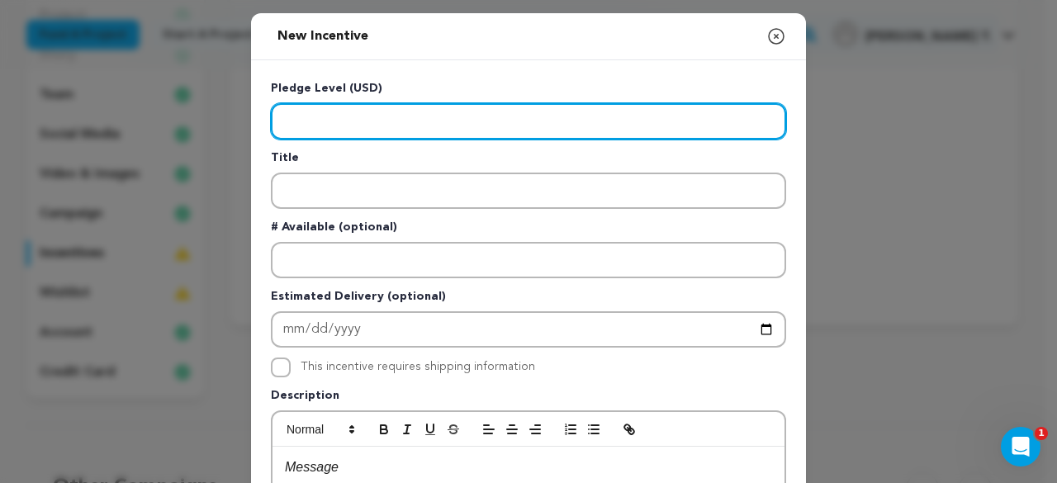
click at [414, 121] on input "Enter level" at bounding box center [528, 121] width 515 height 36
click at [327, 116] on input "Enter level" at bounding box center [528, 121] width 515 height 36
type input "1"
click at [327, 116] on input "1000" at bounding box center [528, 121] width 515 height 36
type input "1000.00"
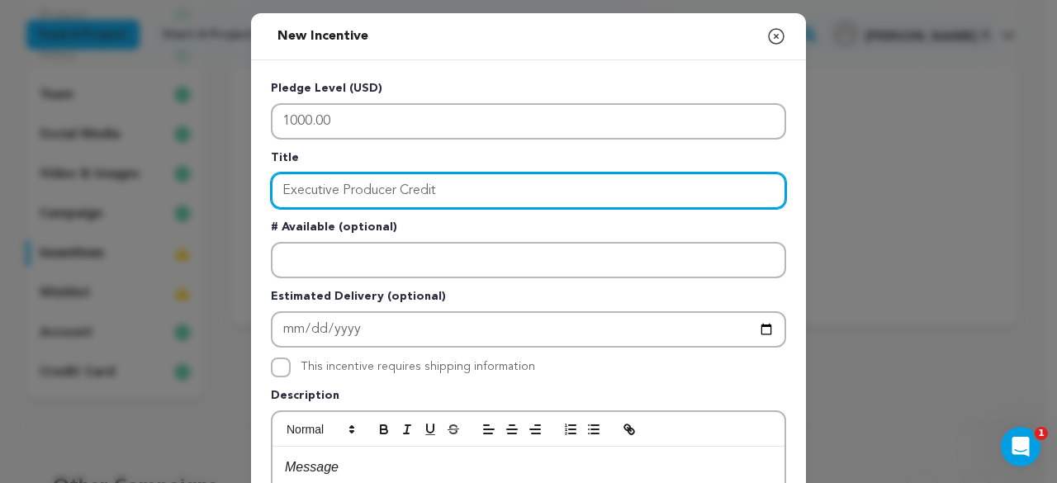
type input "Executive Producer Credit"
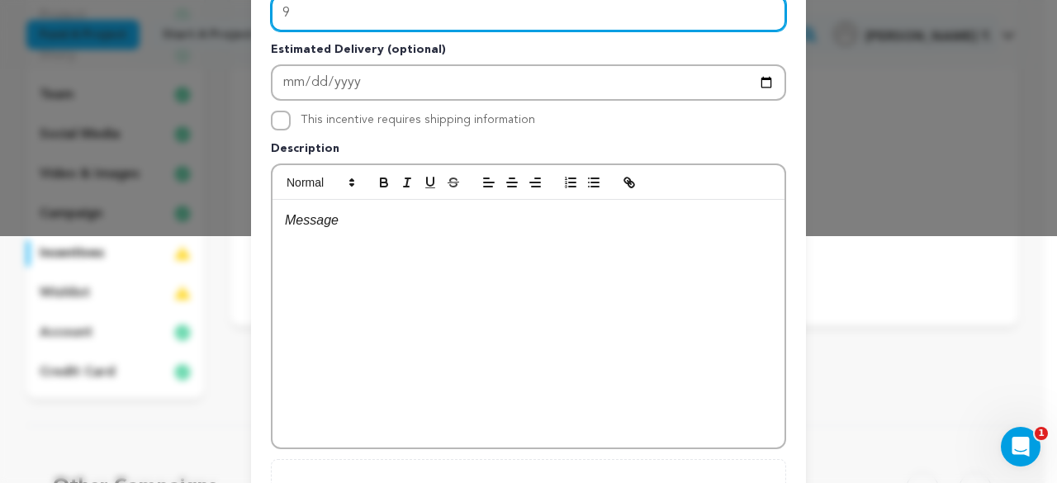
scroll to position [248, 0]
type input "9"
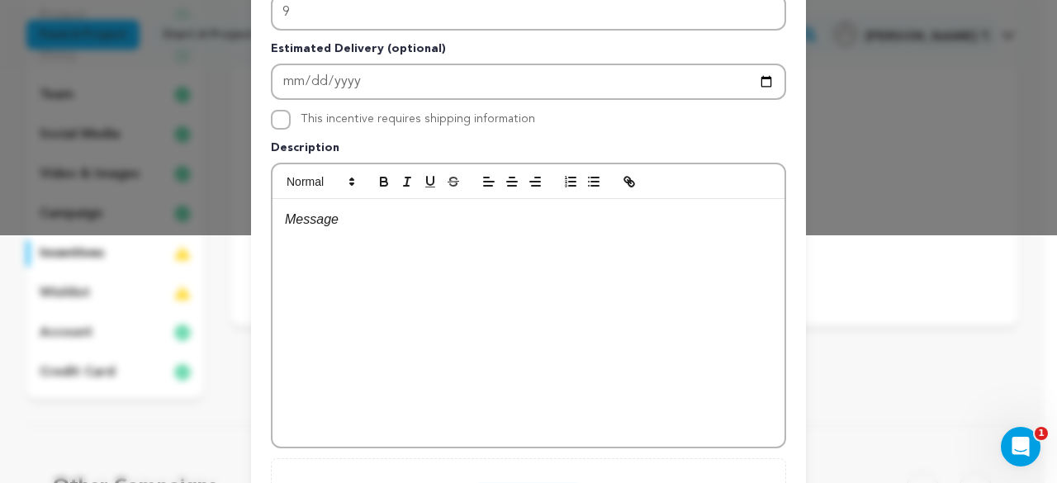
click at [329, 228] on p at bounding box center [528, 219] width 487 height 21
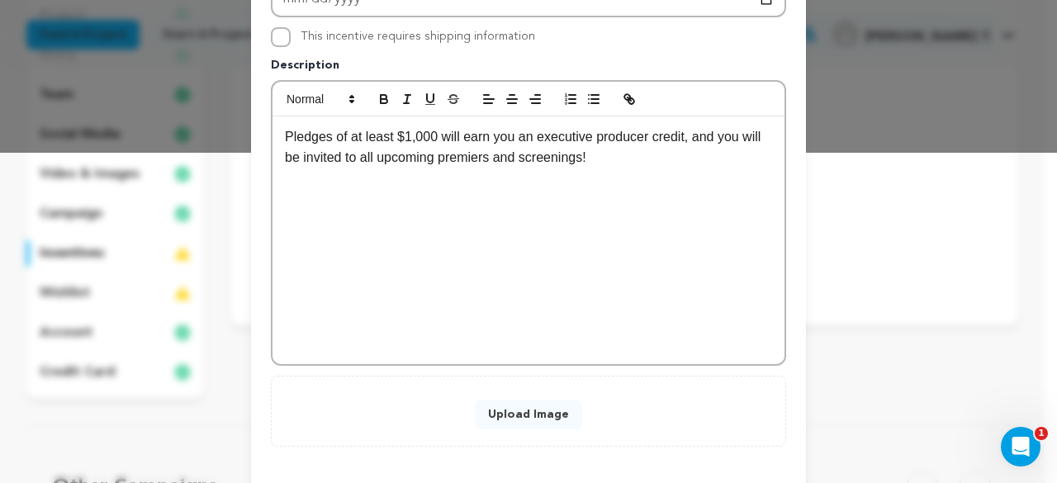
scroll to position [403, 0]
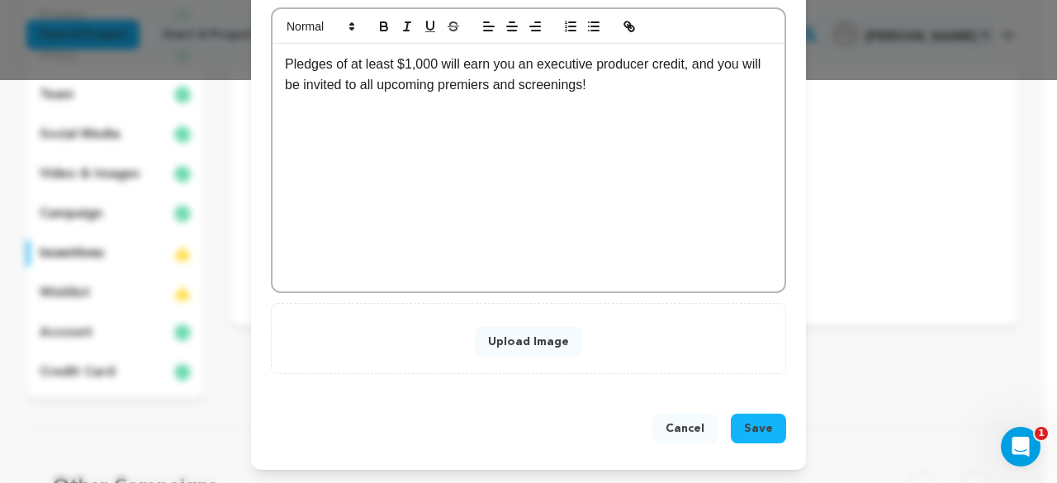
click at [744, 429] on span "Save" at bounding box center [758, 428] width 29 height 17
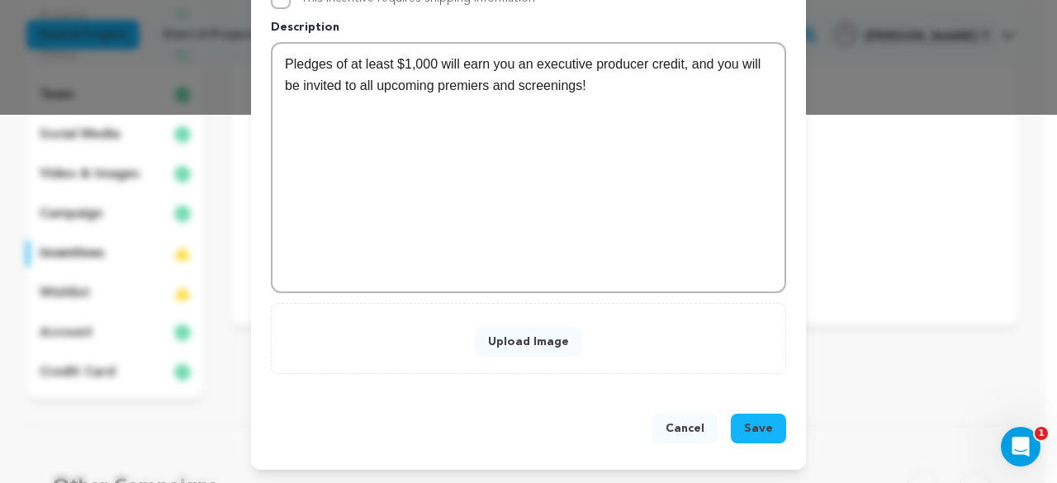
click at [540, 344] on button "Upload Image" at bounding box center [528, 342] width 107 height 30
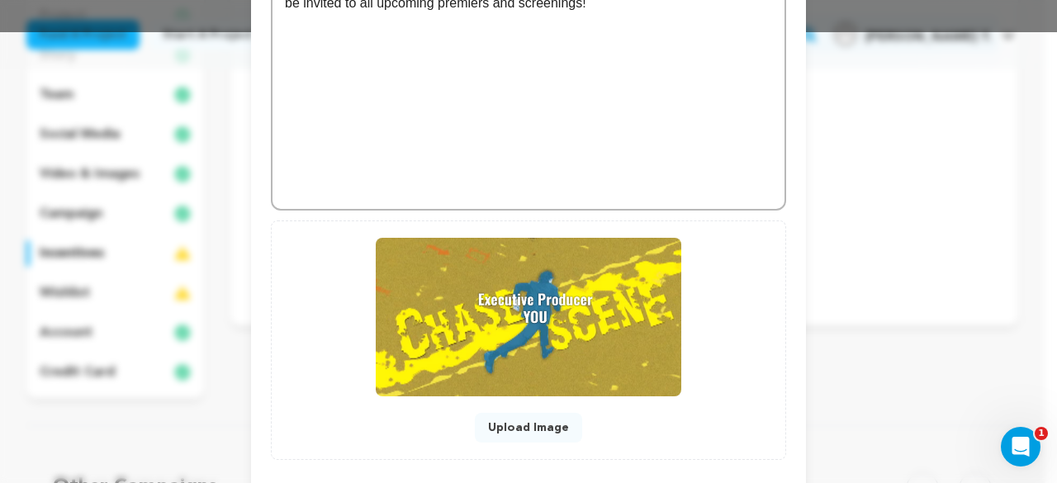
scroll to position [533, 0]
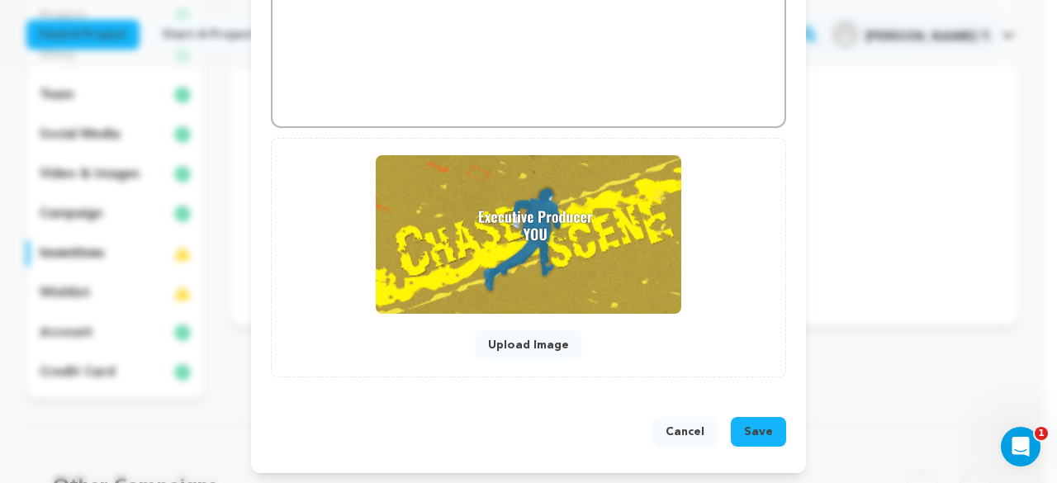
click at [763, 430] on span "Save" at bounding box center [758, 432] width 29 height 17
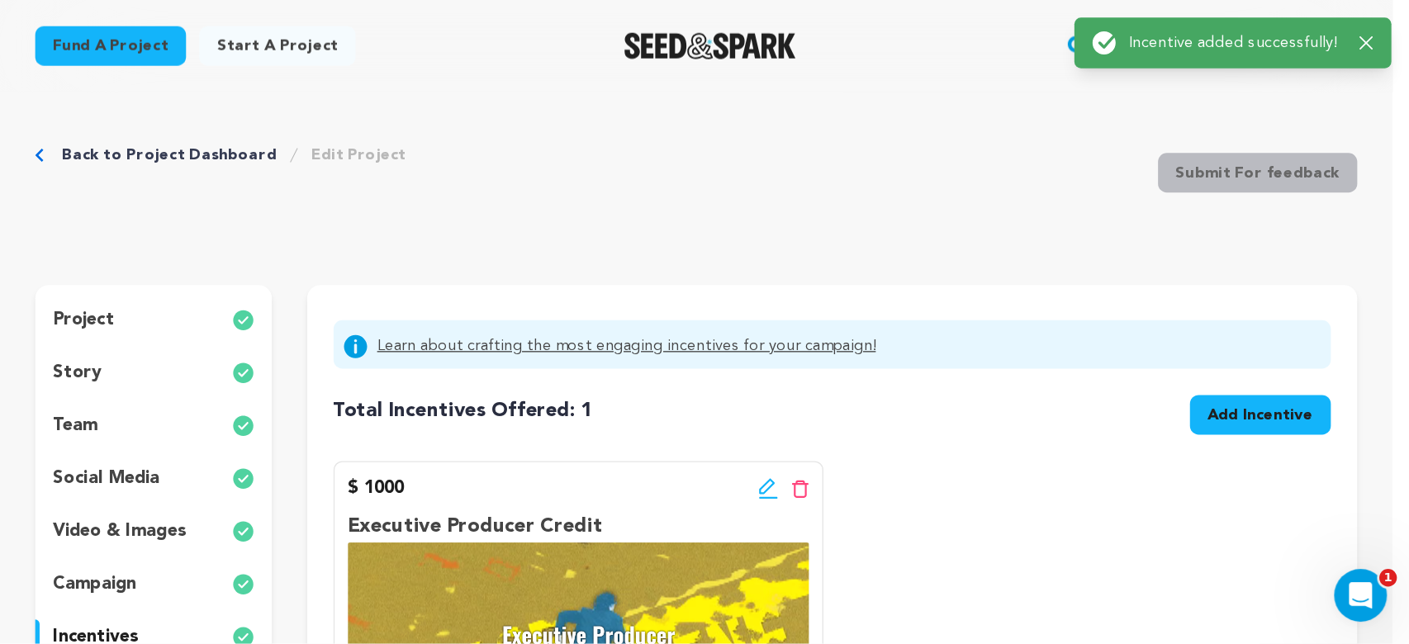
scroll to position [0, 0]
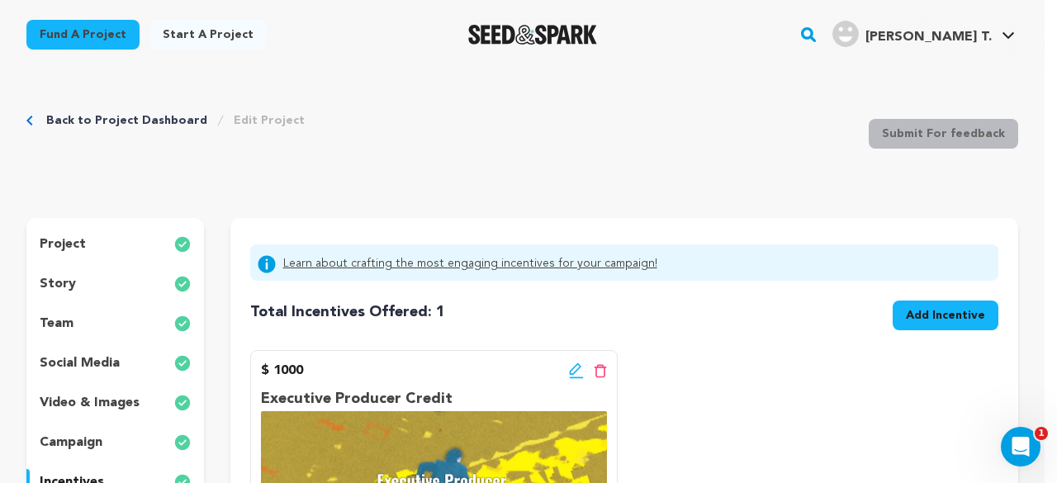
click at [223, 97] on div "Back to Project Dashboard Edit Project Submit For feedback Submit For feedback" at bounding box center [522, 137] width 992 height 109
click at [1028, 154] on div "Back to Project Dashboard Edit Project Submit For feedback Submit For feedback …" at bounding box center [522, 490] width 1045 height 843
click at [695, 188] on div "Back to Project Dashboard Edit Project Submit For feedback Submit For feedback" at bounding box center [522, 137] width 992 height 109
click at [113, 319] on div "team" at bounding box center [115, 324] width 178 height 26
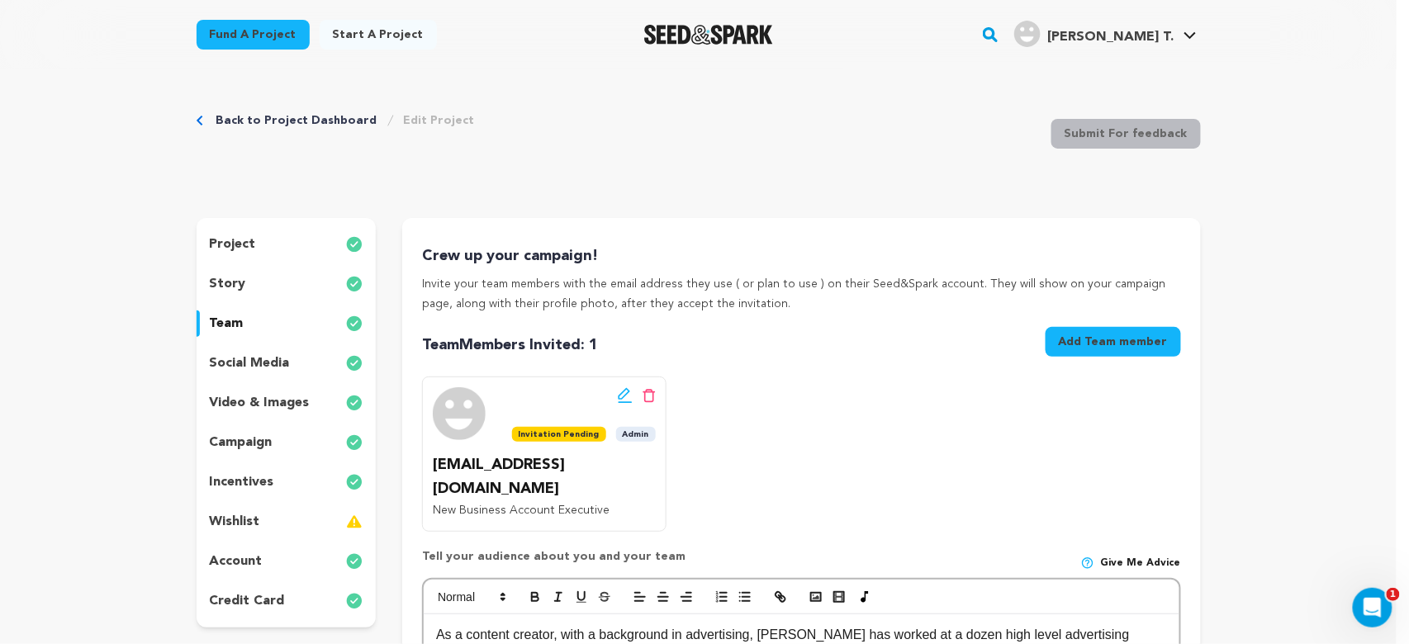
click at [254, 482] on div "wishlist" at bounding box center [287, 522] width 180 height 26
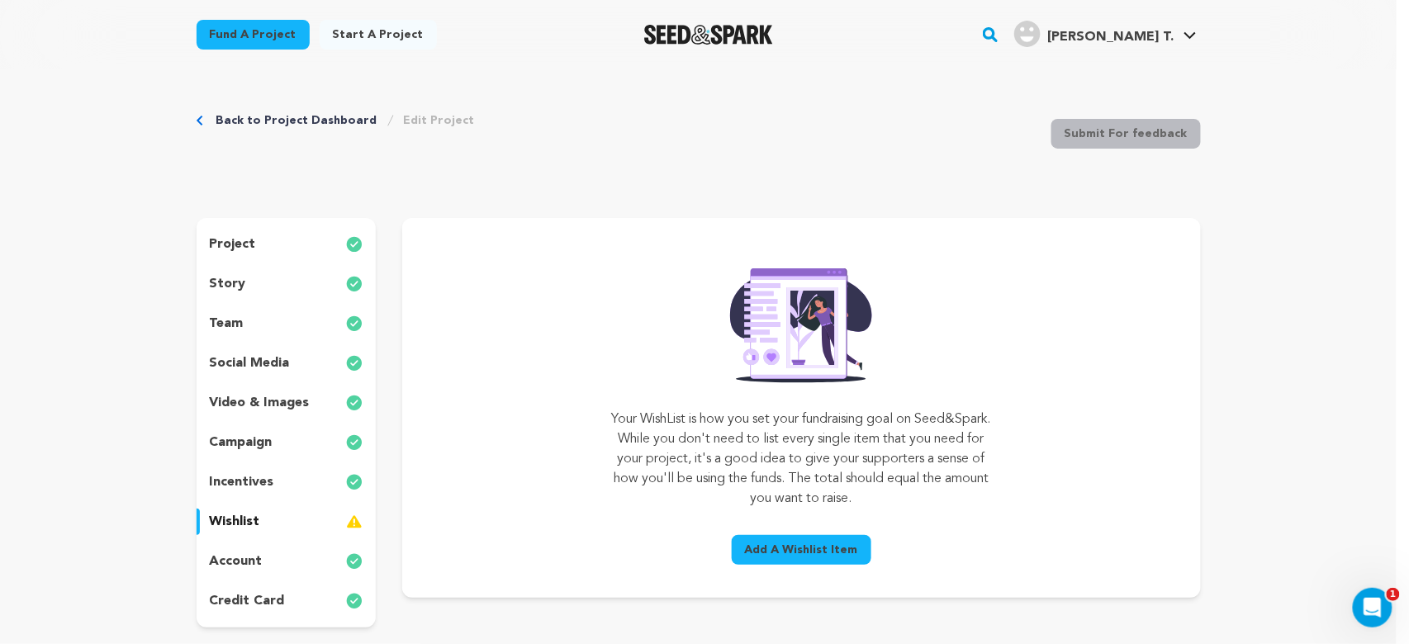
click at [798, 482] on span "Add A Wishlist Item" at bounding box center [801, 550] width 113 height 17
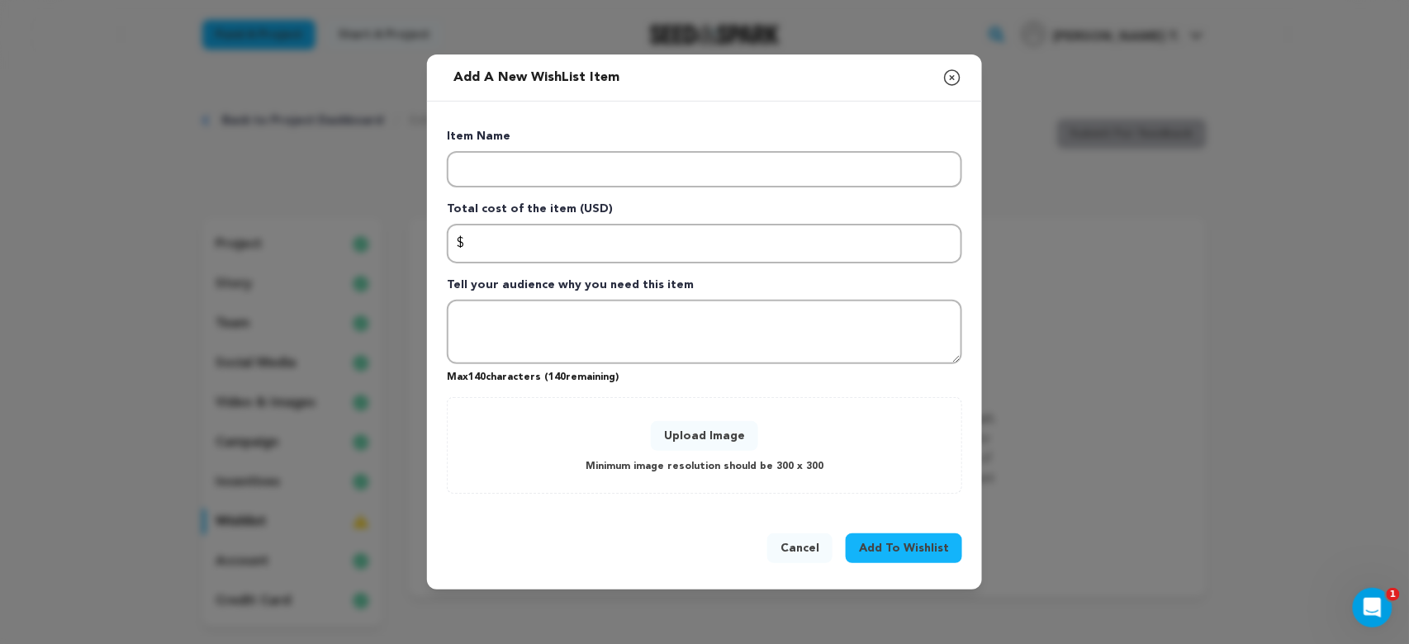
click at [789, 482] on button "Cancel" at bounding box center [799, 548] width 65 height 30
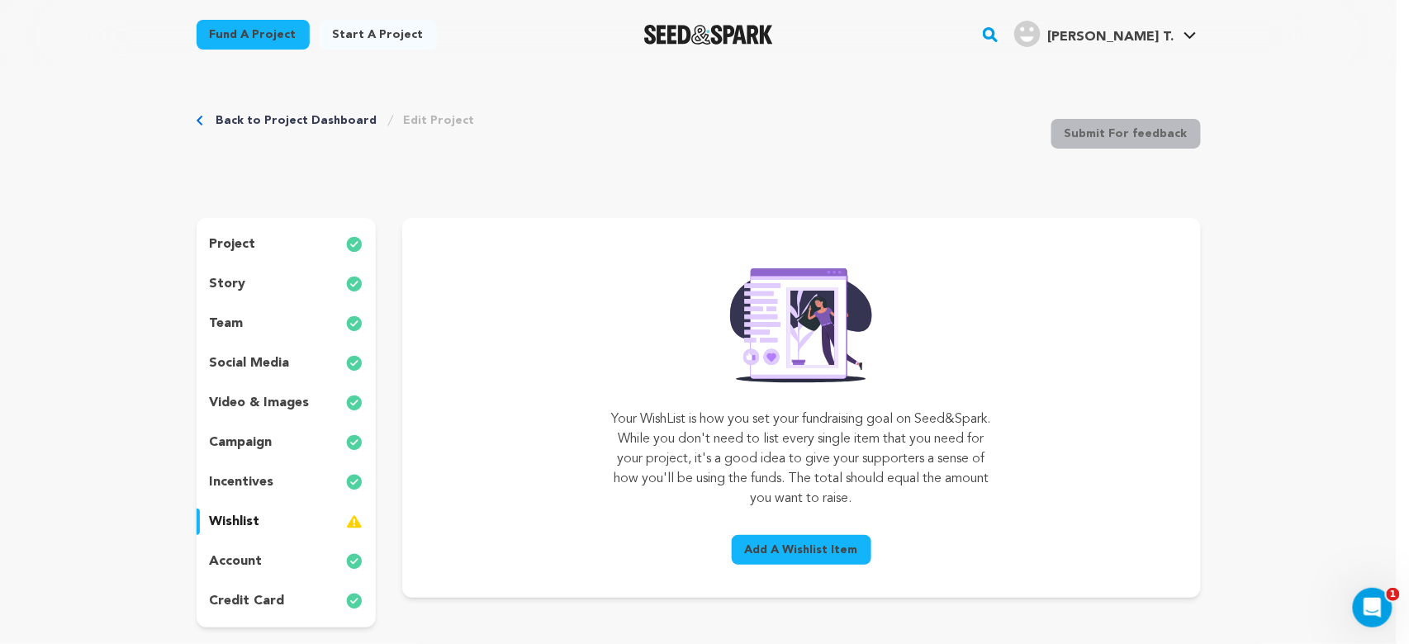
click at [785, 482] on span "Add A Wishlist Item" at bounding box center [801, 550] width 113 height 17
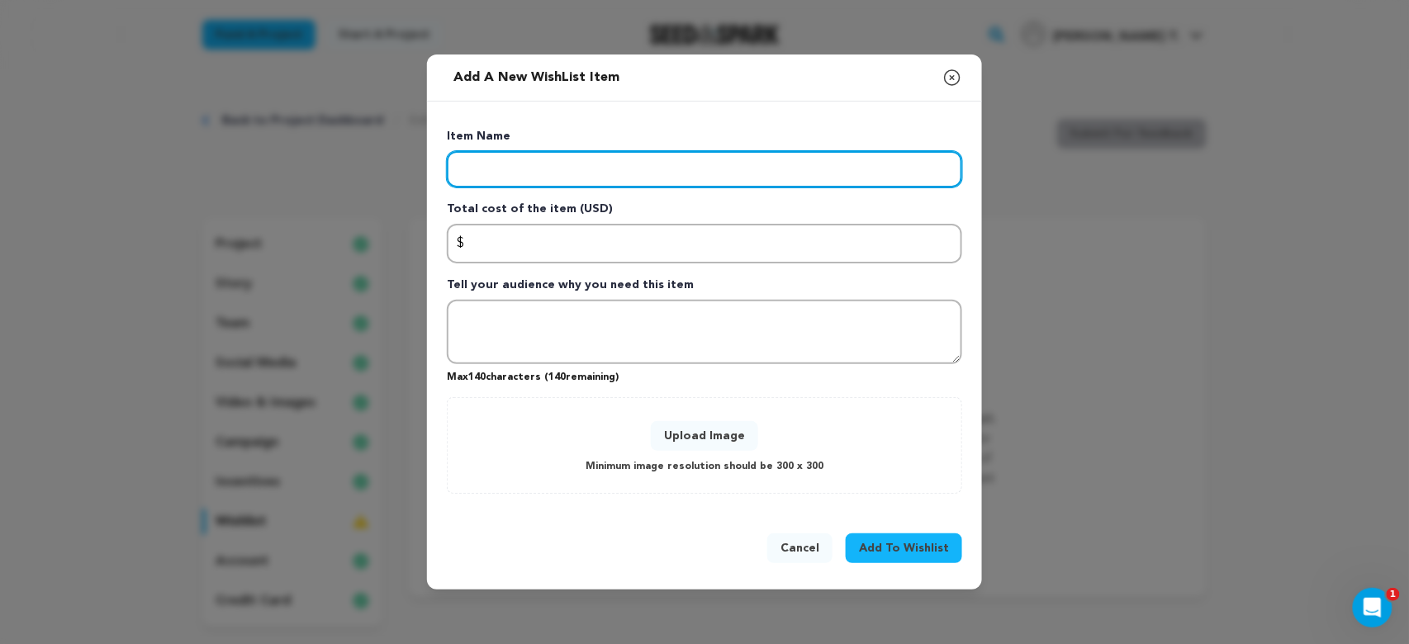
click at [502, 172] on input "Enter item name" at bounding box center [704, 169] width 515 height 36
type input "p"
type input "Pilot Episode Production"
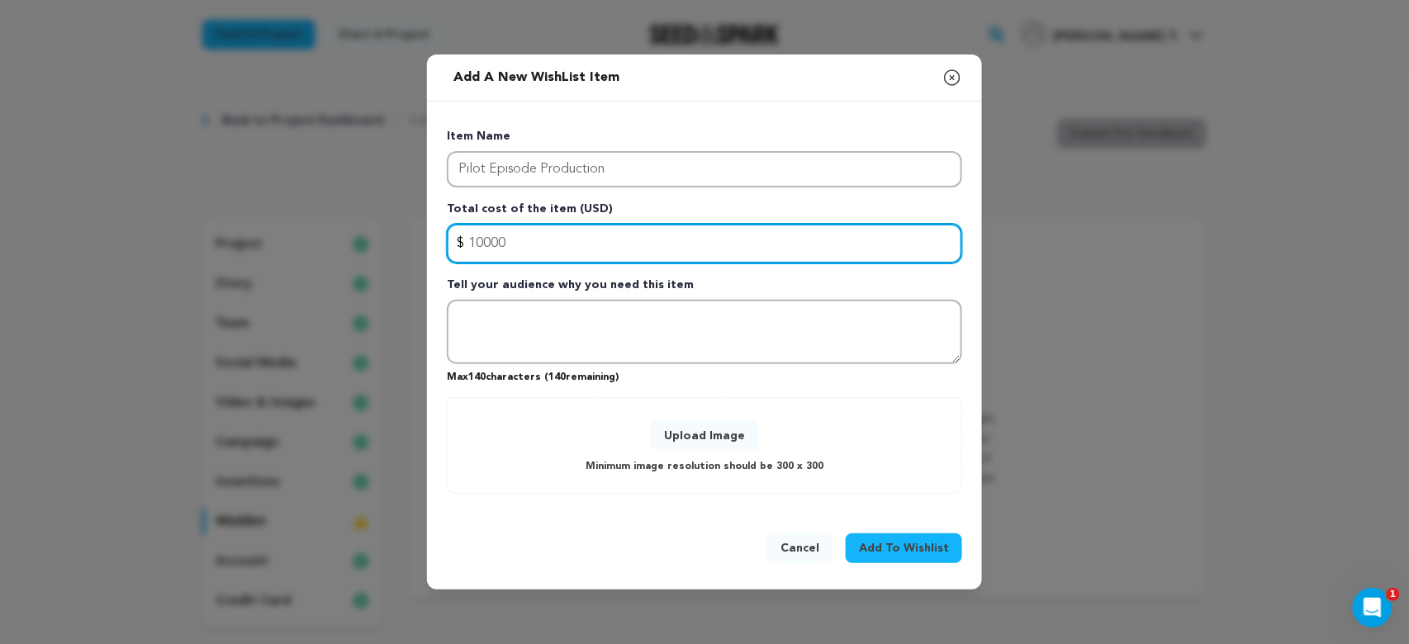
type input "10000"
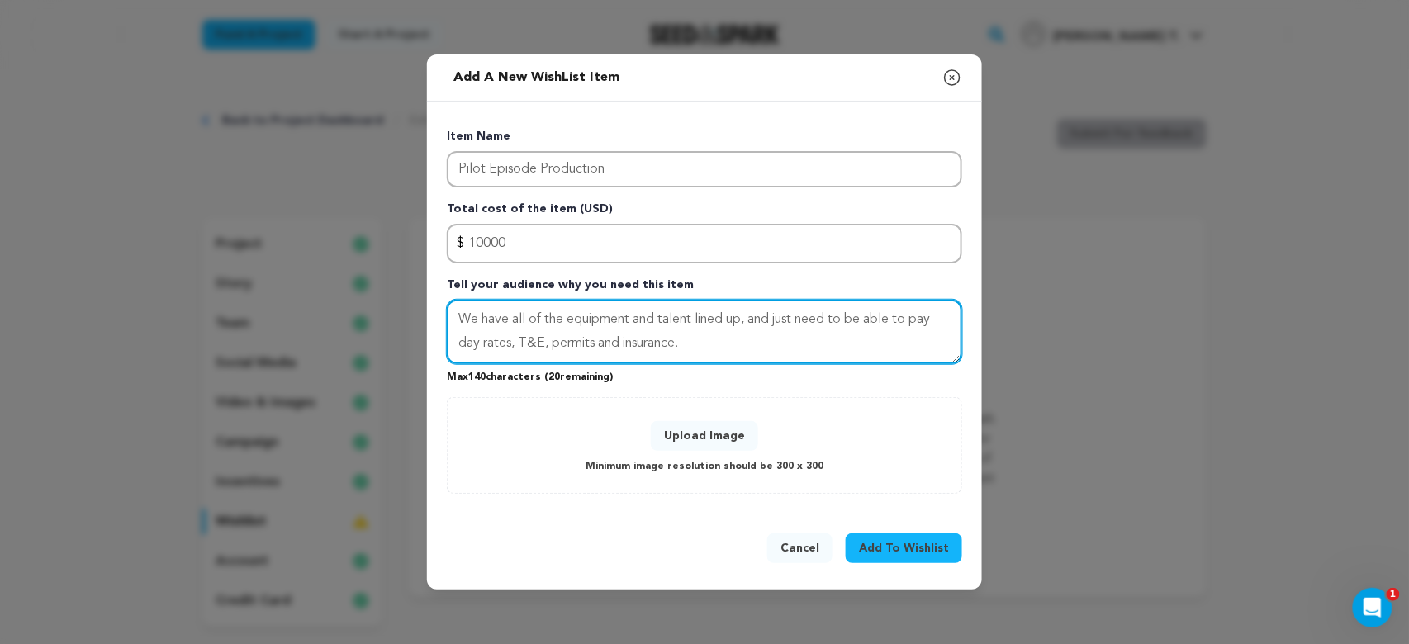
type textarea "We have all of the equipment and talent lined up, and just need to be able to p…"
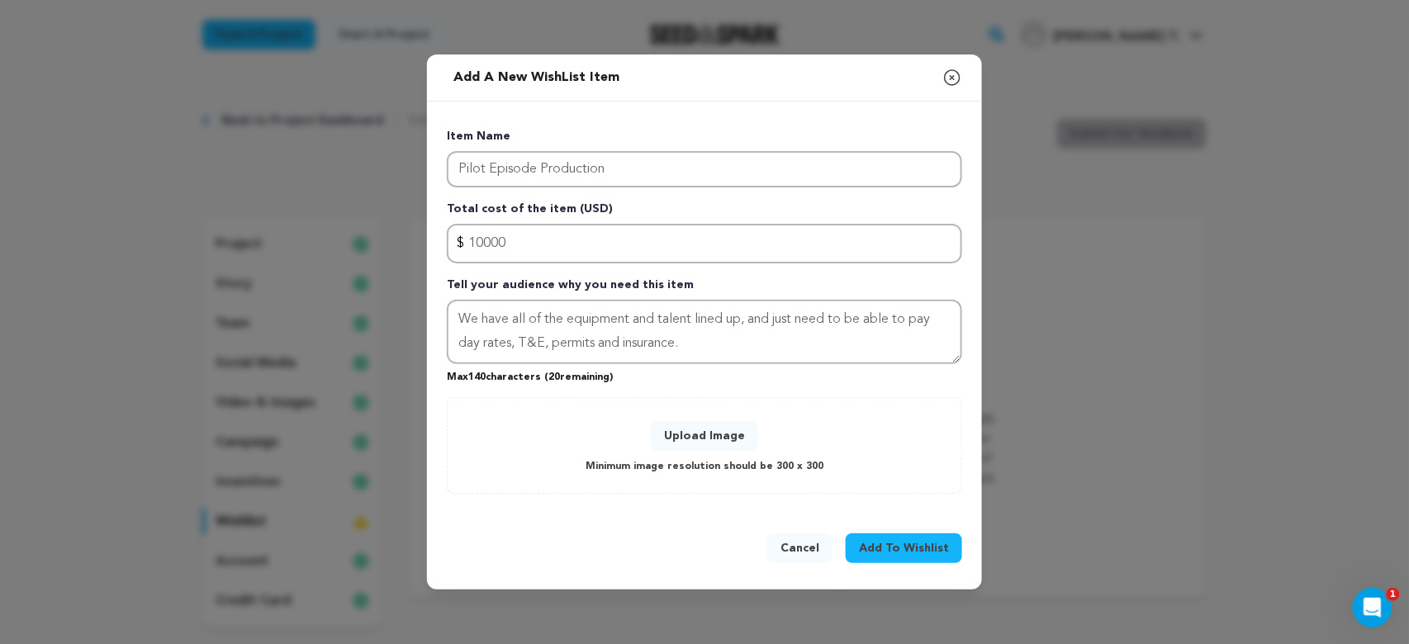
click at [731, 439] on button "Upload Image" at bounding box center [704, 436] width 107 height 30
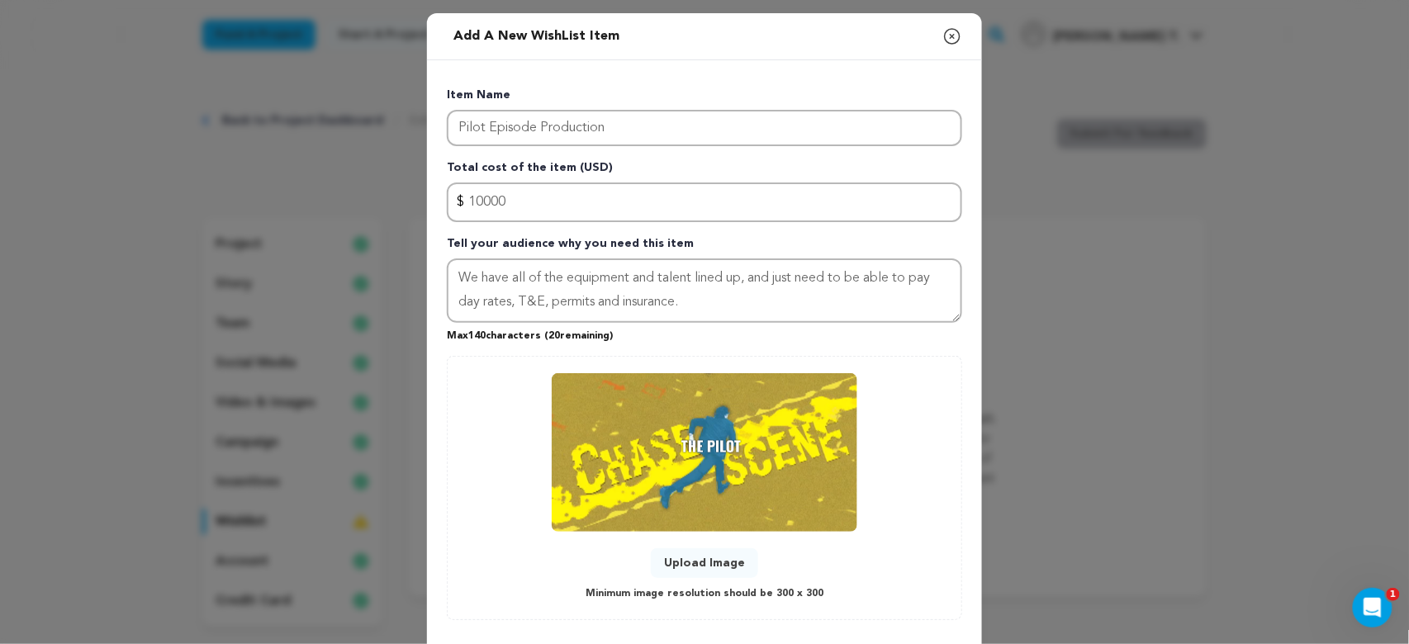
scroll to position [83, 0]
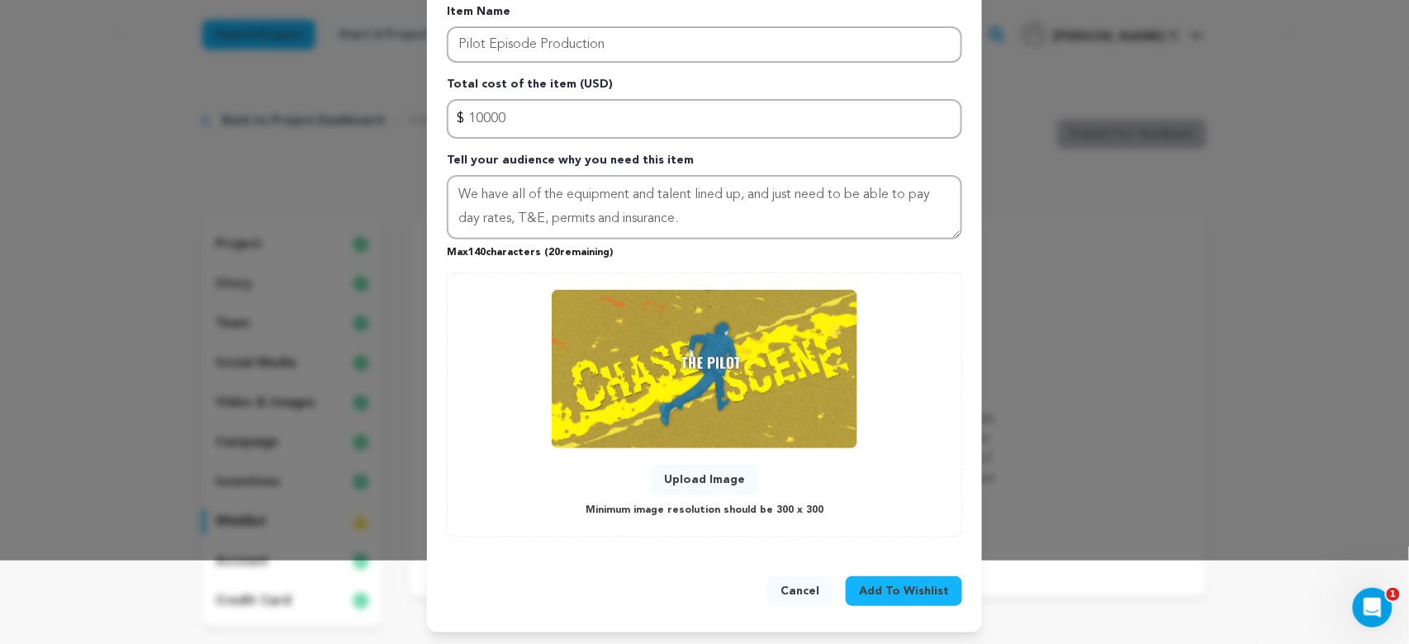
click at [865, 482] on span "Add To Wishlist" at bounding box center [904, 591] width 90 height 17
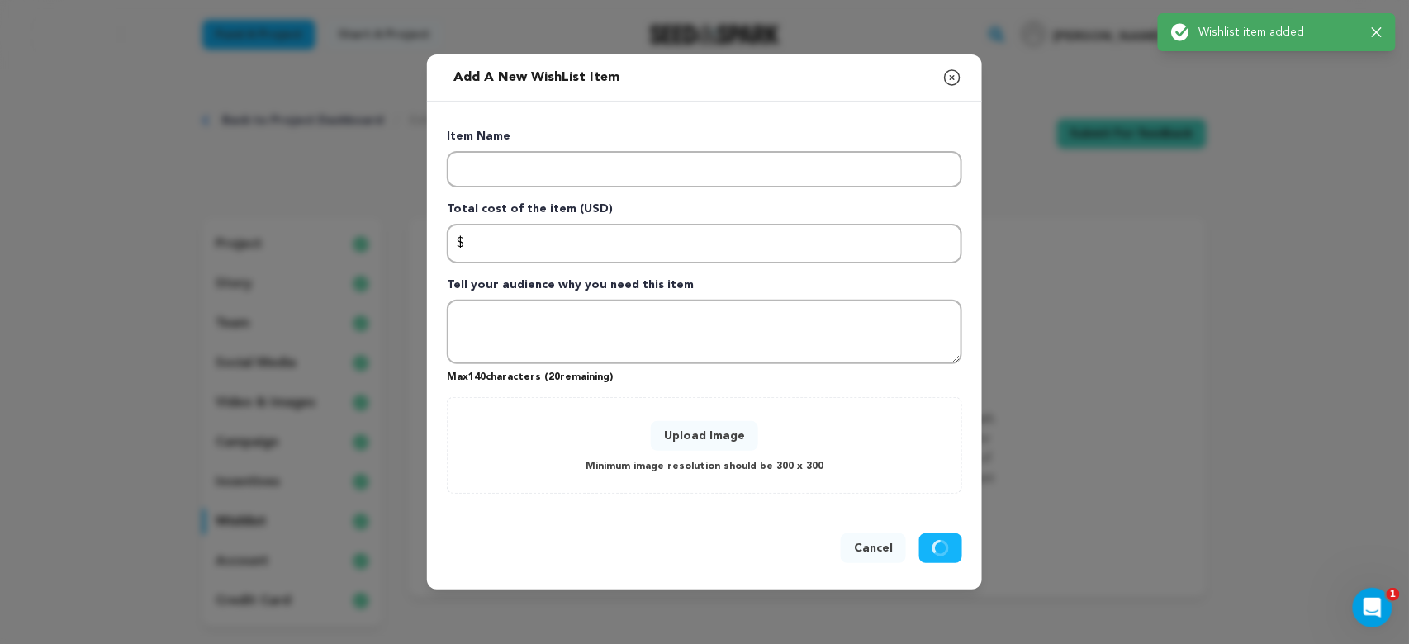
scroll to position [0, 0]
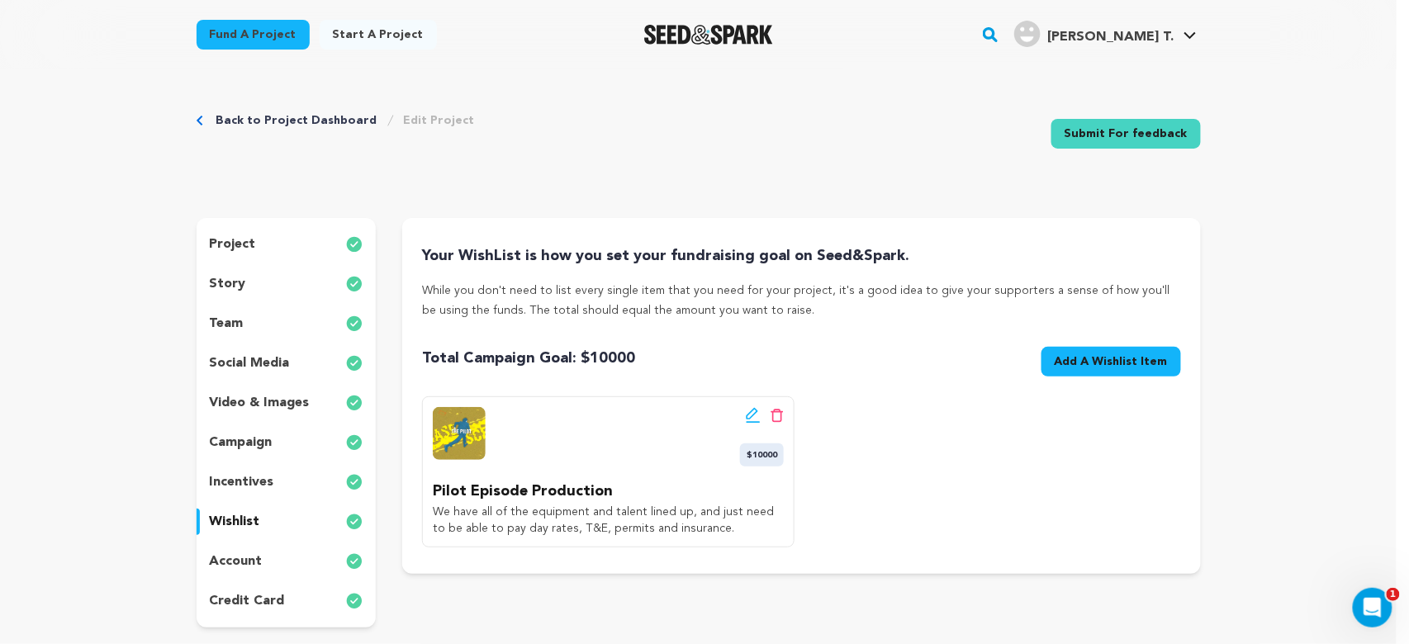
click at [1044, 144] on link "Submit For feedback" at bounding box center [1125, 134] width 149 height 30
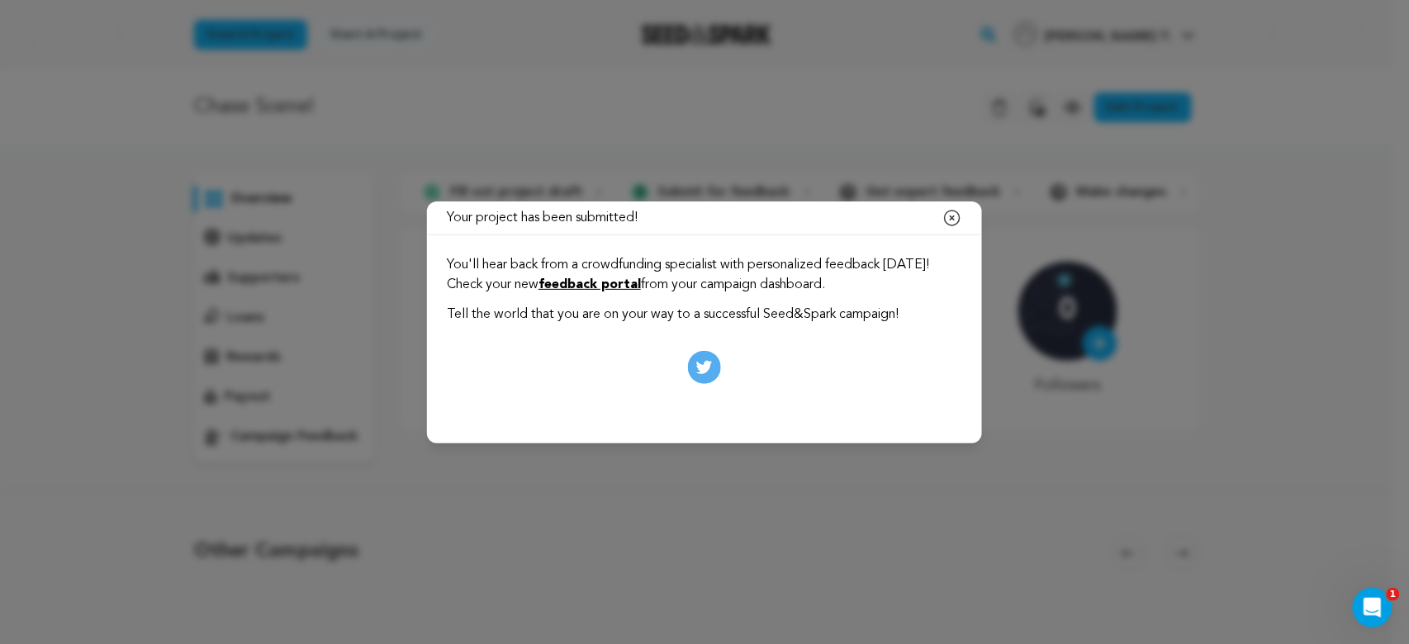
click at [947, 210] on icon "button" at bounding box center [952, 218] width 20 height 20
